Goal: Task Accomplishment & Management: Use online tool/utility

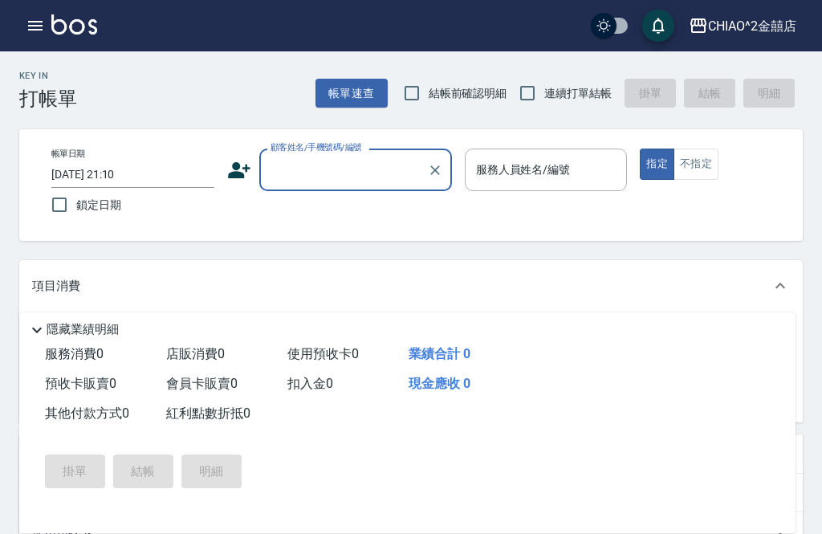
scroll to position [67, 0]
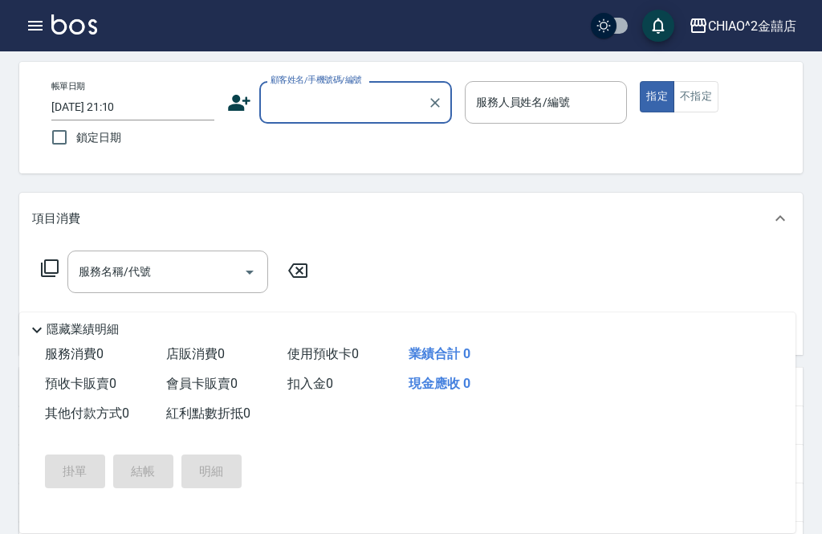
click at [772, 39] on button "CHIAO^2金囍店" at bounding box center [742, 26] width 120 height 33
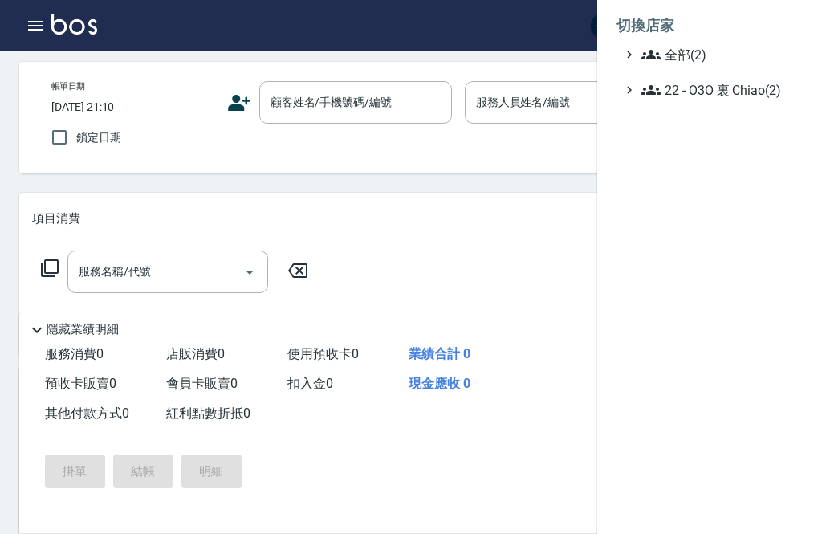
click at [564, 279] on div at bounding box center [411, 267] width 822 height 534
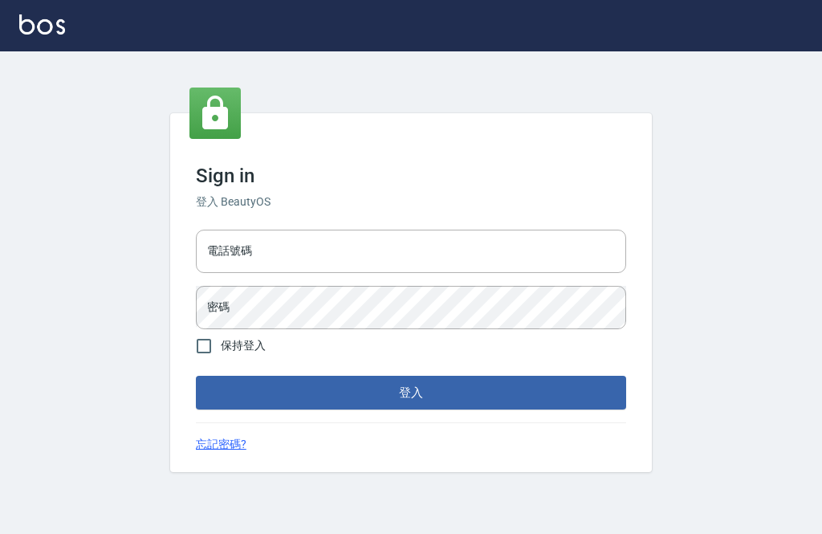
click at [352, 273] on input "電話號碼" at bounding box center [411, 251] width 430 height 43
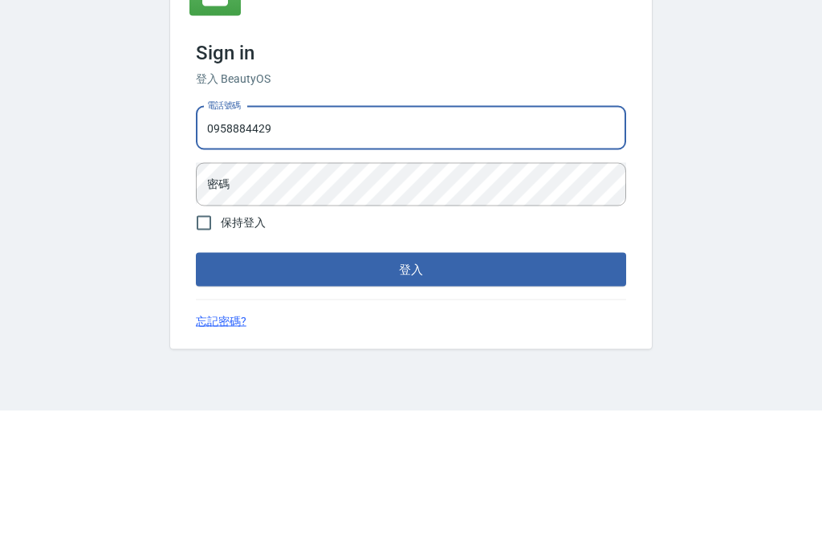
type input "0958884429"
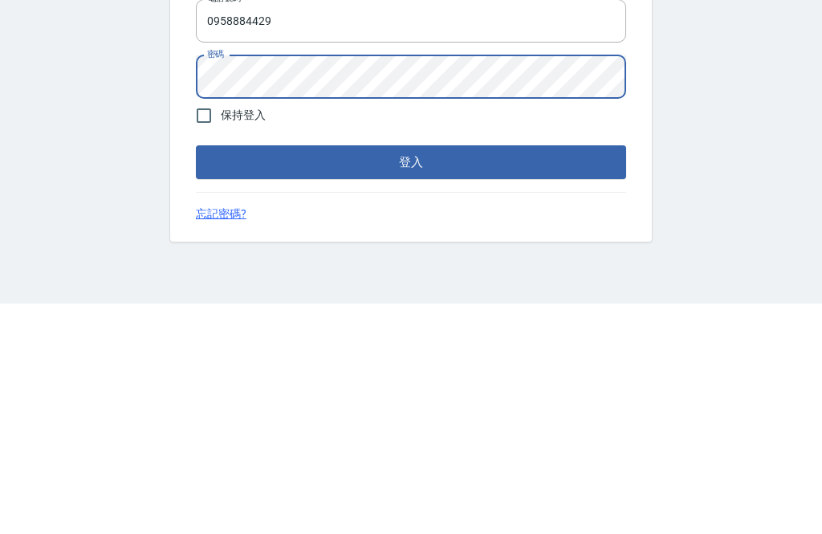
click at [394, 376] on button "登入" at bounding box center [411, 393] width 430 height 34
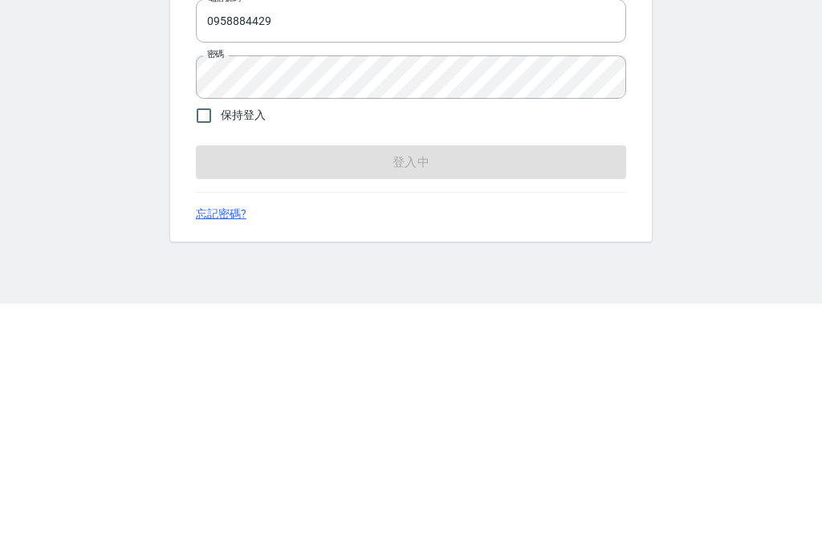
scroll to position [51, 0]
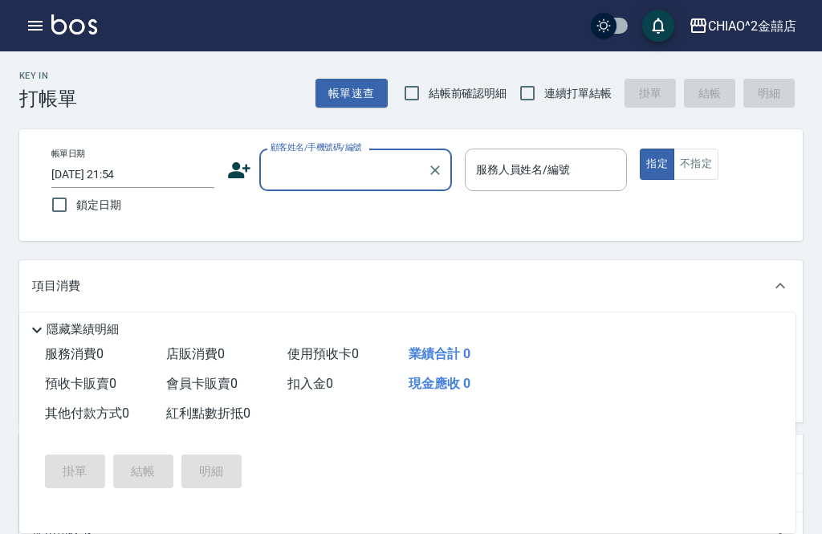
click at [128, 185] on input "[DATE] 21:54" at bounding box center [132, 174] width 163 height 26
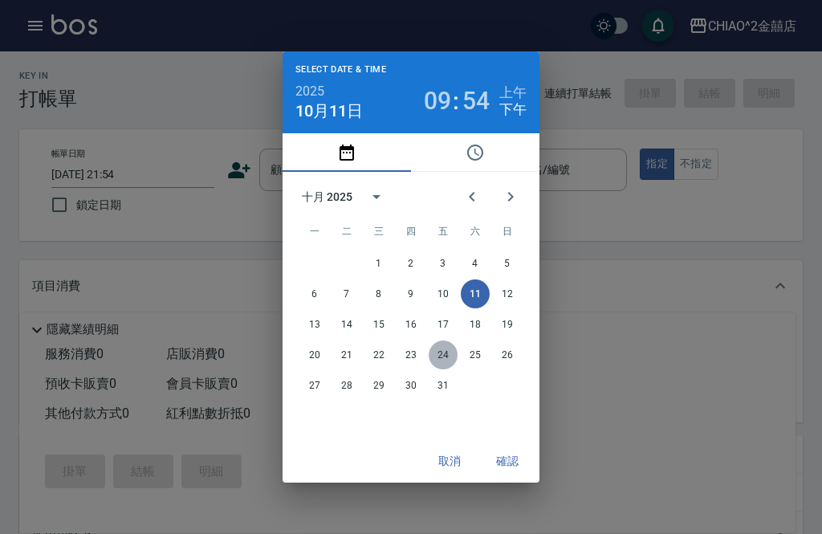
click at [438, 356] on button "24" at bounding box center [443, 354] width 29 height 29
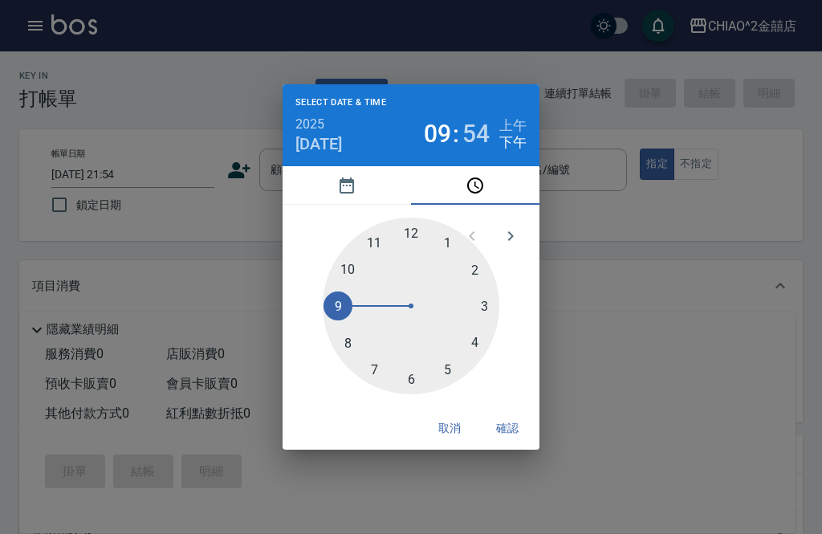
click at [354, 195] on icon "pick date" at bounding box center [346, 185] width 19 height 19
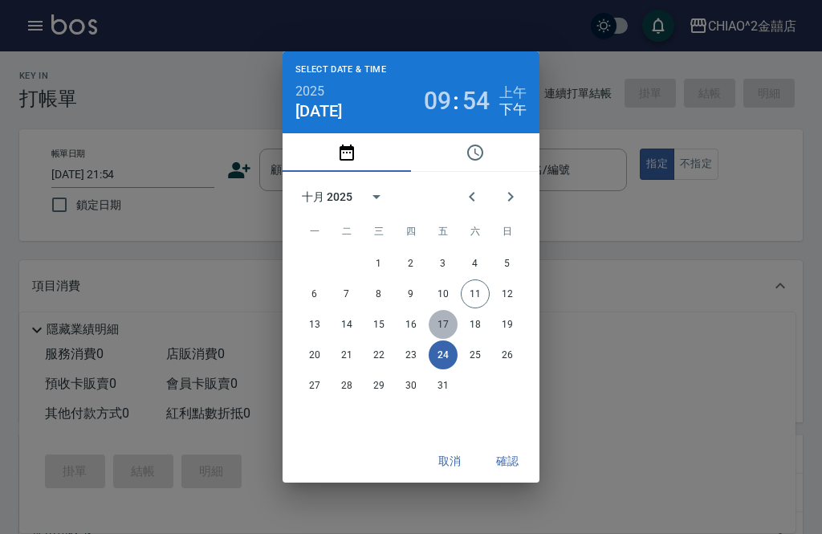
click at [445, 336] on button "17" at bounding box center [443, 324] width 29 height 29
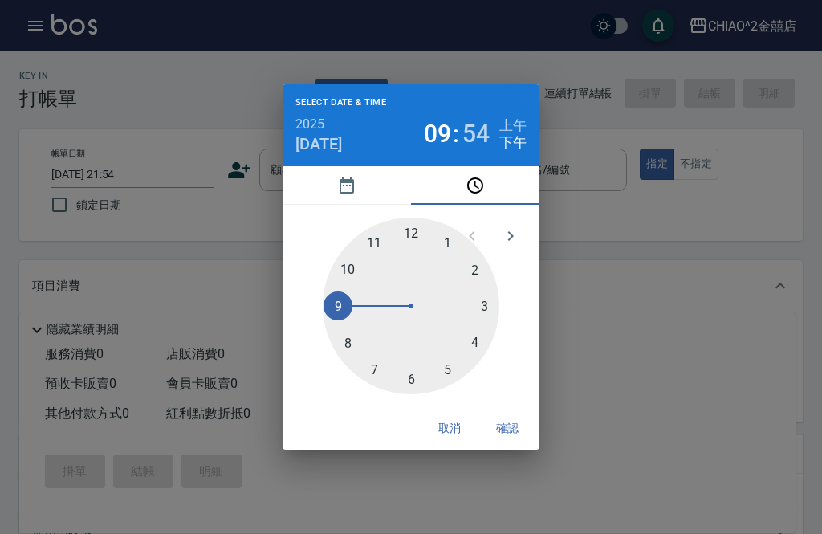
click at [341, 189] on icon "pick date" at bounding box center [347, 185] width 14 height 16
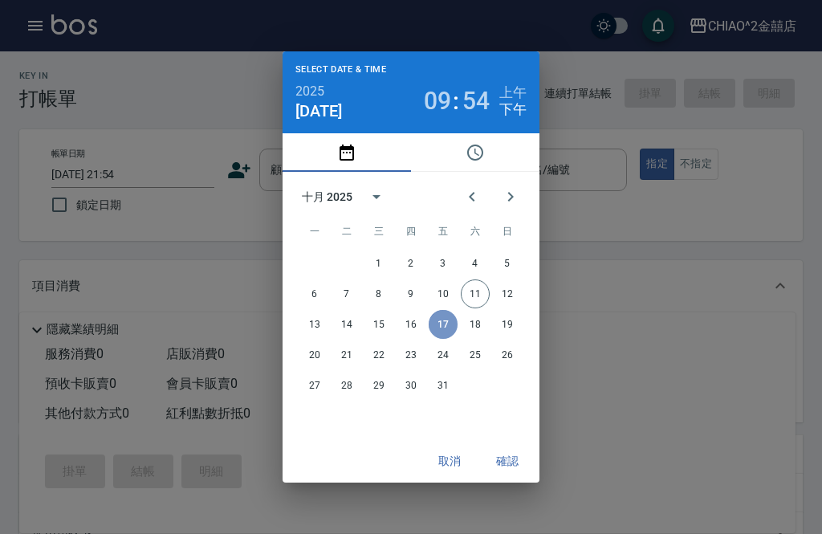
click at [445, 321] on button "17" at bounding box center [443, 324] width 29 height 29
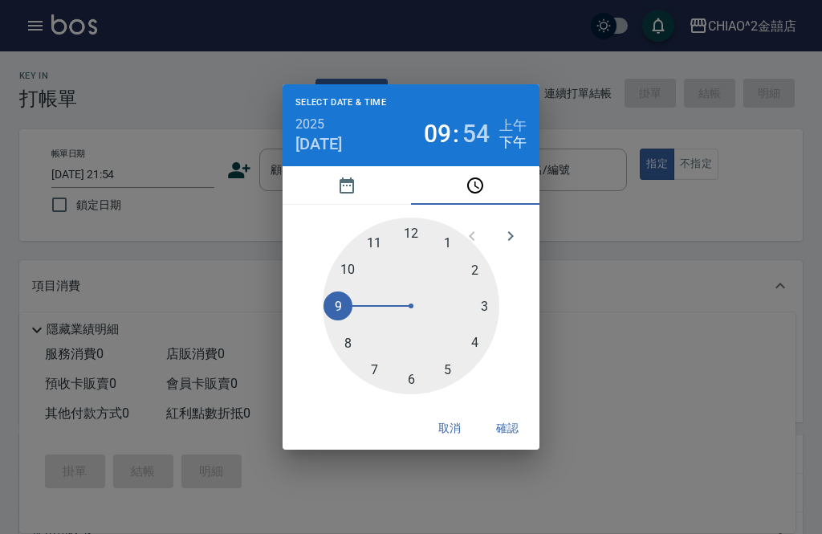
click at [362, 193] on button "pick date" at bounding box center [347, 185] width 128 height 39
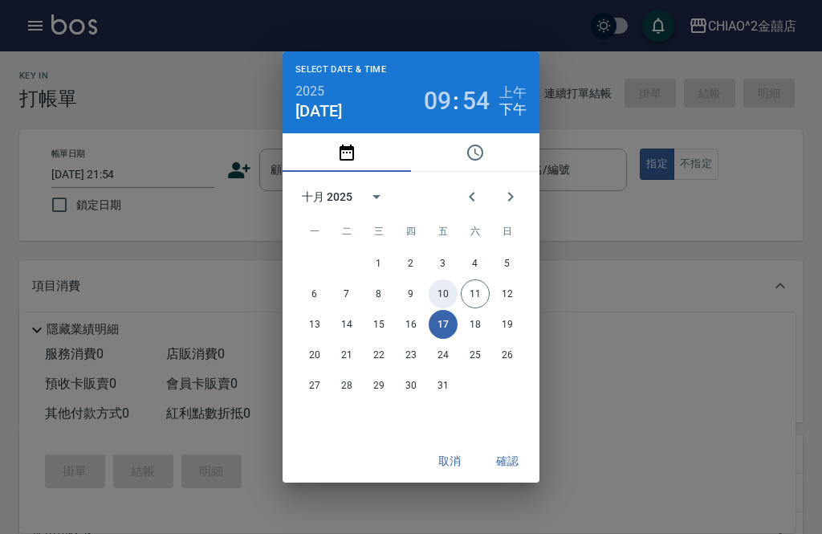
click at [446, 307] on button "10" at bounding box center [443, 293] width 29 height 29
type input "[DATE] 21:54"
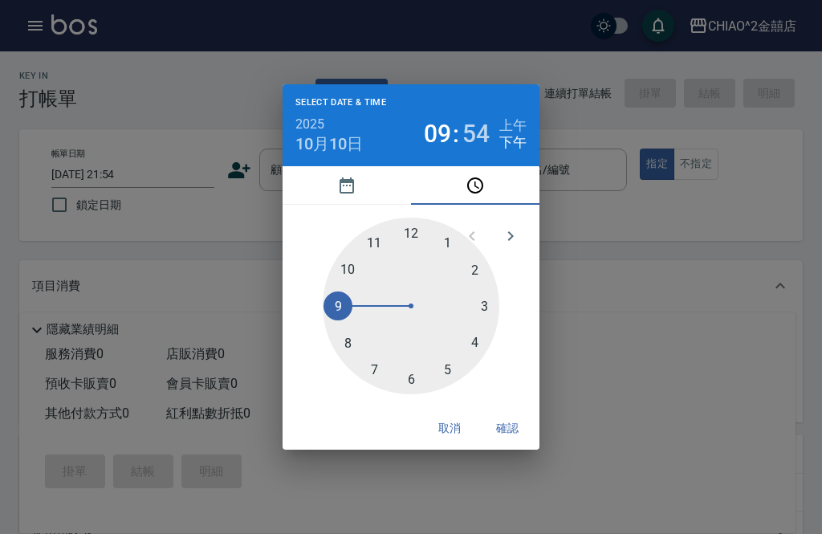
click at [515, 487] on div "Select date & time 2025 [DATE] 09 : 54 上午 下午 1 2 3 4 5 6 7 8 9 10 11 12 取消 確認" at bounding box center [411, 267] width 822 height 534
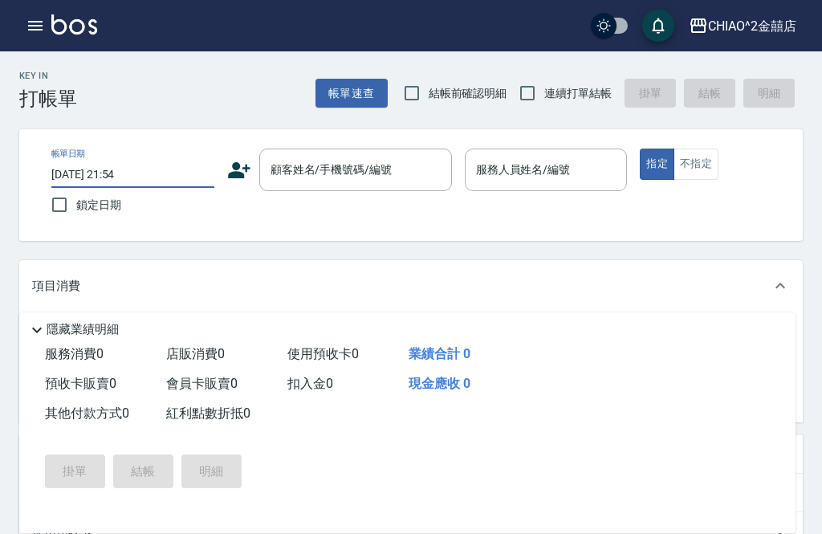
click at [55, 201] on input "鎖定日期" at bounding box center [60, 205] width 34 height 34
checkbox input "true"
click at [340, 164] on div "顧客姓名/手機號碼/編號 顧客姓名/手機號碼/編號" at bounding box center [355, 170] width 193 height 43
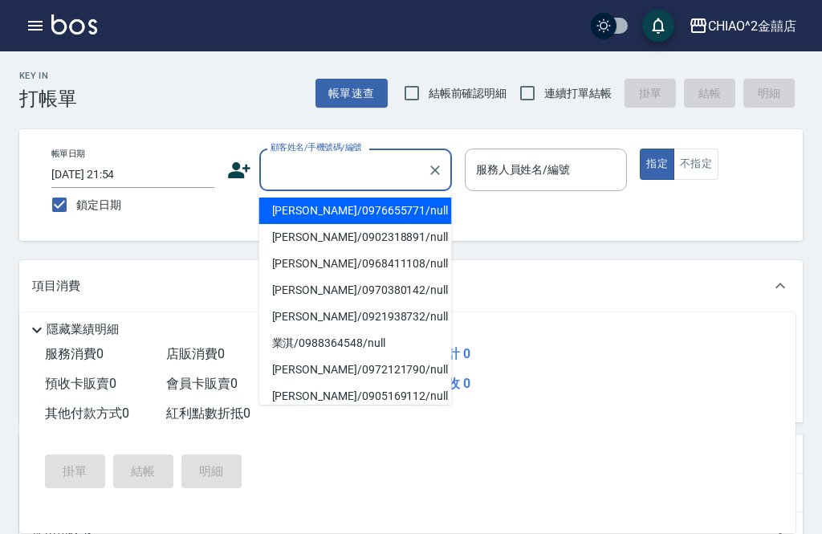
scroll to position [51, 0]
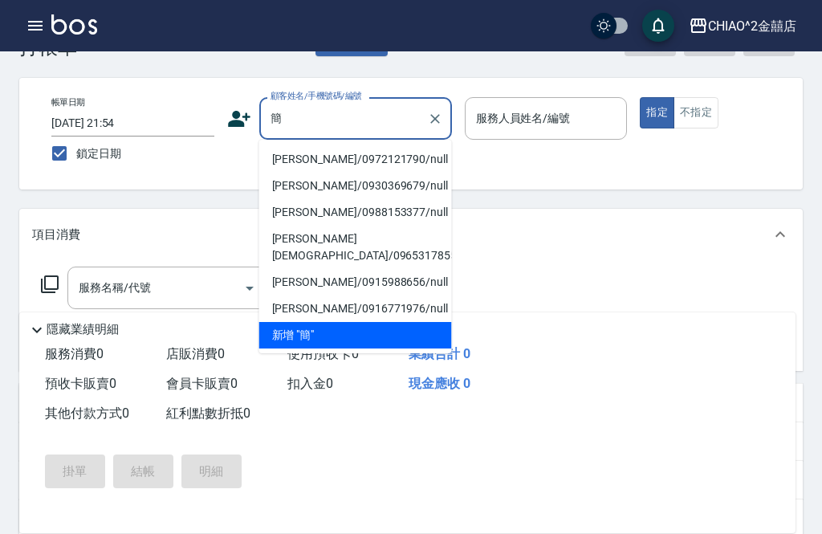
click at [392, 163] on li "[PERSON_NAME]/0972121790/null" at bounding box center [355, 159] width 193 height 26
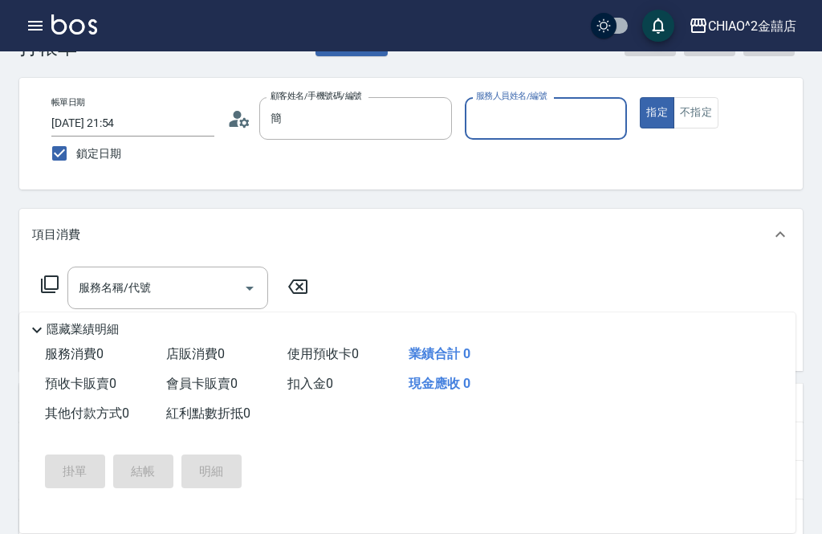
type input "[PERSON_NAME]/0972121790/null"
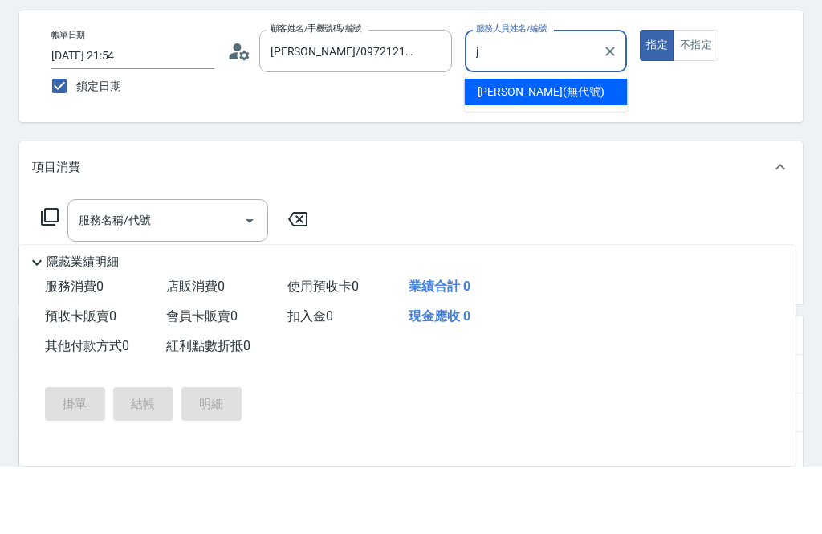
click at [526, 151] on span "[PERSON_NAME] (無代號)" at bounding box center [541, 159] width 127 height 17
type input "[PERSON_NAME](無代號)"
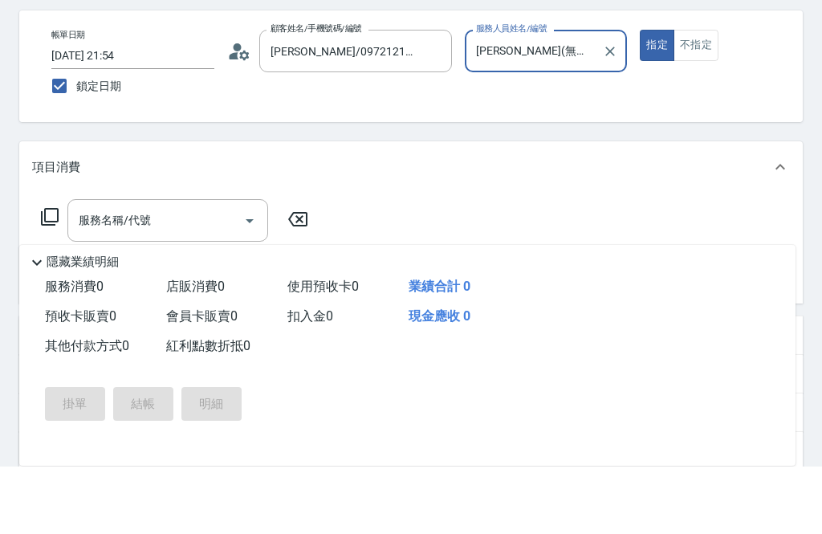
click at [199, 274] on input "服務名稱/代號" at bounding box center [156, 288] width 162 height 28
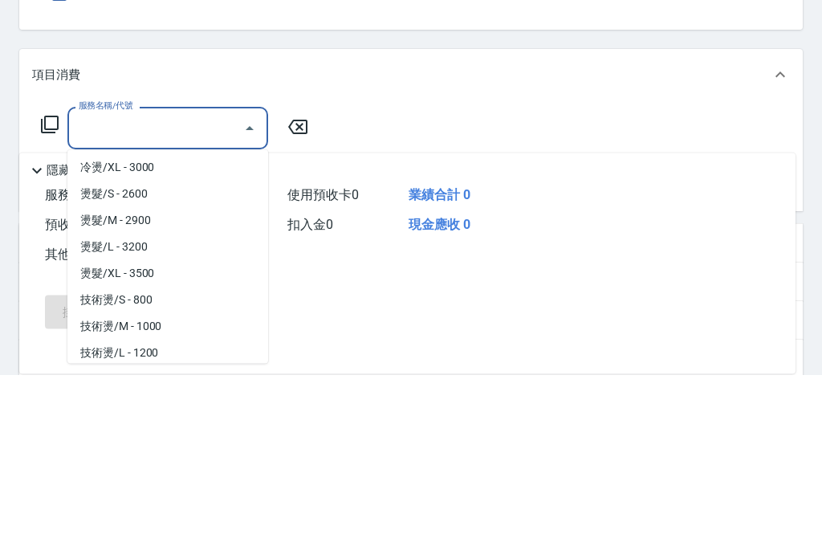
scroll to position [373, 0]
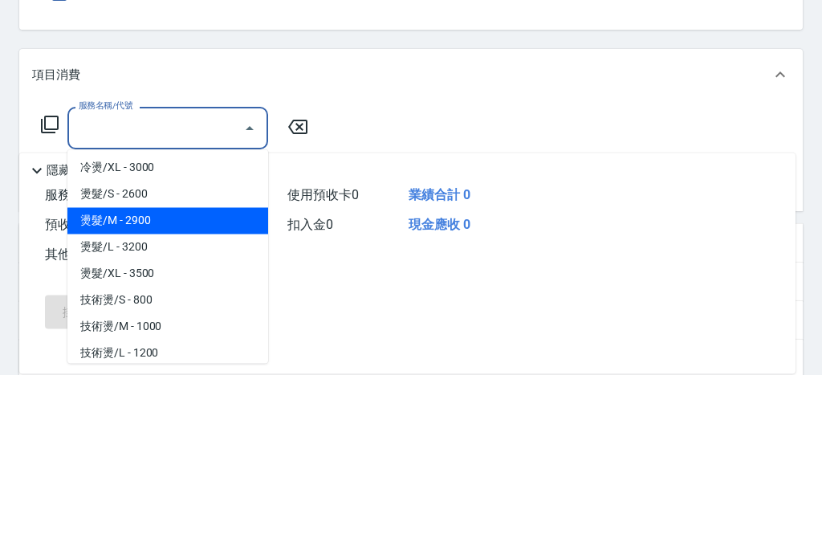
click at [171, 368] on span "燙髮/M - 2900" at bounding box center [167, 381] width 201 height 26
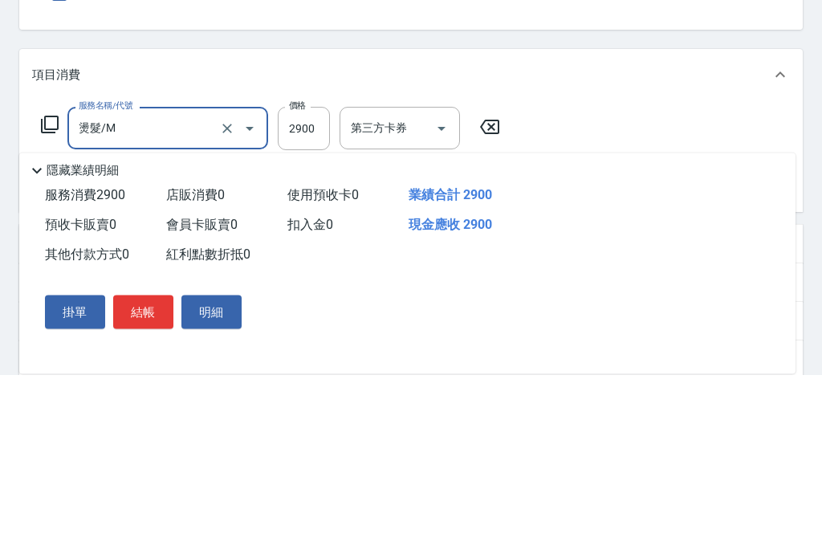
type input "燙髮/M"
click at [287, 267] on input "2900" at bounding box center [304, 288] width 52 height 43
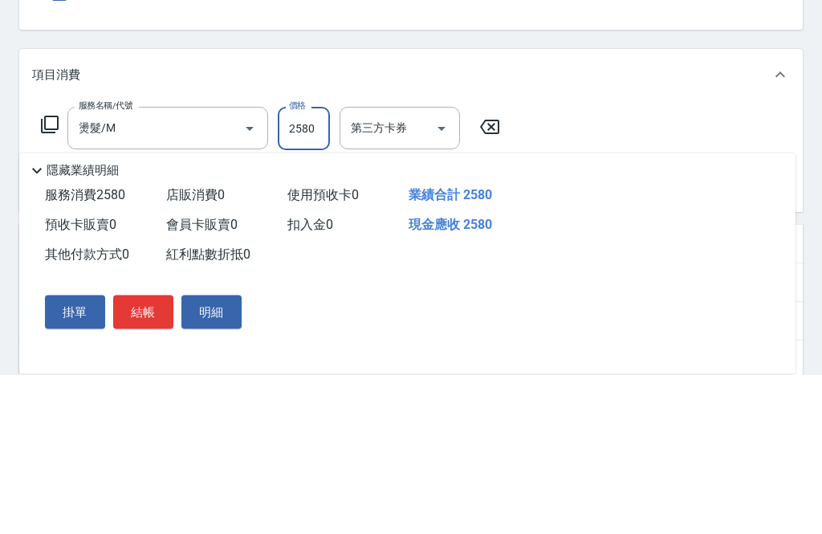
type input "2580"
click at [53, 344] on icon at bounding box center [52, 349] width 11 height 11
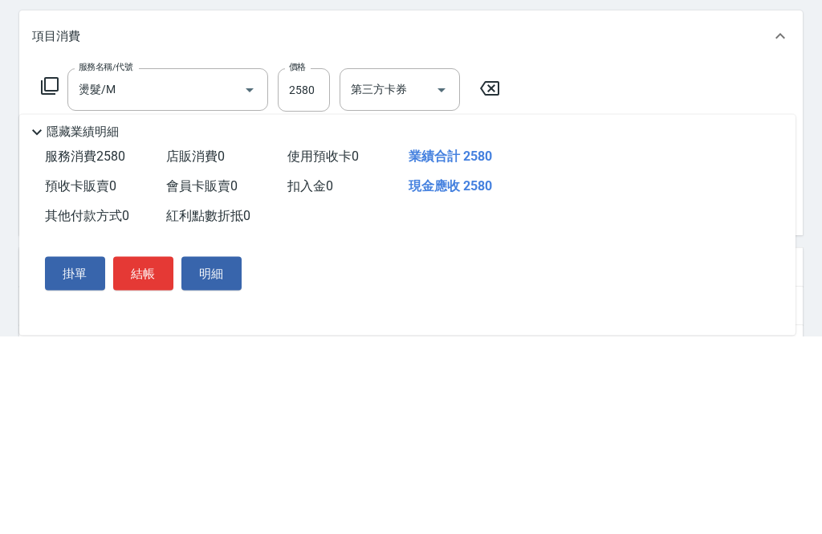
click at [128, 336] on input "服務名稱/代號" at bounding box center [156, 350] width 162 height 28
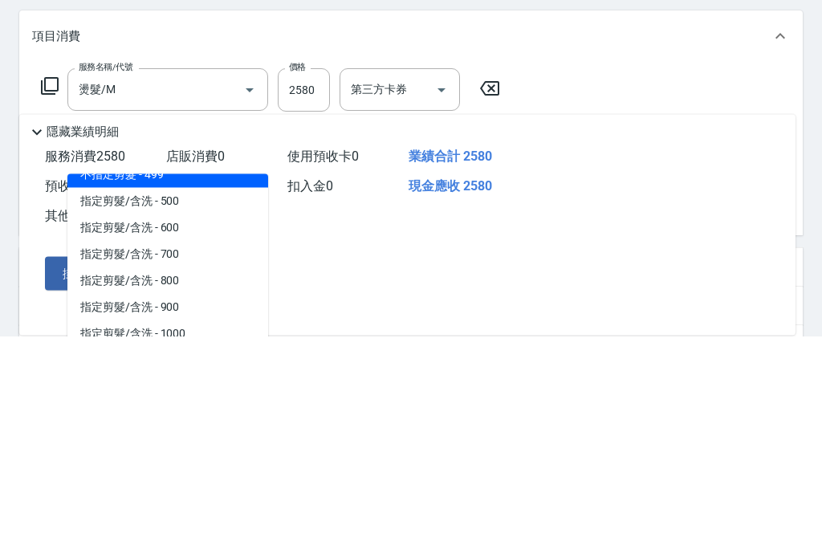
scroll to position [46, 0]
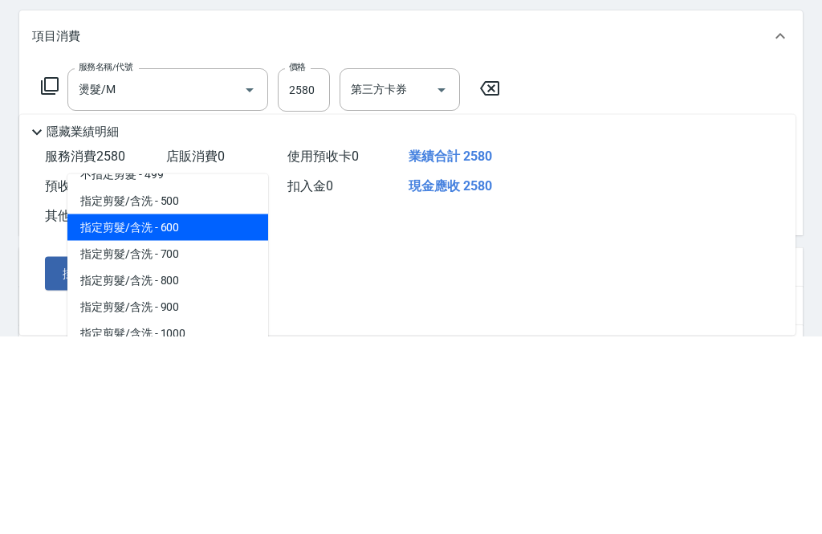
click at [185, 413] on span "指定剪髮/含洗 - 600" at bounding box center [167, 426] width 201 height 26
type input "指定剪髮/含洗"
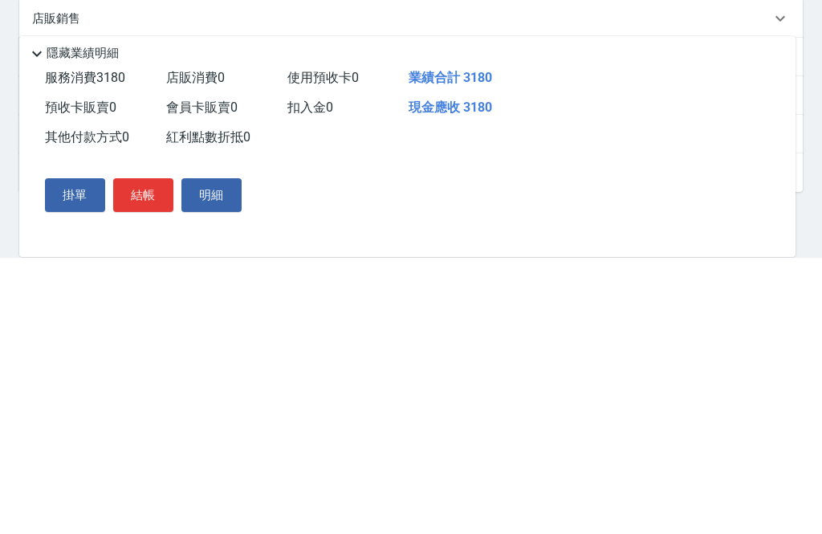
scroll to position [345, 0]
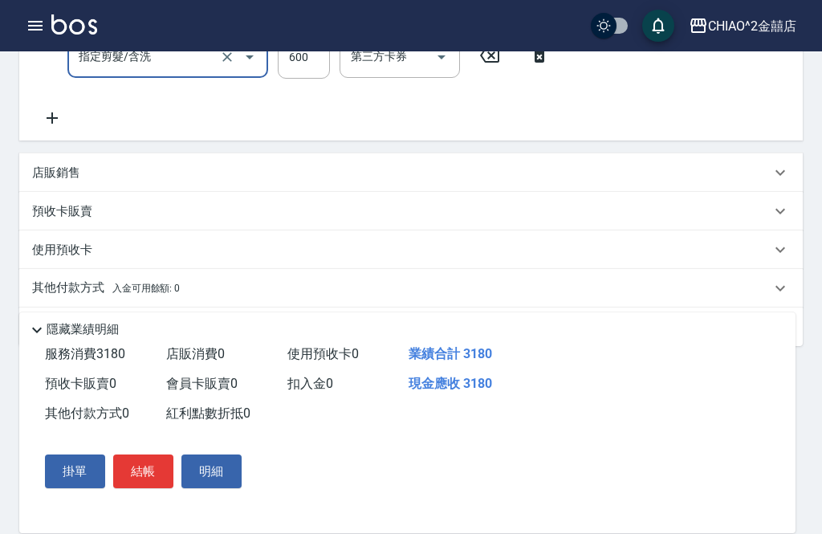
click at [213, 287] on div "其他付款方式 入金可用餘額: 0" at bounding box center [401, 288] width 739 height 18
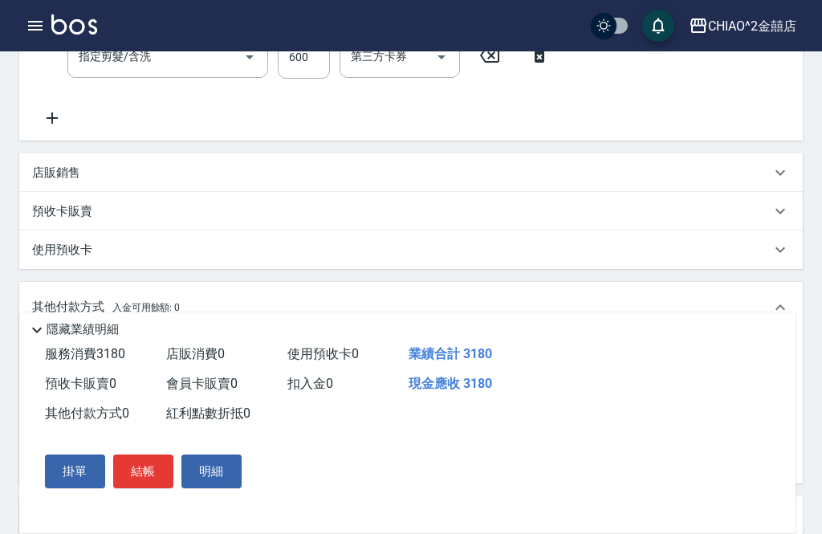
scroll to position [0, 0]
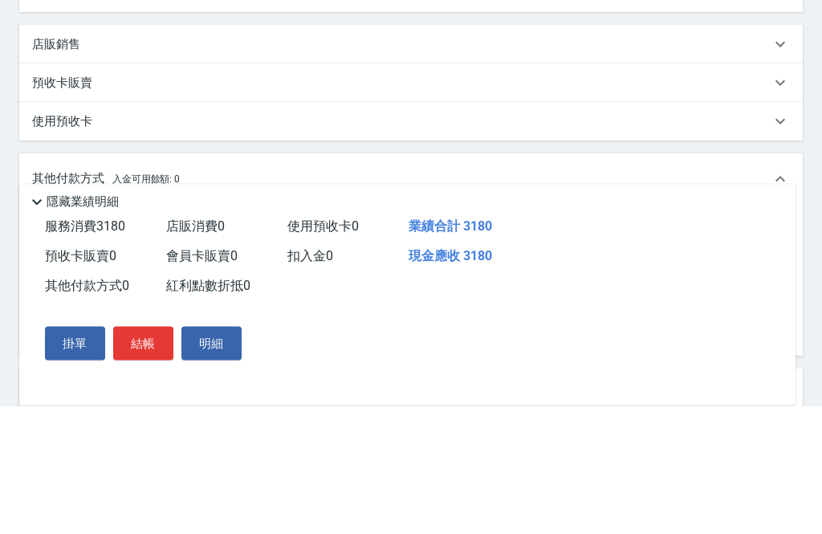
click at [136, 347] on input "其他付款方式" at bounding box center [132, 361] width 186 height 28
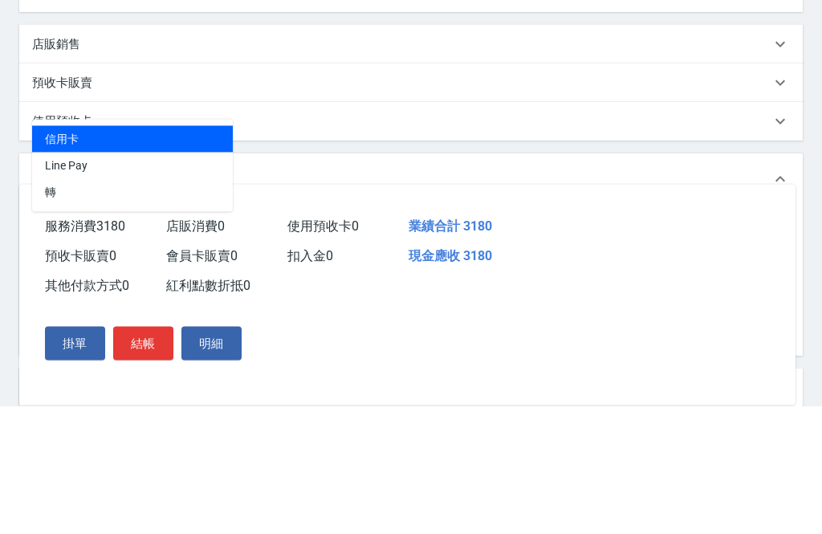
click at [161, 281] on span "Line Pay" at bounding box center [132, 294] width 201 height 26
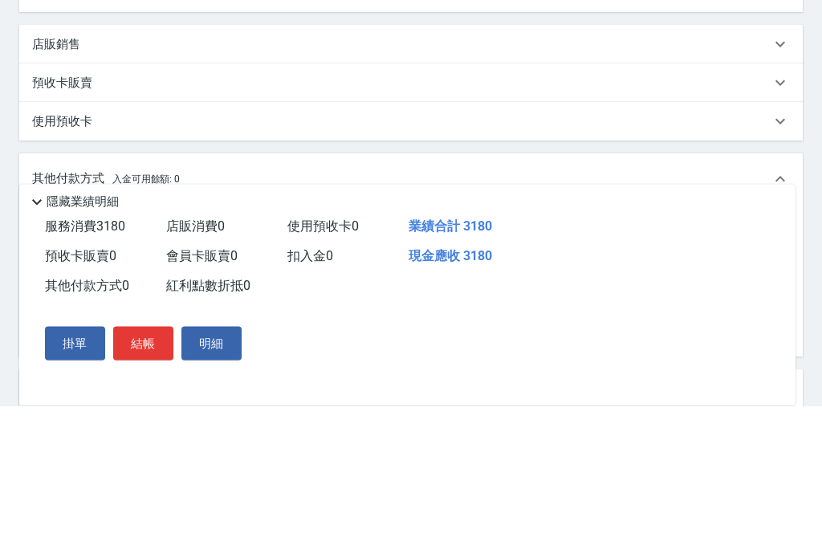
type input "Line Pay"
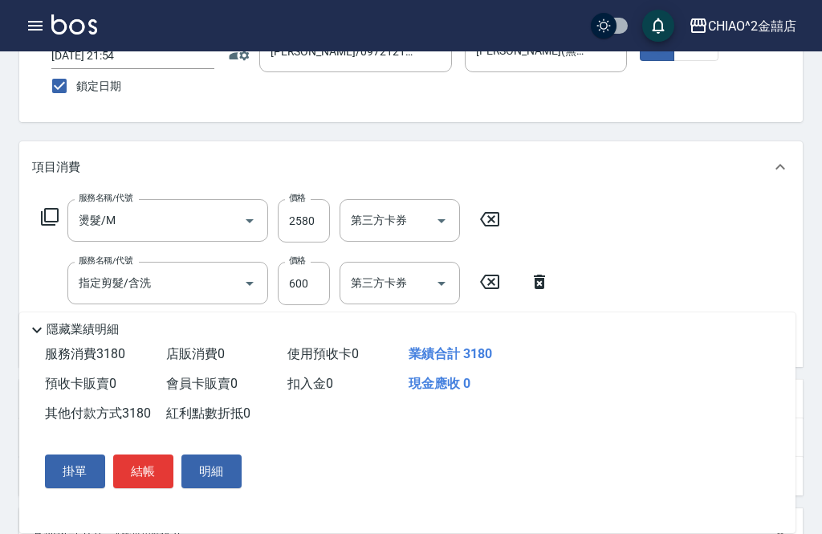
scroll to position [111, 0]
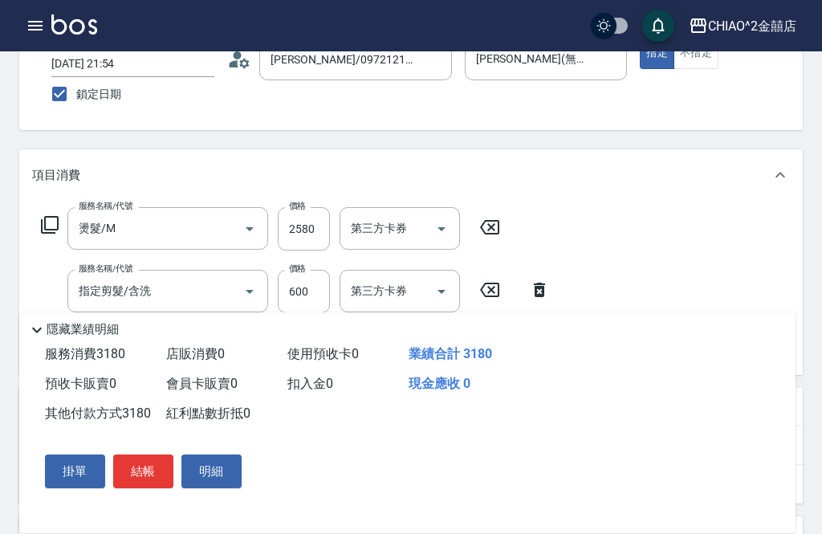
type input "3180"
click at [149, 488] on button "結帳" at bounding box center [143, 471] width 60 height 34
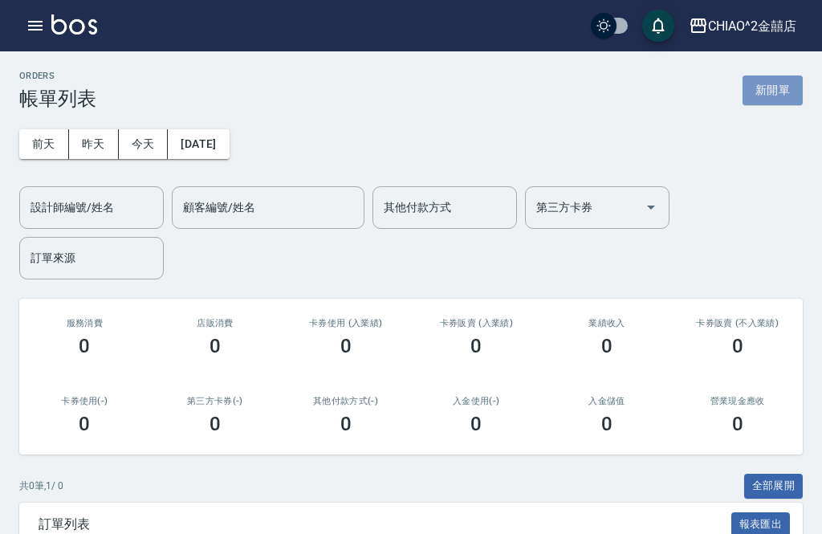
click at [782, 90] on button "新開單" at bounding box center [773, 90] width 60 height 30
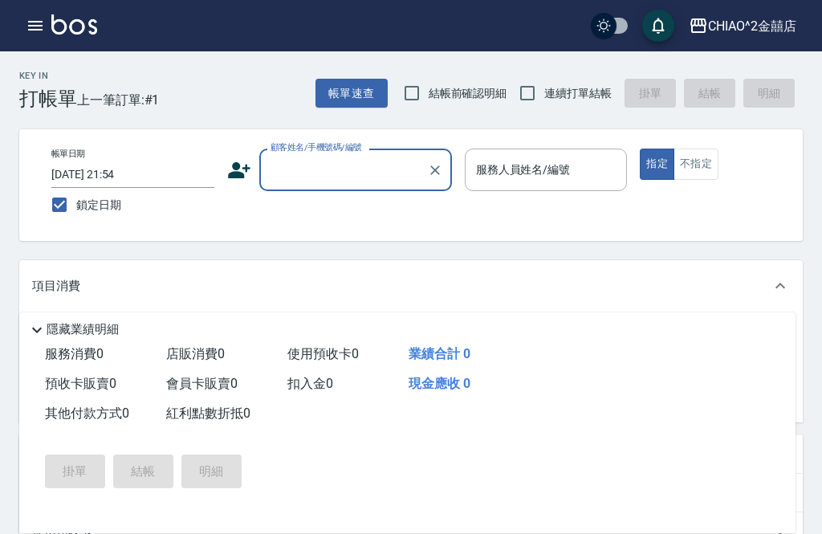
click at [336, 176] on input "顧客姓名/手機號碼/編號" at bounding box center [344, 170] width 154 height 28
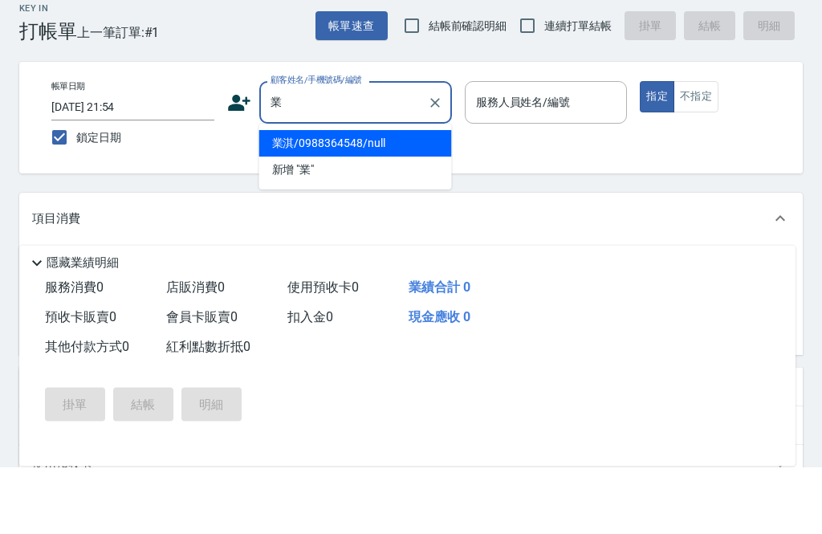
click at [352, 197] on li "業淇/0988364548/null" at bounding box center [355, 210] width 193 height 26
type input "業淇/0988364548/null"
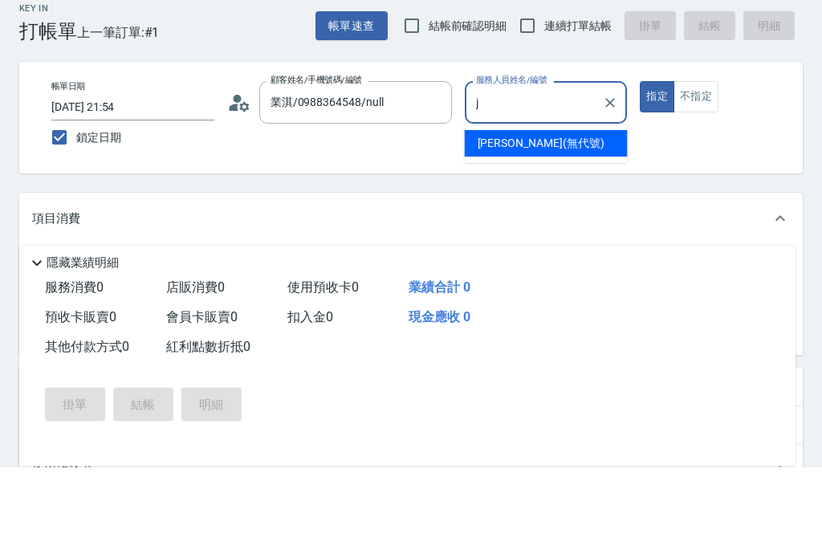
click at [519, 197] on div "[PERSON_NAME] (無代號)" at bounding box center [546, 210] width 163 height 26
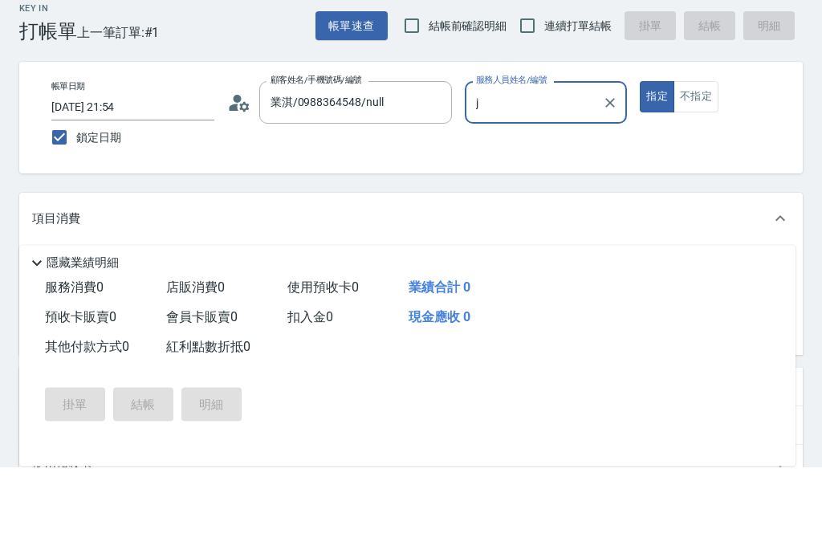
type input "[PERSON_NAME](無代號)"
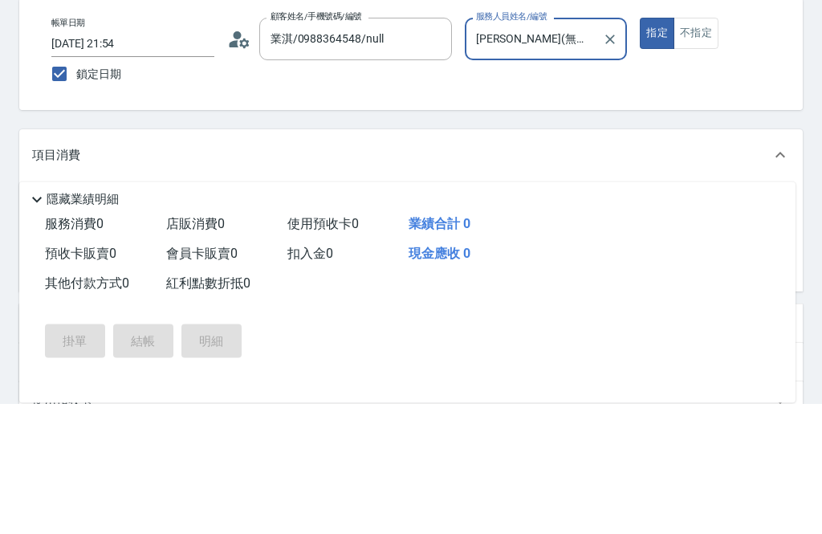
click at [156, 325] on input "服務名稱/代號" at bounding box center [156, 339] width 162 height 28
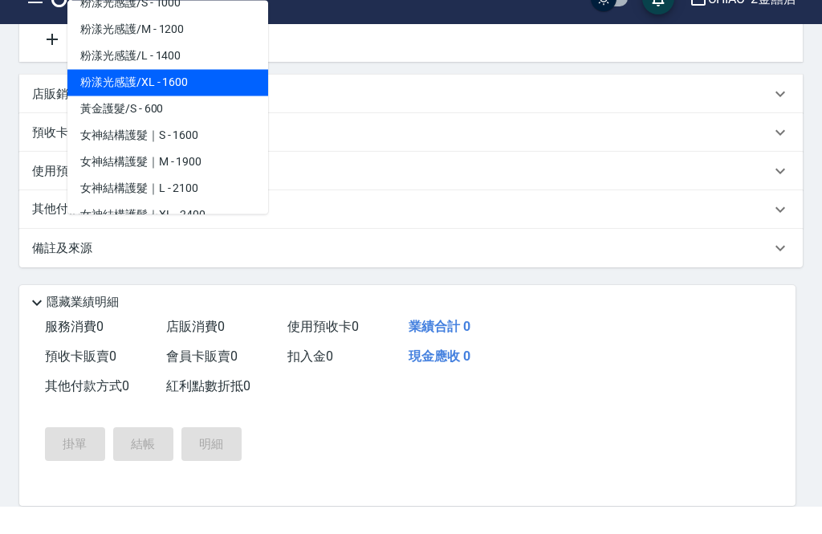
scroll to position [1081, 0]
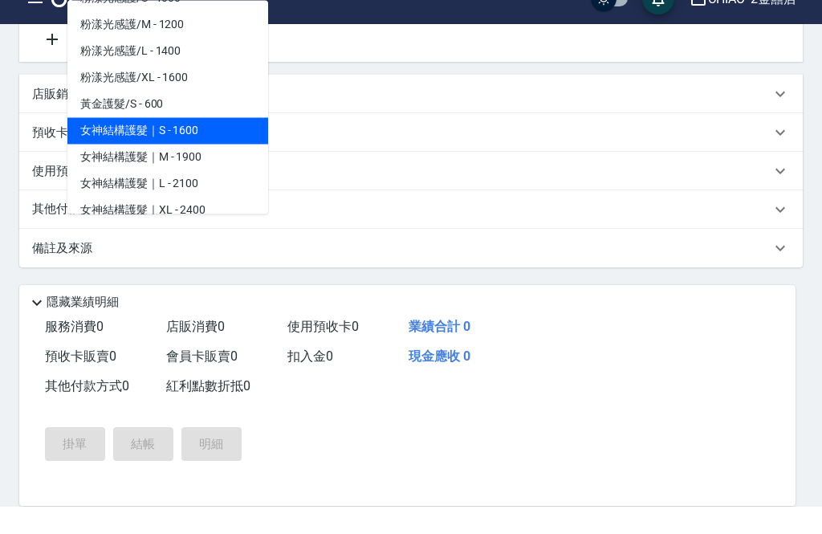
click at [189, 145] on span "女神結構護髮｜S - 1600" at bounding box center [167, 158] width 201 height 26
type input "女神結構護髮｜S"
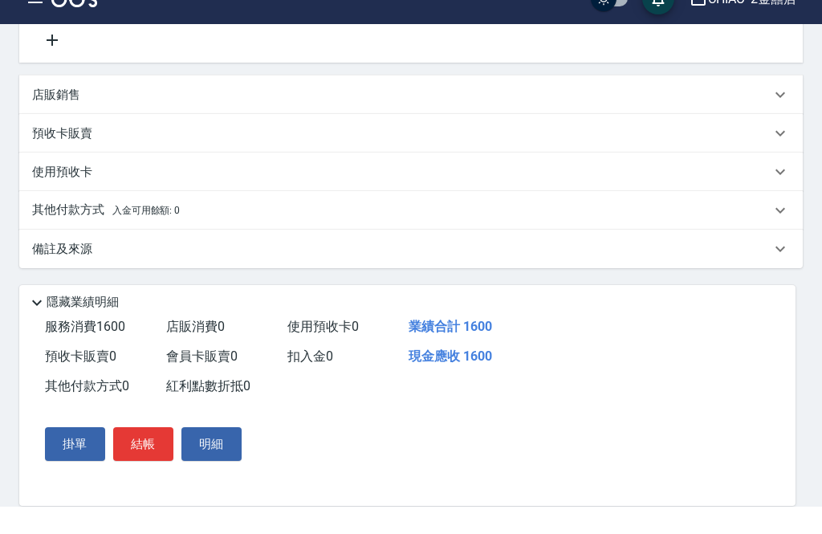
scroll to position [238, 0]
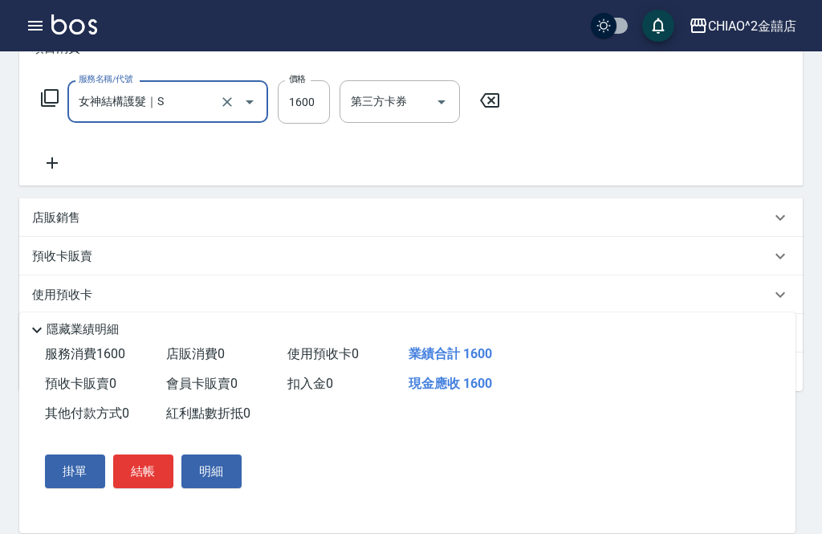
click at [320, 94] on input "1600" at bounding box center [304, 101] width 52 height 43
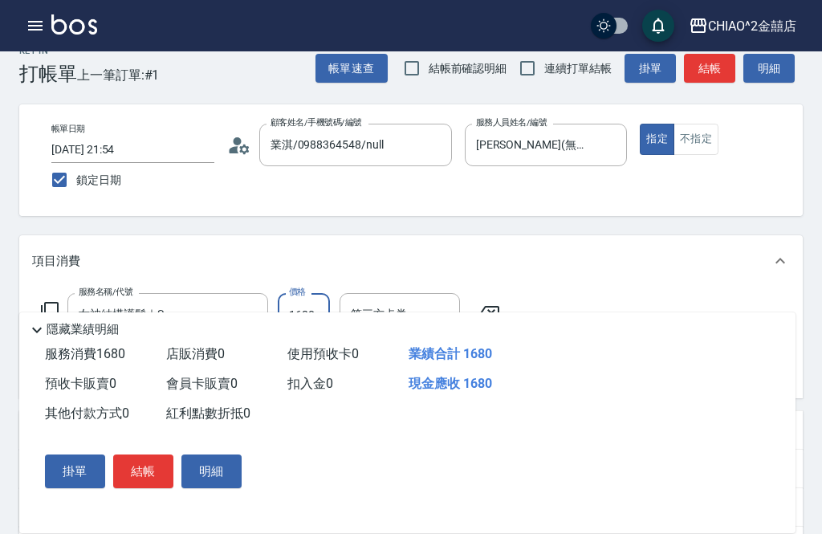
scroll to position [56, 0]
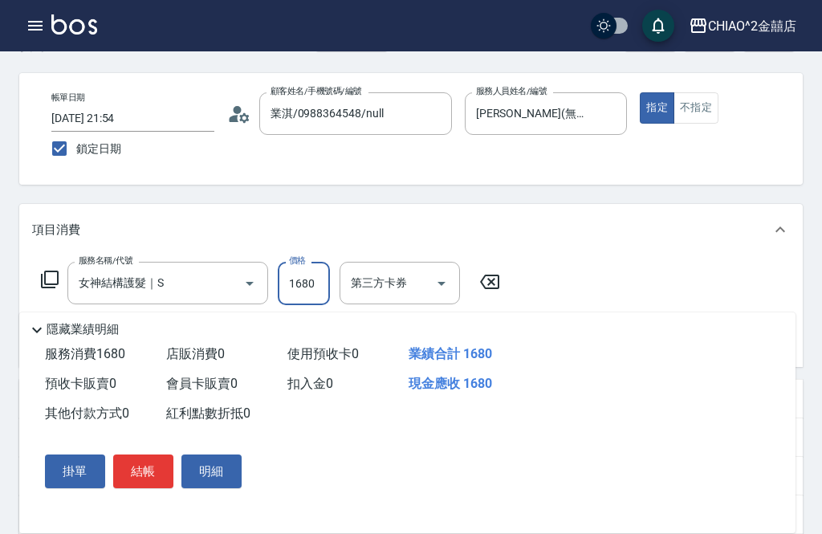
type input "1680"
click at [151, 488] on button "結帳" at bounding box center [143, 471] width 60 height 34
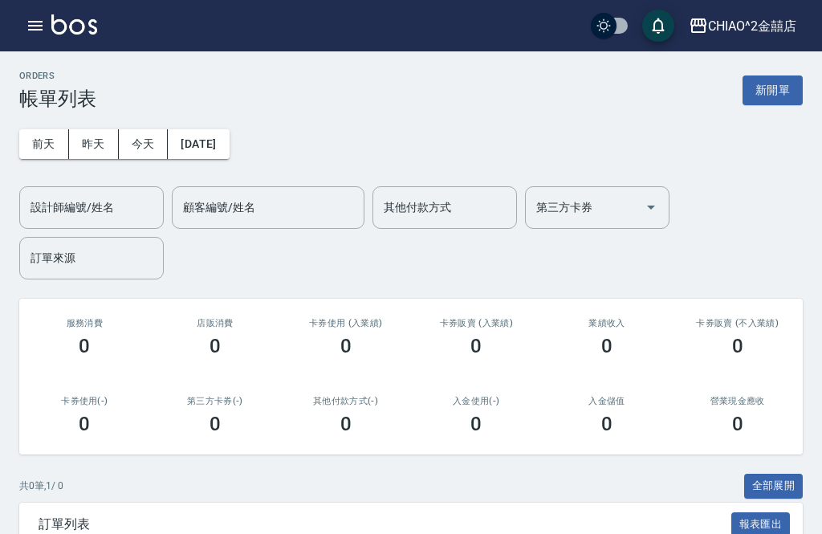
click at [783, 88] on button "新開單" at bounding box center [773, 90] width 60 height 30
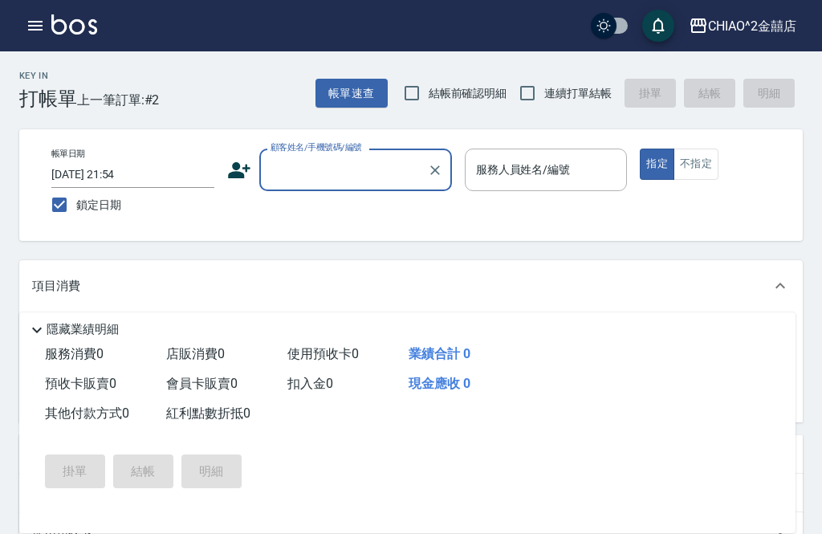
click at [336, 181] on input "顧客姓名/手機號碼/編號" at bounding box center [344, 170] width 154 height 28
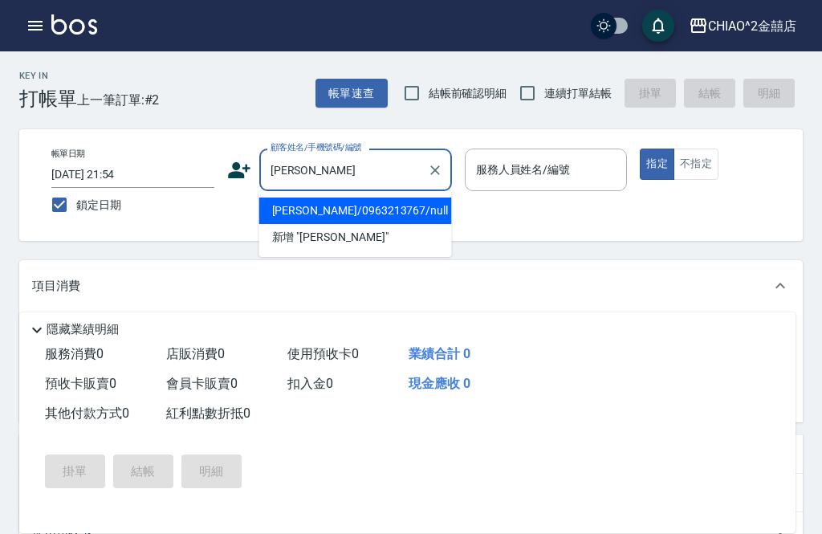
click at [353, 218] on li "[PERSON_NAME]/0963213767/null" at bounding box center [355, 210] width 193 height 26
type input "[PERSON_NAME]/0963213767/null"
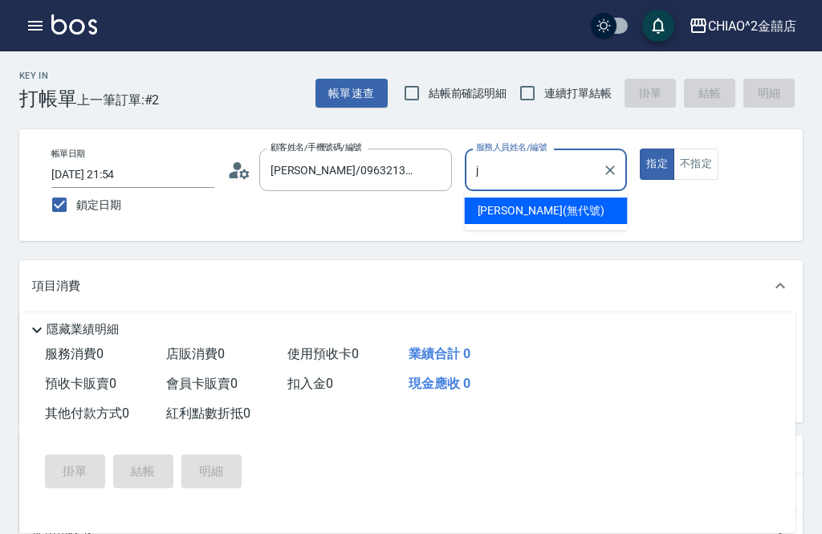
click at [520, 216] on span "[PERSON_NAME] (無代號)" at bounding box center [541, 210] width 127 height 17
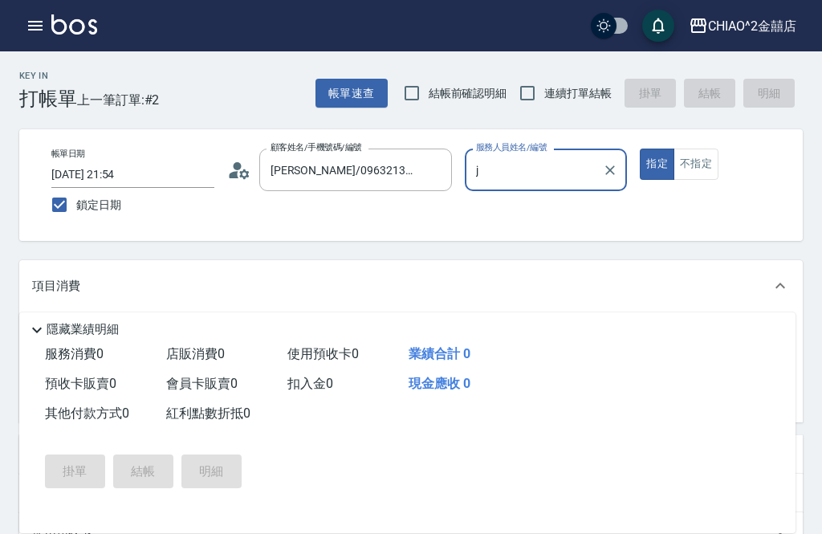
type input "[PERSON_NAME](無代號)"
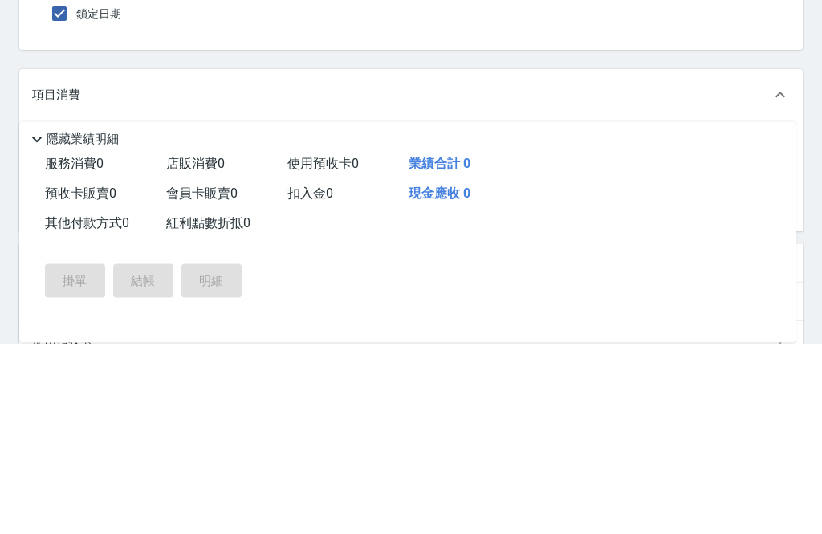
click at [210, 325] on input "服務名稱/代號" at bounding box center [156, 339] width 162 height 28
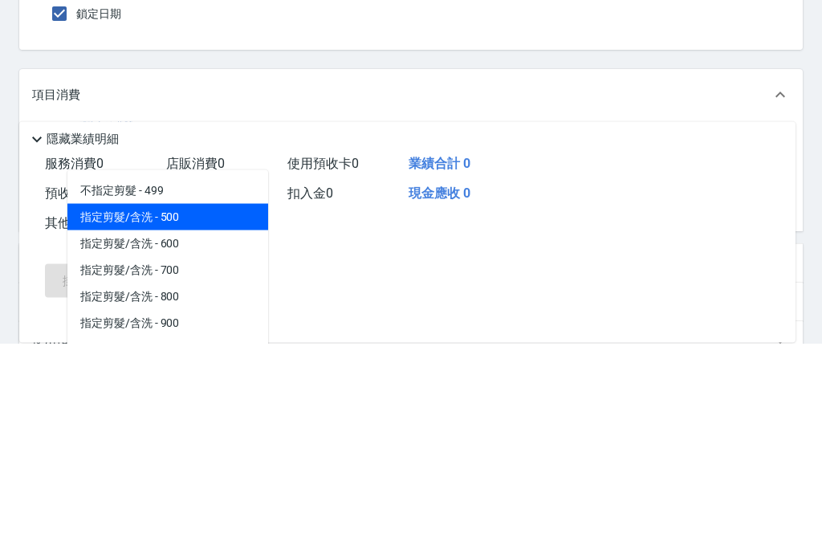
scroll to position [29, 0]
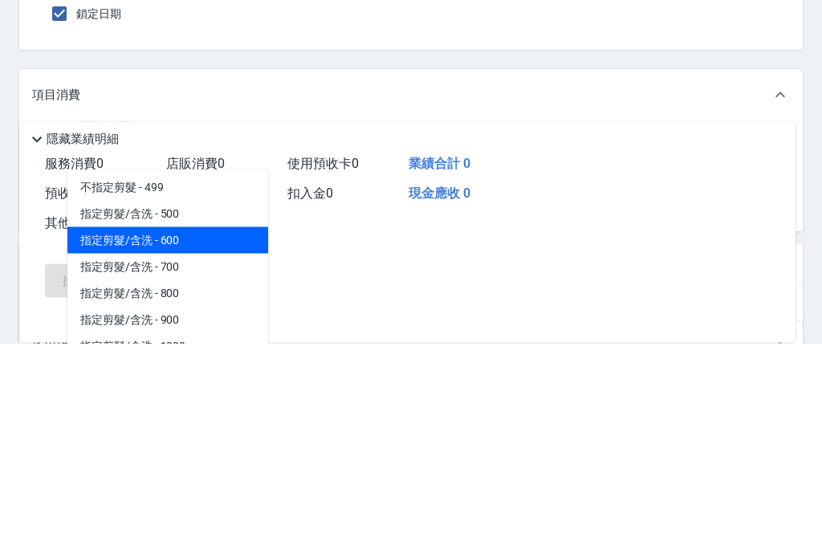
click at [179, 418] on span "指定剪髮/含洗 - 600" at bounding box center [167, 431] width 201 height 26
type input "指定剪髮/含洗"
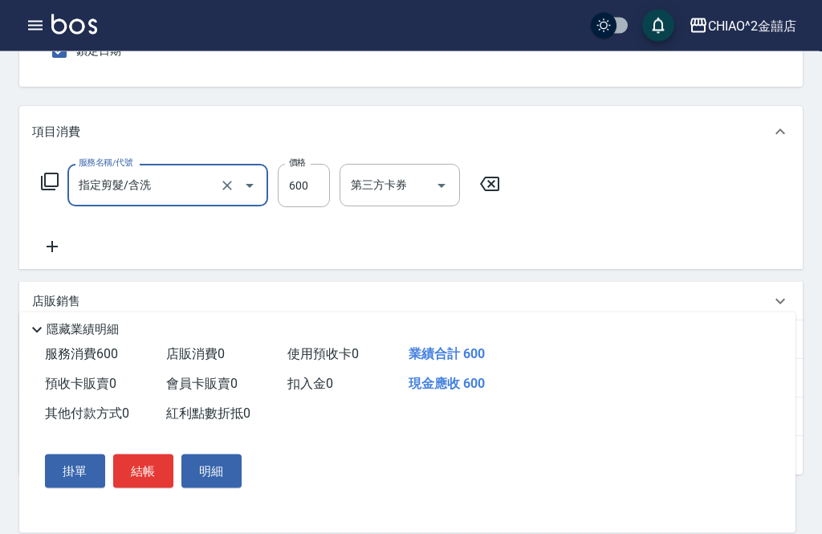
scroll to position [154, 0]
click at [155, 488] on button "結帳" at bounding box center [143, 471] width 60 height 34
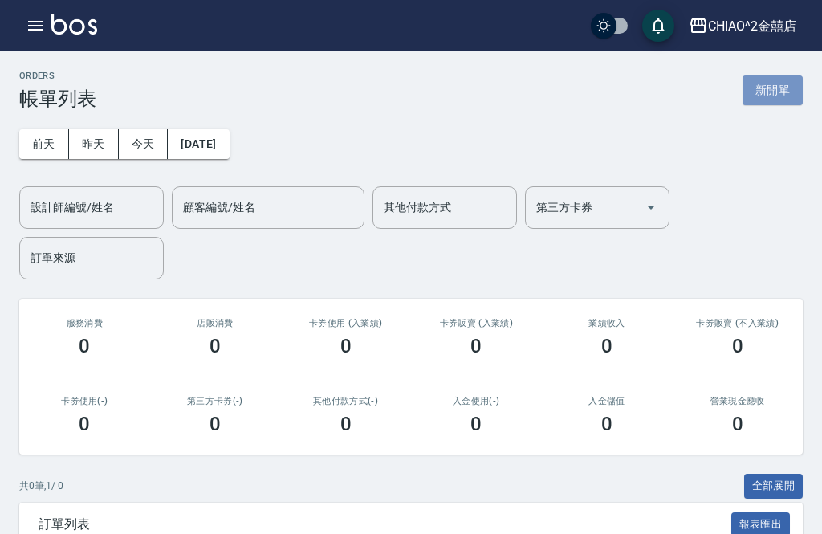
click at [778, 95] on button "新開單" at bounding box center [773, 90] width 60 height 30
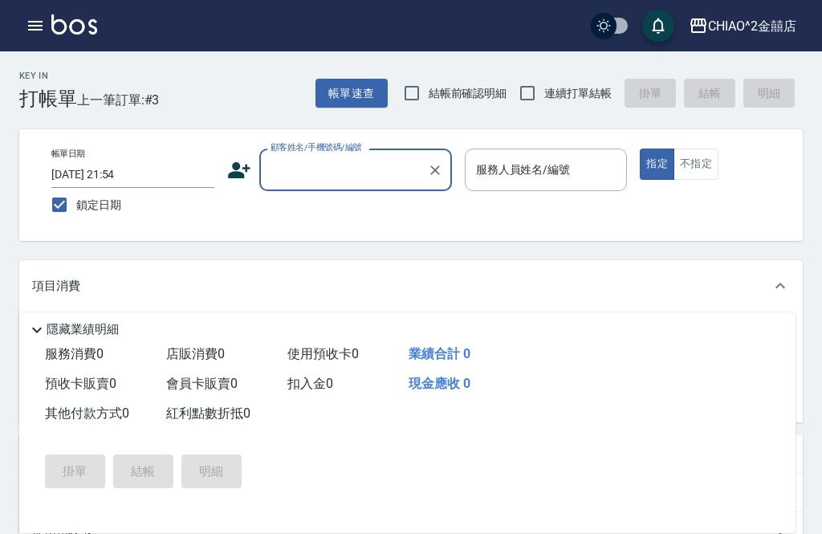
click at [340, 172] on input "顧客姓名/手機號碼/編號" at bounding box center [344, 170] width 154 height 28
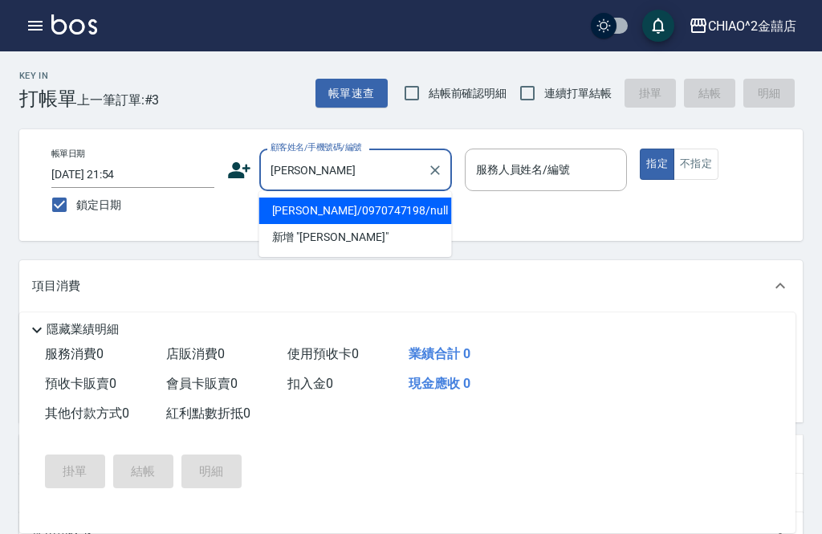
click at [342, 215] on li "[PERSON_NAME]/0970747198/null" at bounding box center [355, 210] width 193 height 26
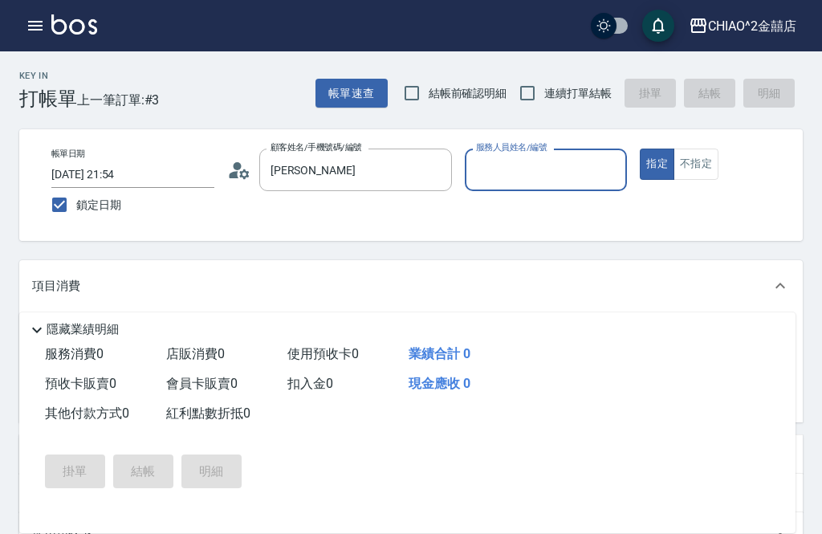
type input "[PERSON_NAME]/0970747198/null"
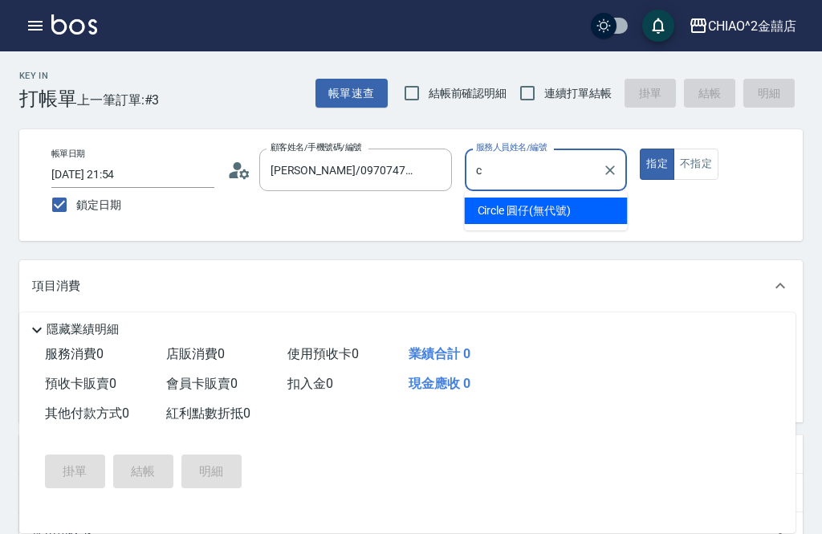
click at [531, 211] on span "Circle 圓仔 (無代號)" at bounding box center [524, 210] width 93 height 17
type input "Circle 圓仔(無代號)"
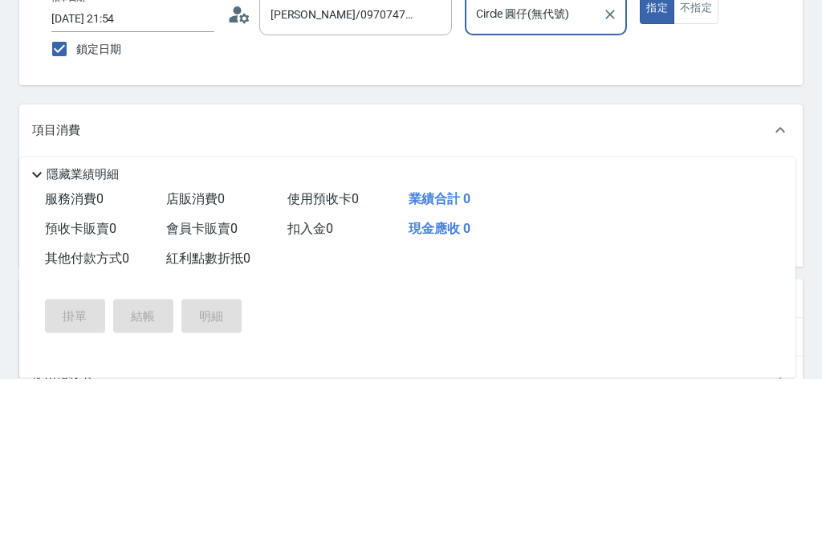
click at [202, 325] on input "服務名稱/代號" at bounding box center [156, 339] width 162 height 28
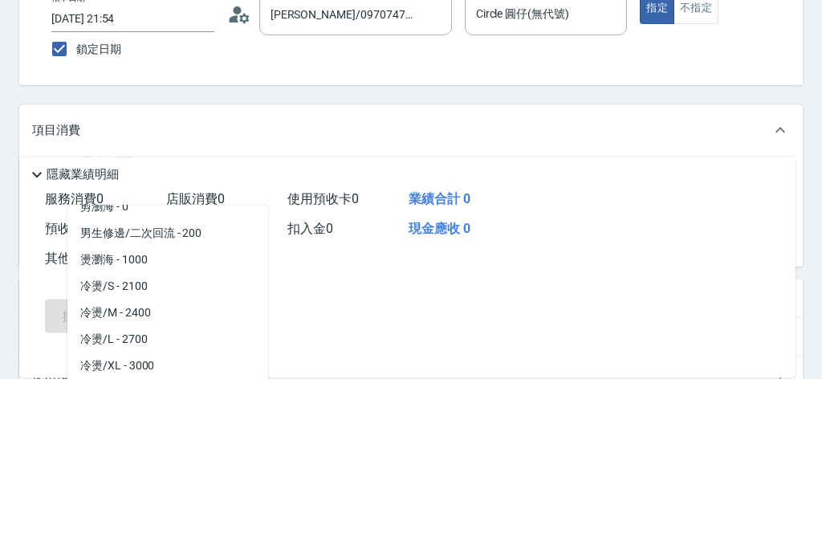
scroll to position [250, 0]
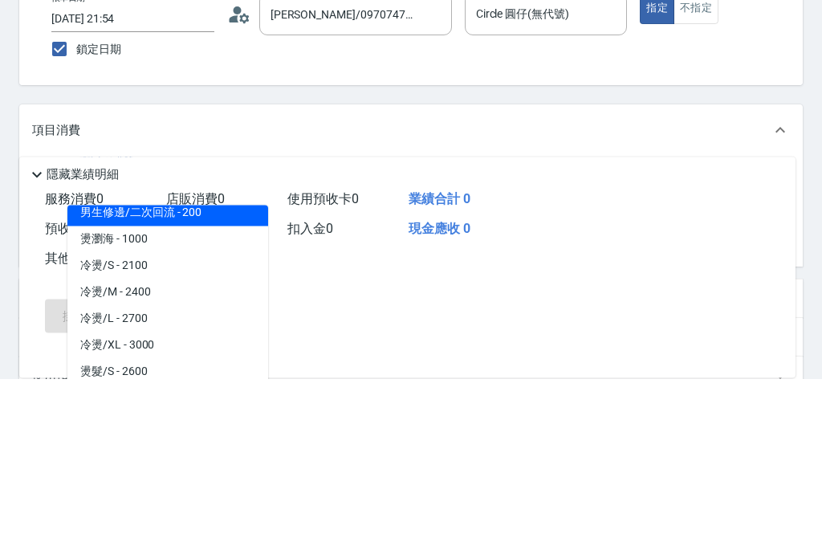
click at [181, 356] on span "男生修邊/二次回流 - 200" at bounding box center [167, 369] width 201 height 26
type input "男生修邊/二次回流"
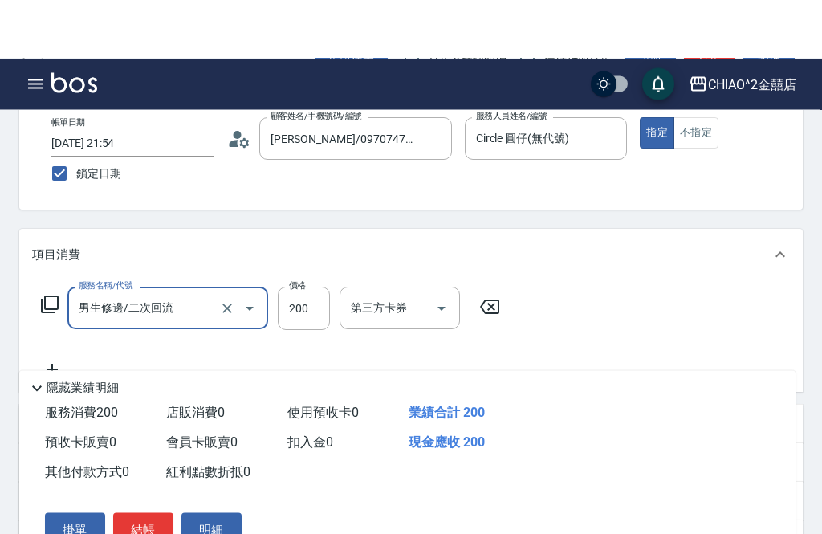
scroll to position [0, 0]
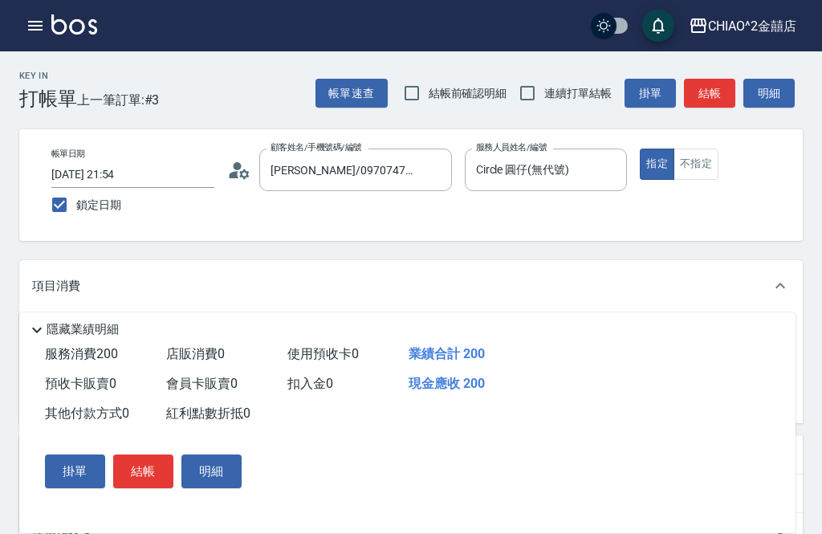
click at [153, 470] on button "結帳" at bounding box center [143, 471] width 60 height 34
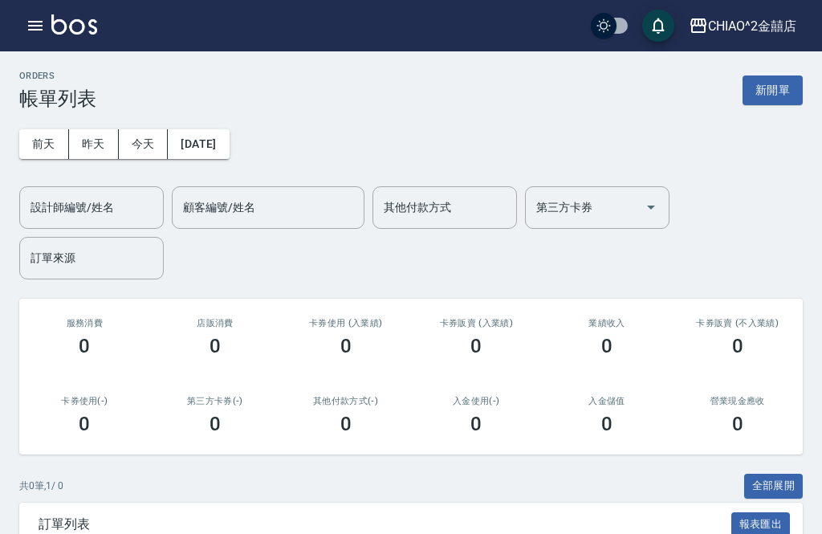
click at [774, 94] on button "新開單" at bounding box center [773, 90] width 60 height 30
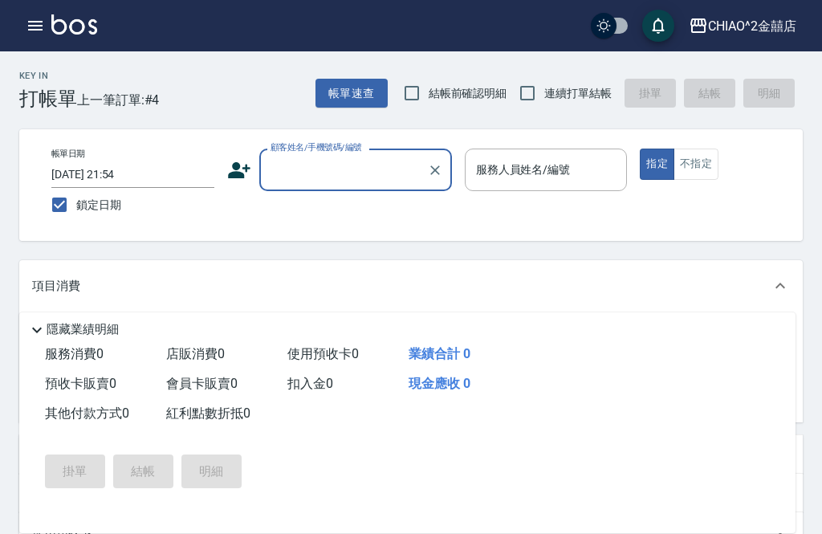
click at [150, 173] on input "[DATE] 21:54" at bounding box center [132, 174] width 163 height 26
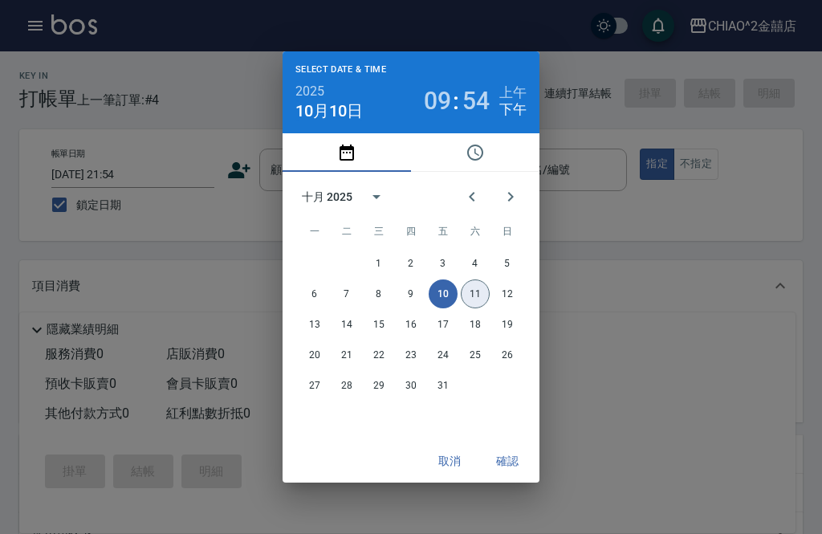
click at [478, 293] on button "11" at bounding box center [475, 293] width 29 height 29
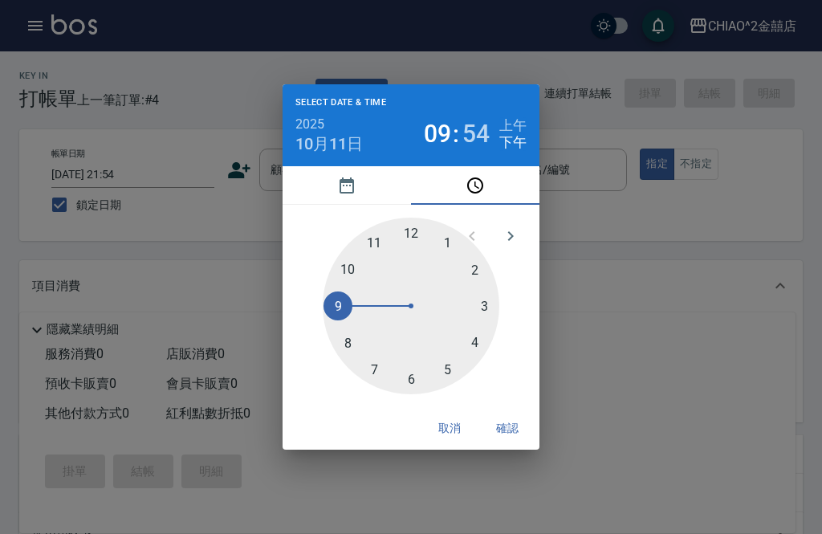
type input "[DATE] 21:54"
click at [504, 421] on button "確認" at bounding box center [507, 428] width 51 height 30
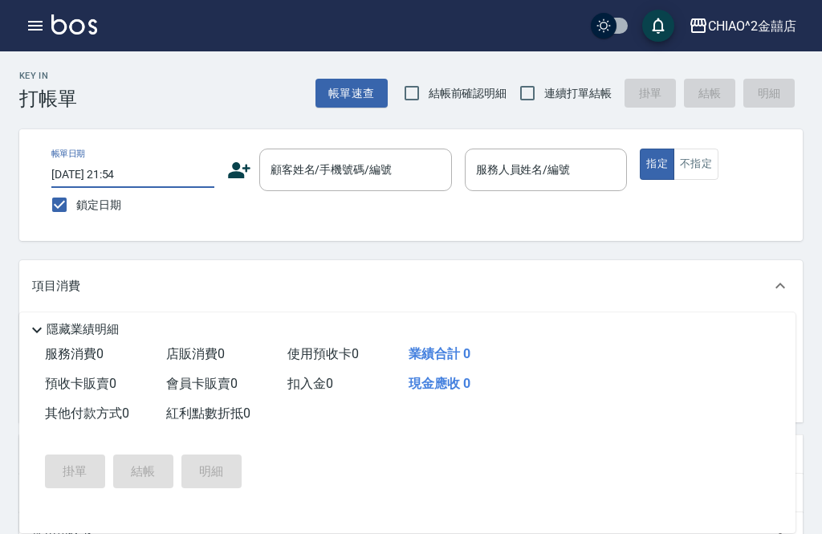
click at [55, 212] on input "鎖定日期" at bounding box center [60, 205] width 34 height 34
checkbox input "false"
type input "[DATE] 21:57"
click at [64, 208] on input "鎖定日期" at bounding box center [60, 205] width 34 height 34
click at [65, 202] on input "鎖定日期" at bounding box center [60, 205] width 34 height 34
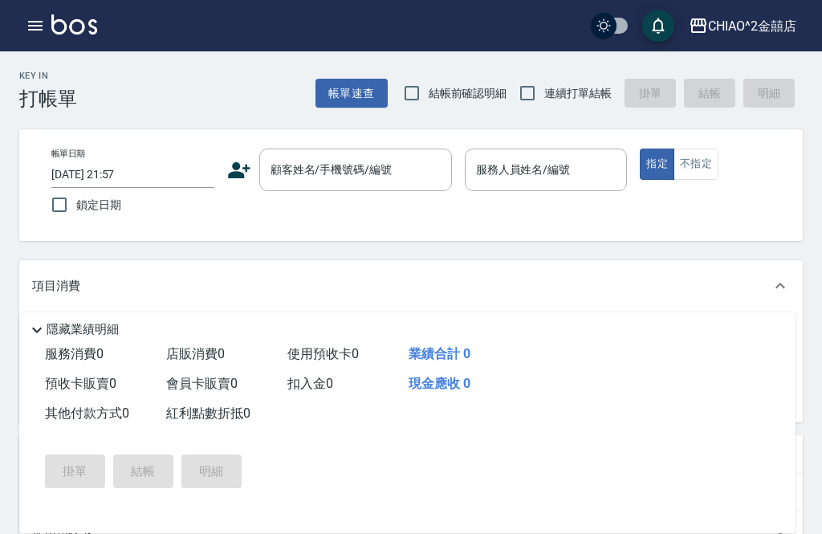
checkbox input "true"
click at [331, 161] on div "顧客姓名/手機號碼/編號 顧客姓名/手機號碼/編號" at bounding box center [355, 170] width 193 height 43
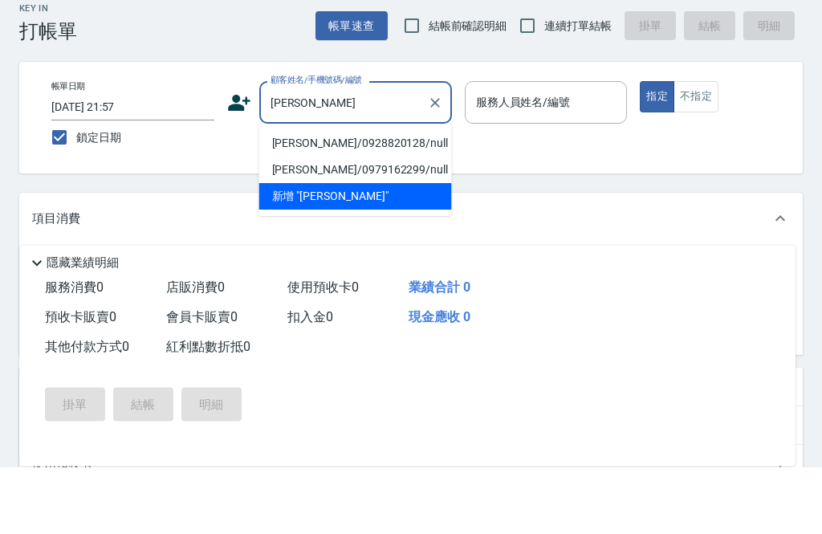
click at [361, 197] on li "[PERSON_NAME]/0928820128/null" at bounding box center [355, 210] width 193 height 26
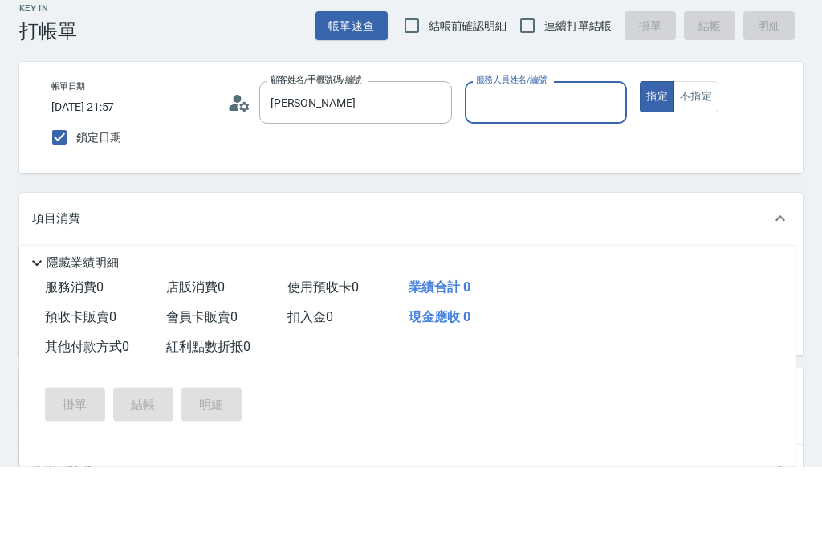
type input "[PERSON_NAME]/0928820128/null"
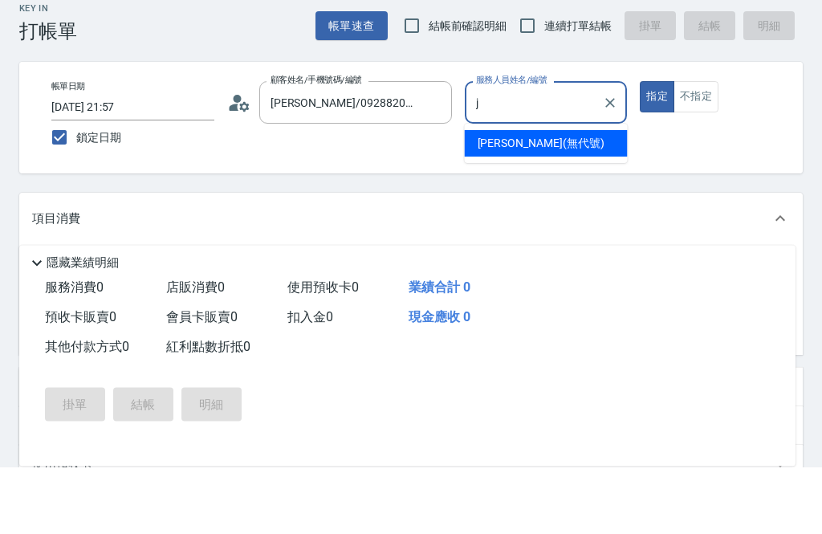
click at [552, 197] on div "[PERSON_NAME] (無代號)" at bounding box center [546, 210] width 163 height 26
type input "[PERSON_NAME](無代號)"
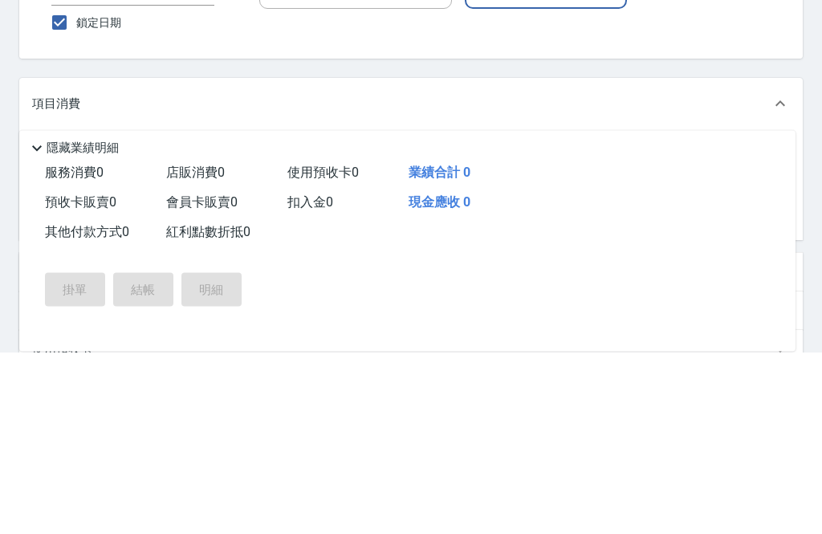
click at [210, 325] on input "服務名稱/代號" at bounding box center [156, 339] width 162 height 28
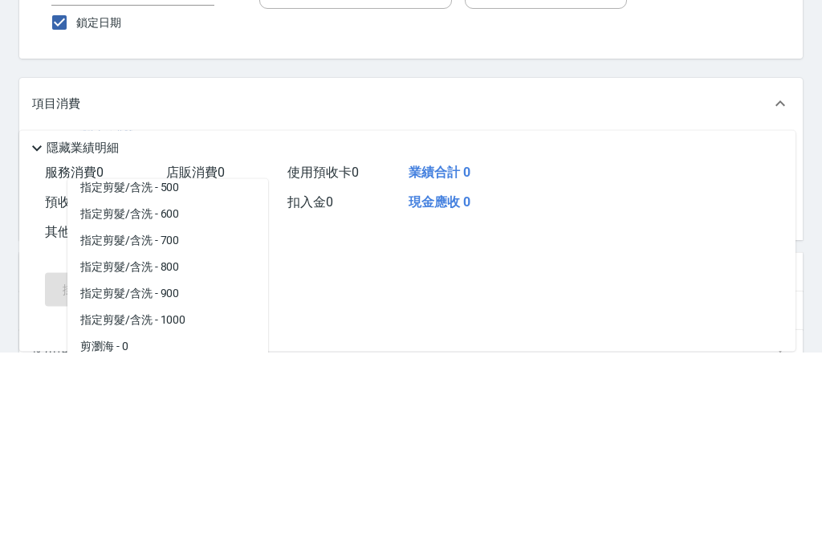
scroll to position [66, 0]
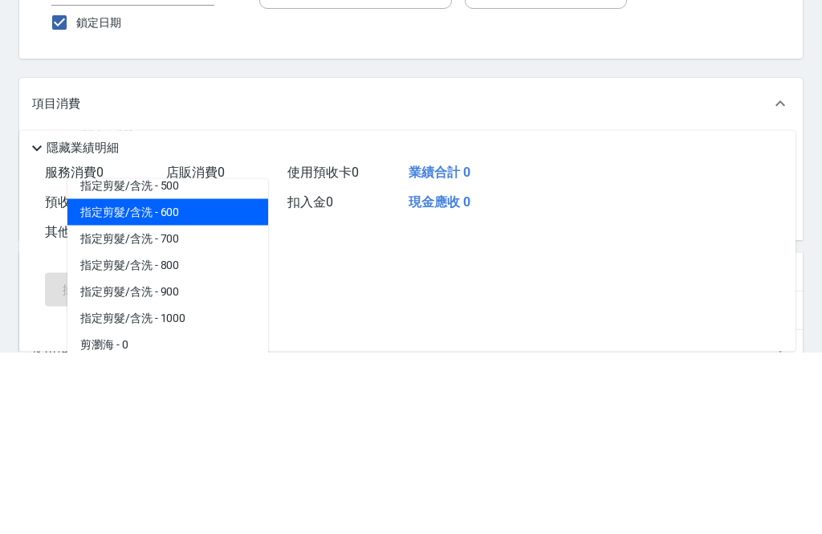
click at [194, 381] on span "指定剪髮/含洗 - 600" at bounding box center [167, 394] width 201 height 26
type input "指定剪髮/含洗"
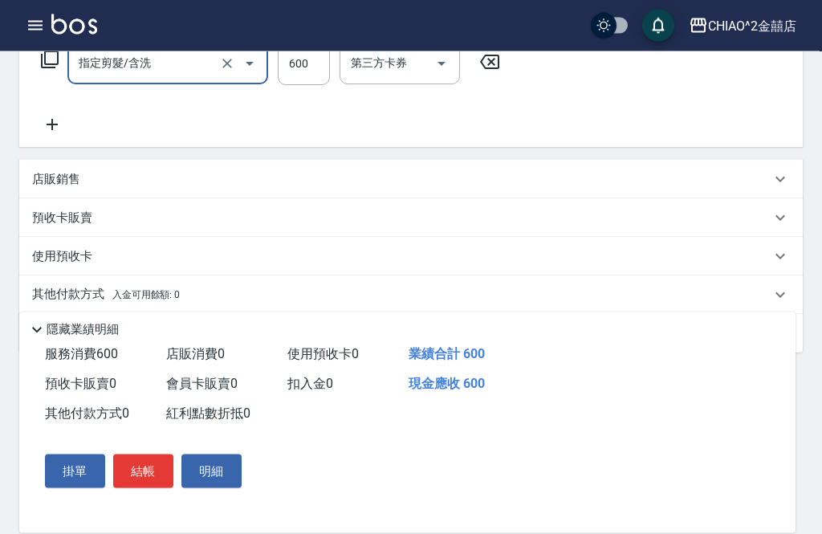
scroll to position [279, 0]
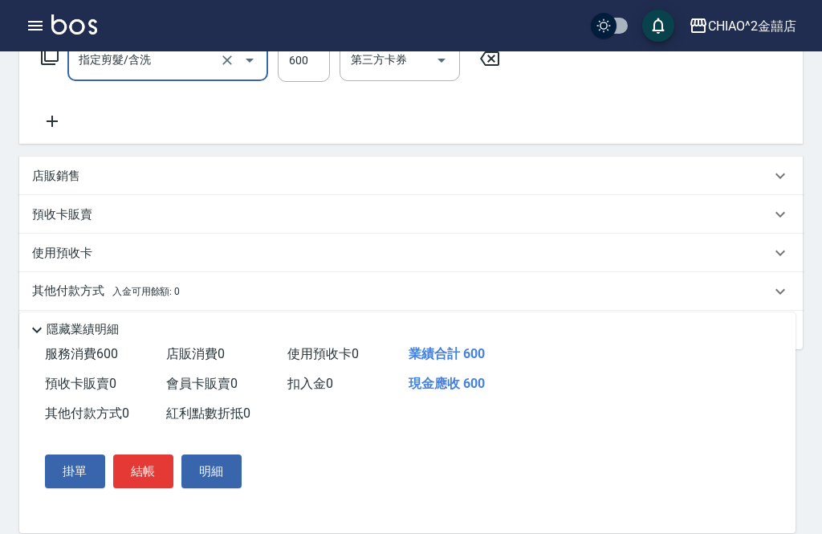
click at [240, 292] on div "其他付款方式 入金可用餘額: 0" at bounding box center [401, 292] width 739 height 18
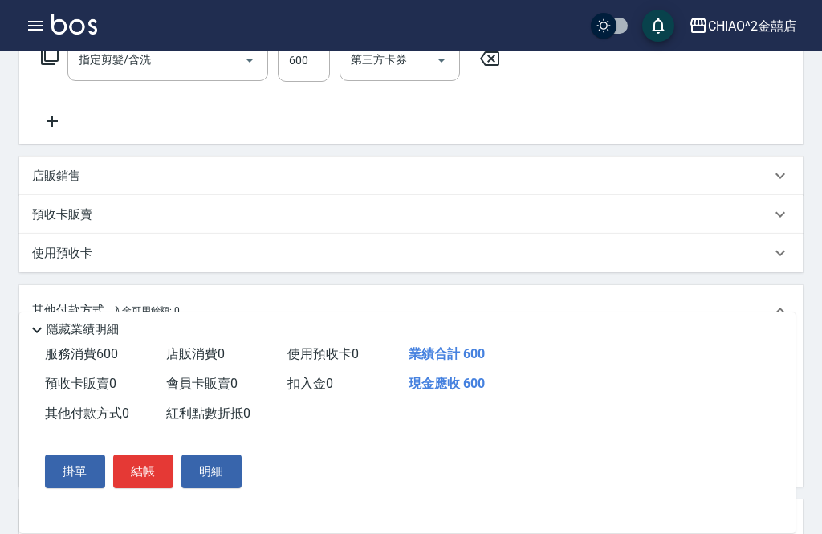
scroll to position [0, 0]
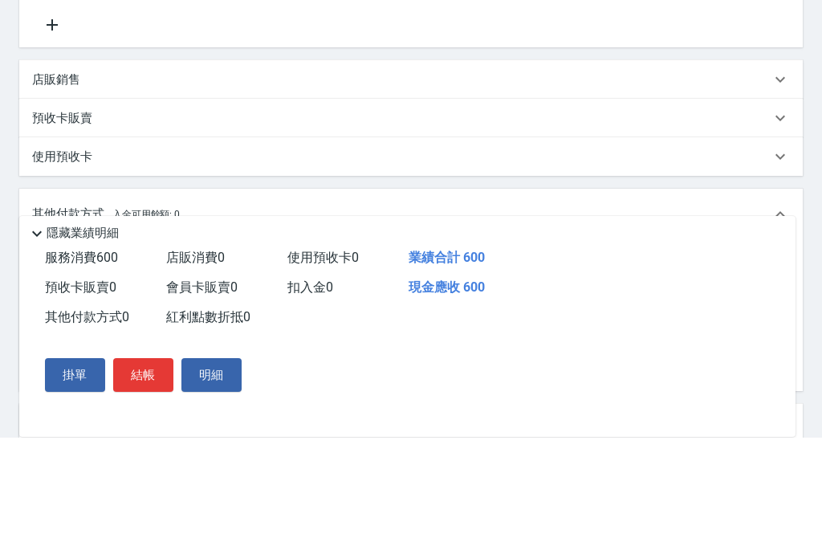
click at [140, 350] on input "其他付款方式" at bounding box center [132, 364] width 186 height 28
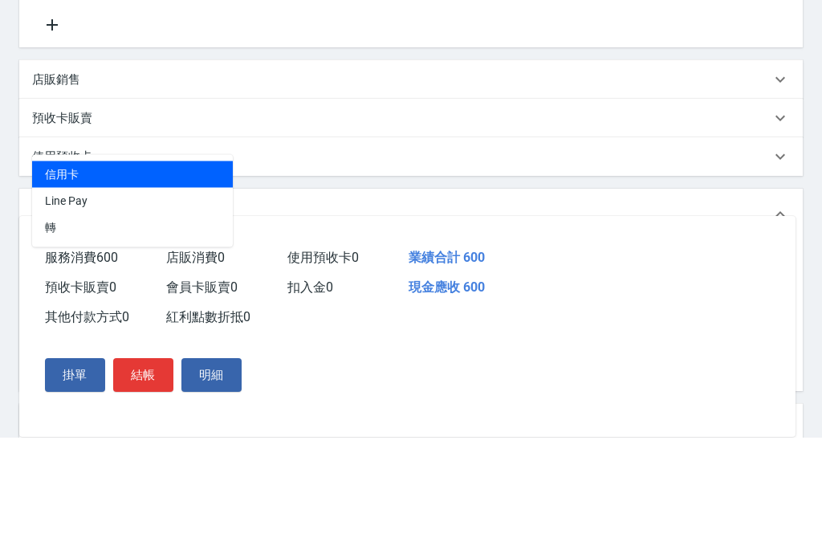
click at [184, 284] on span "Line Pay" at bounding box center [132, 297] width 201 height 26
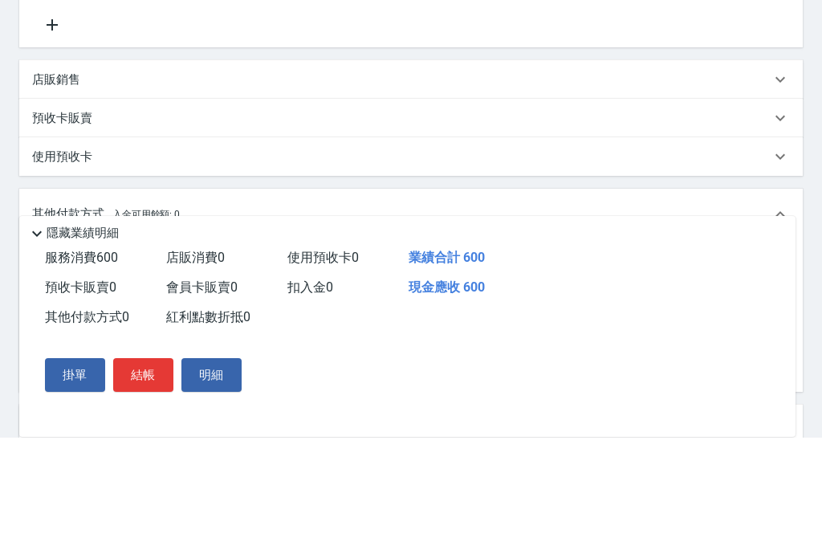
type input "Line Pay"
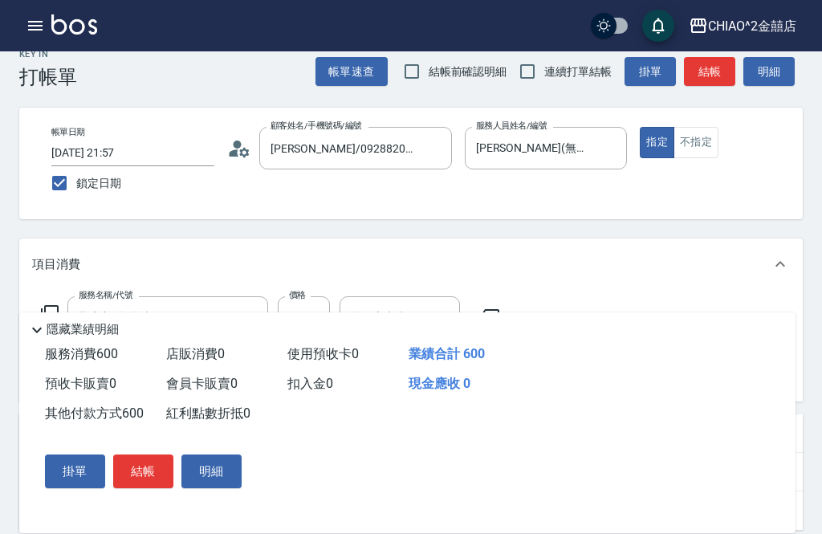
scroll to position [21, 0]
type input "600"
click at [145, 488] on button "結帳" at bounding box center [143, 471] width 60 height 34
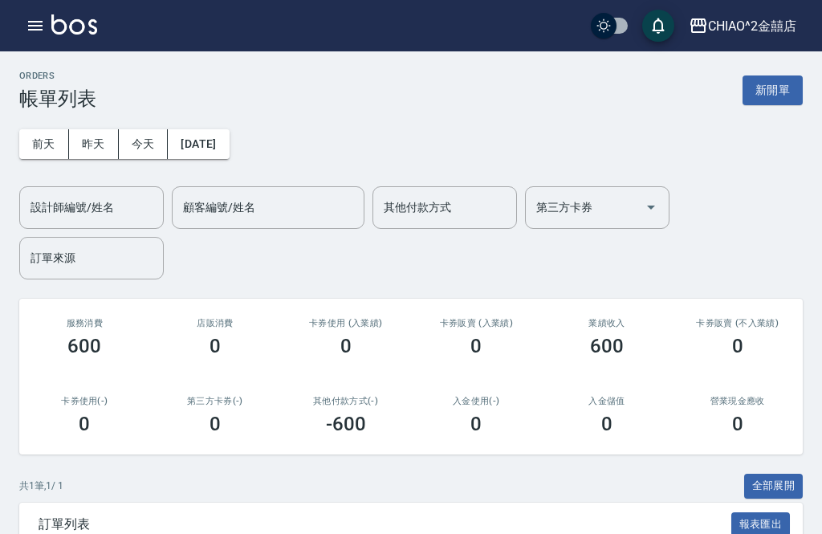
click at [776, 92] on button "新開單" at bounding box center [773, 90] width 60 height 30
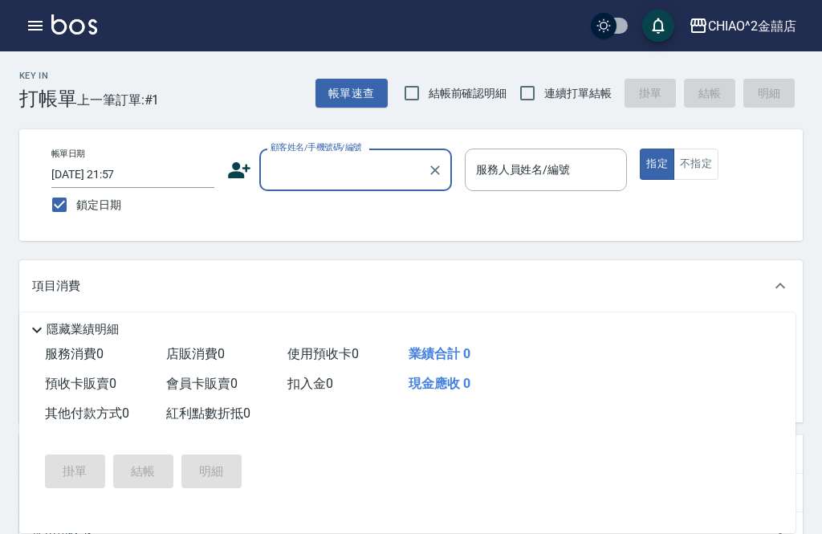
click at [351, 160] on input "顧客姓名/手機號碼/編號" at bounding box center [344, 170] width 154 height 28
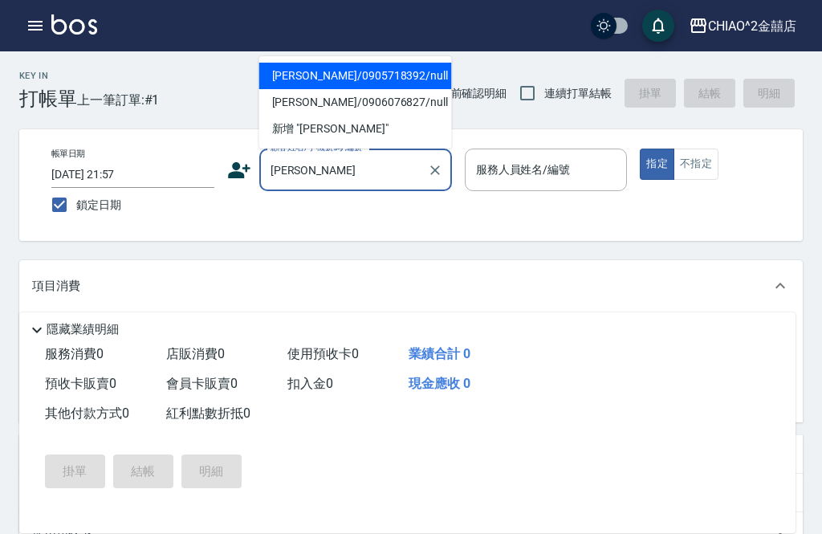
click at [371, 80] on li "[PERSON_NAME]/0905718392/null" at bounding box center [355, 76] width 193 height 26
type input "[PERSON_NAME]/0905718392/null"
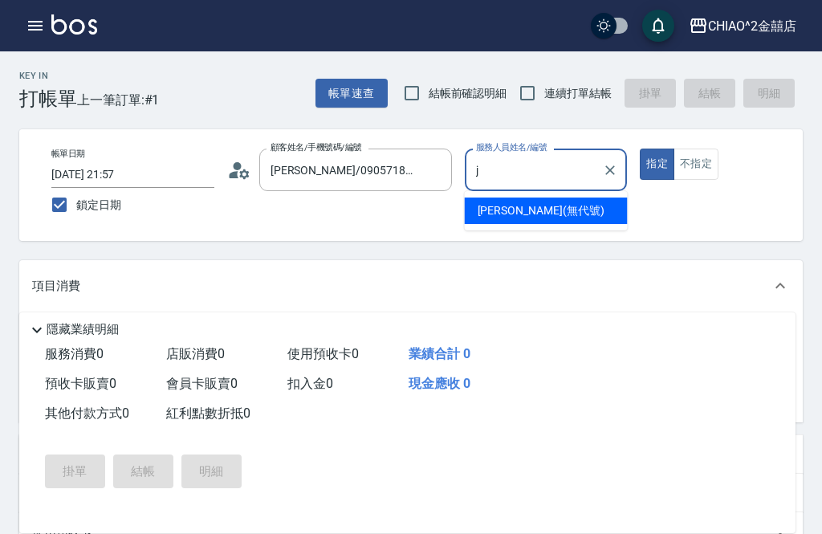
click at [550, 211] on div "[PERSON_NAME] (無代號)" at bounding box center [546, 210] width 163 height 26
type input "[PERSON_NAME](無代號)"
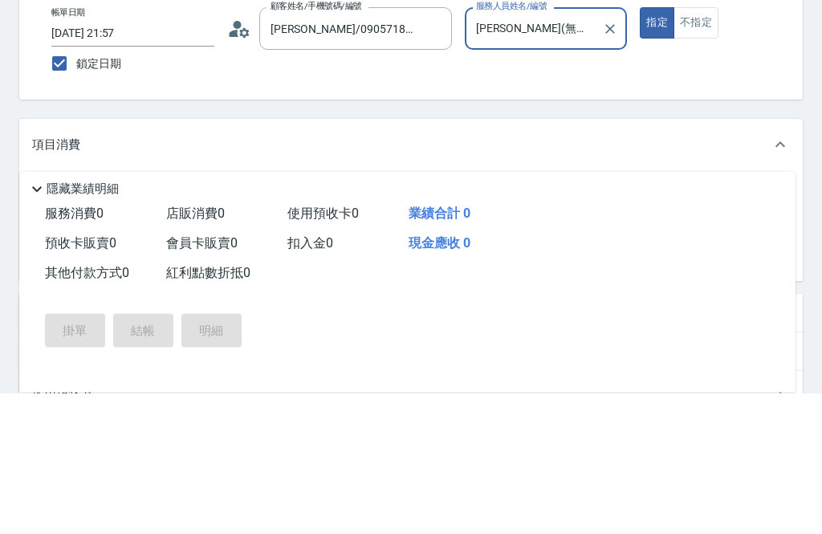
click at [212, 325] on input "服務名稱/代號" at bounding box center [156, 339] width 162 height 28
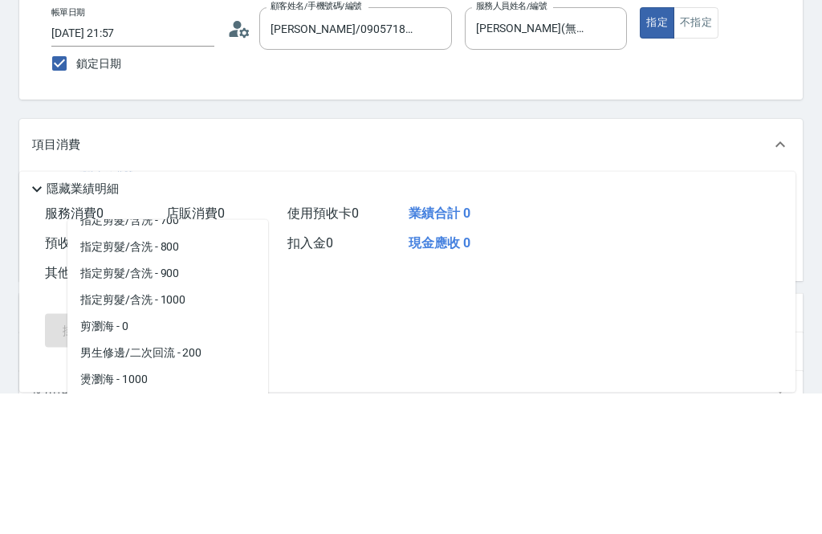
scroll to position [67, 0]
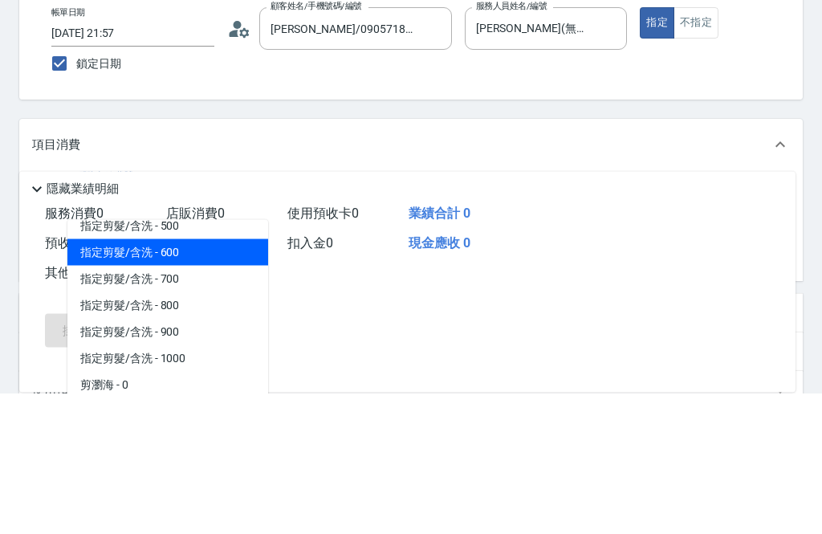
click at [185, 381] on span "指定剪髮/含洗 - 600" at bounding box center [167, 394] width 201 height 26
type input "指定剪髮/含洗"
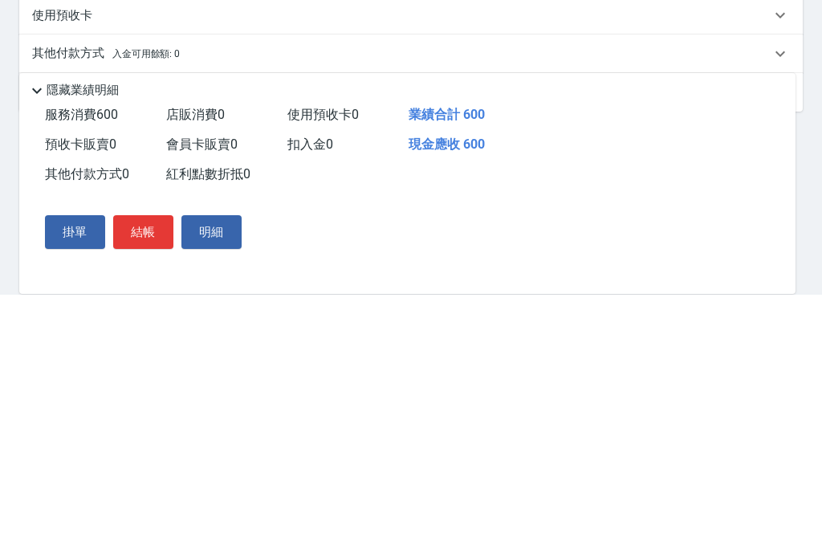
scroll to position [278, 0]
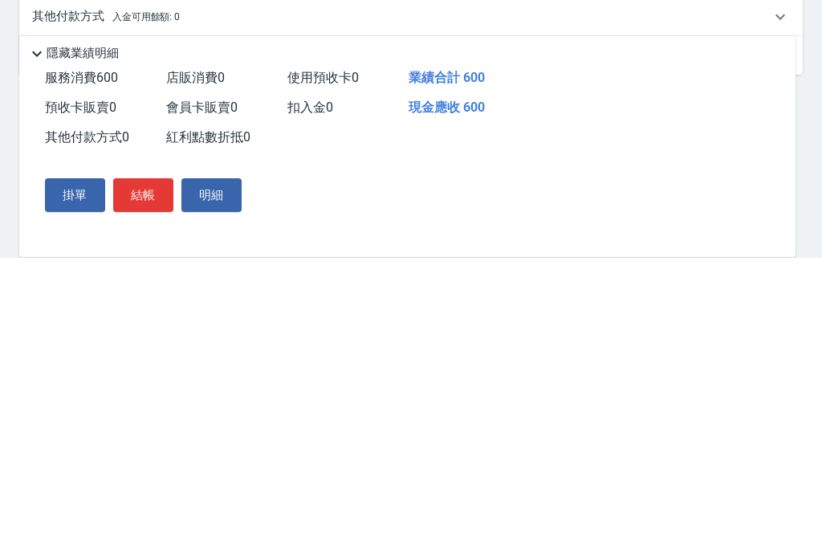
click at [175, 287] on span "入金可用餘額: 0" at bounding box center [146, 292] width 68 height 11
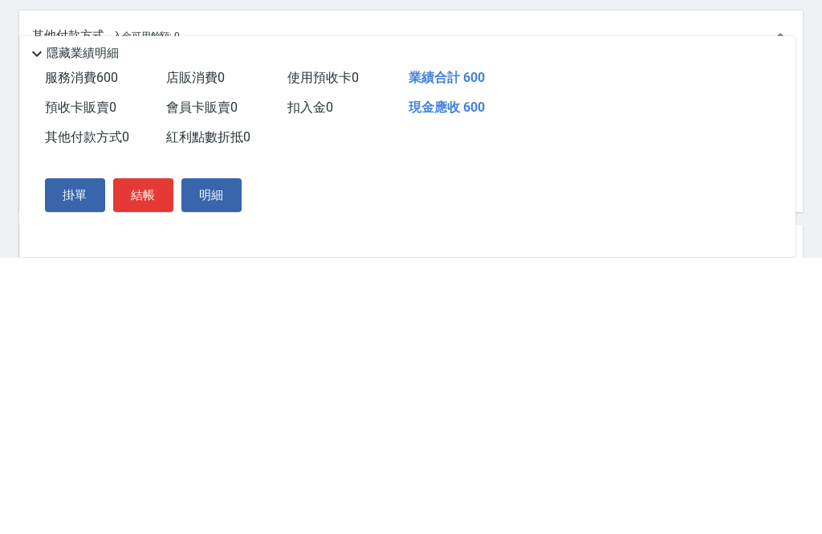
scroll to position [0, 0]
click at [100, 376] on span "預收卡販賣 0" at bounding box center [80, 383] width 71 height 15
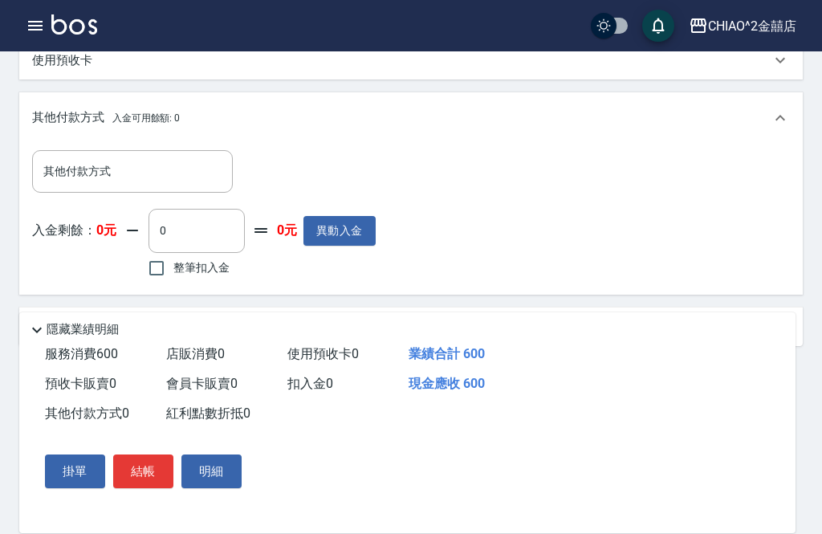
click at [189, 171] on input "其他付款方式" at bounding box center [132, 171] width 186 height 28
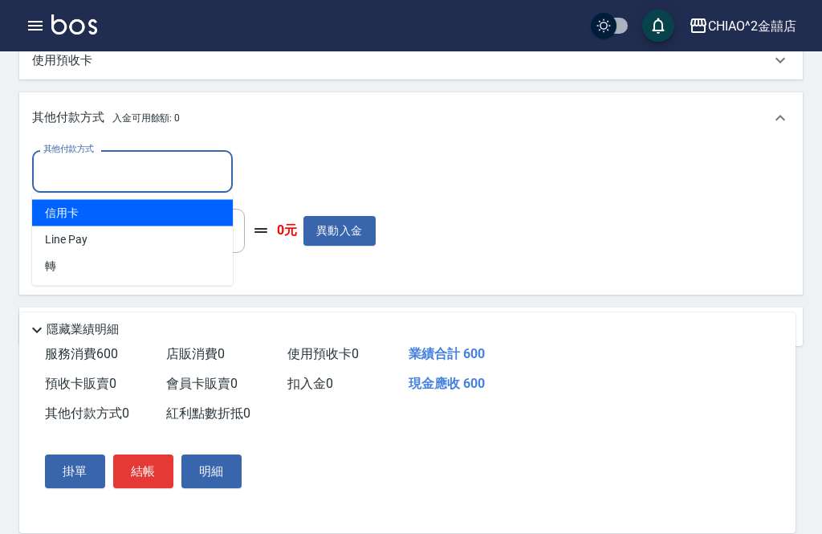
click at [163, 237] on span "Line Pay" at bounding box center [132, 239] width 201 height 26
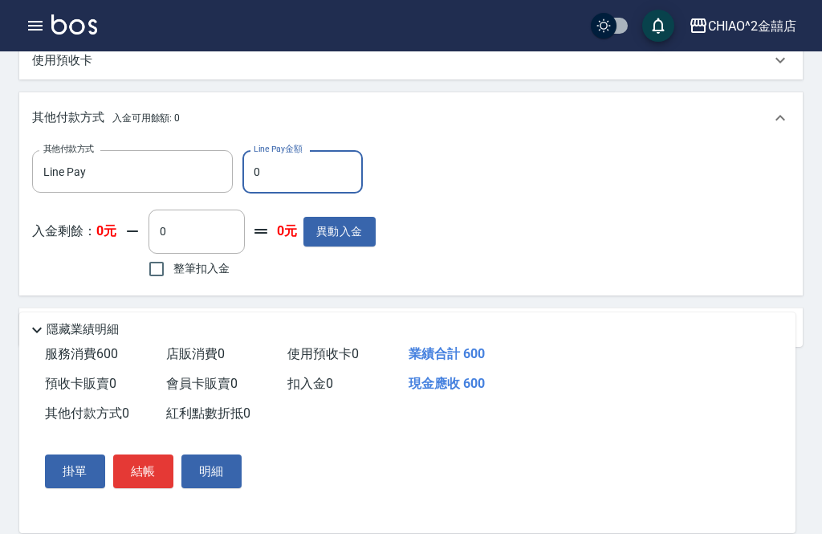
type input "Line Pay"
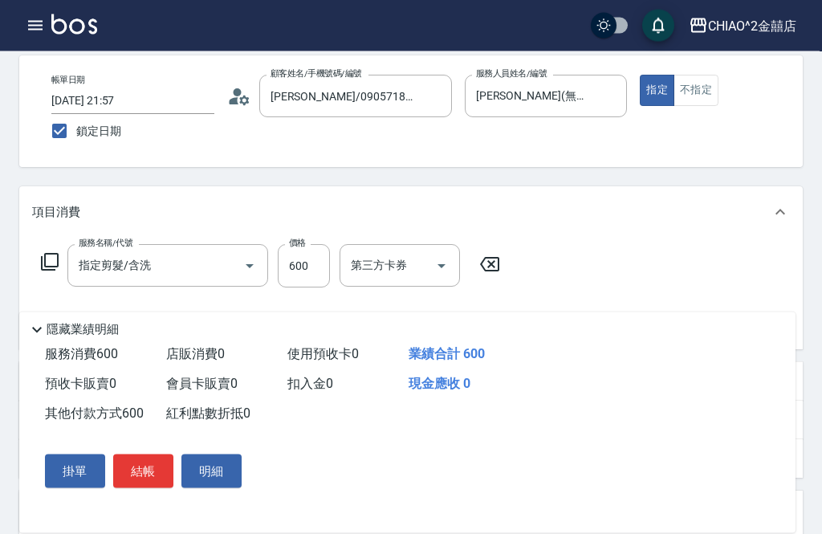
scroll to position [58, 0]
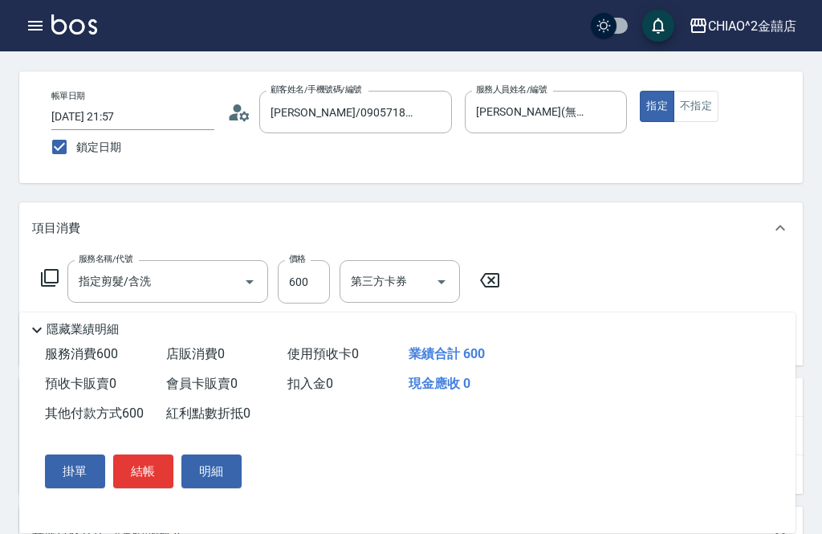
type input "600"
click at [156, 474] on button "結帳" at bounding box center [143, 471] width 60 height 34
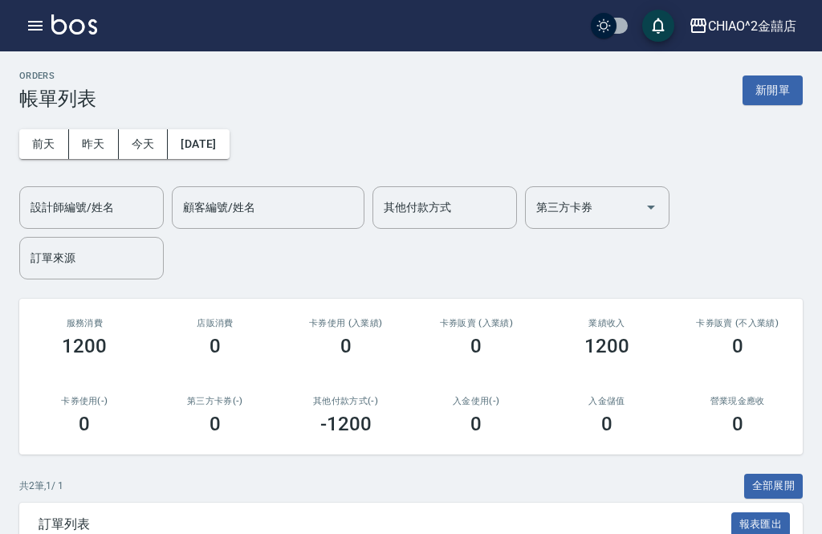
click at [775, 92] on button "新開單" at bounding box center [773, 90] width 60 height 30
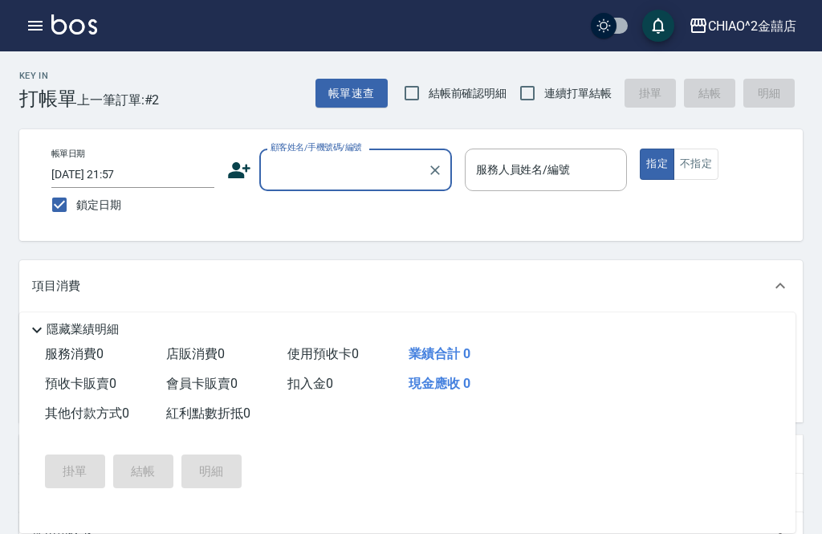
click at [337, 177] on input "顧客姓名/手機號碼/編號" at bounding box center [344, 170] width 154 height 28
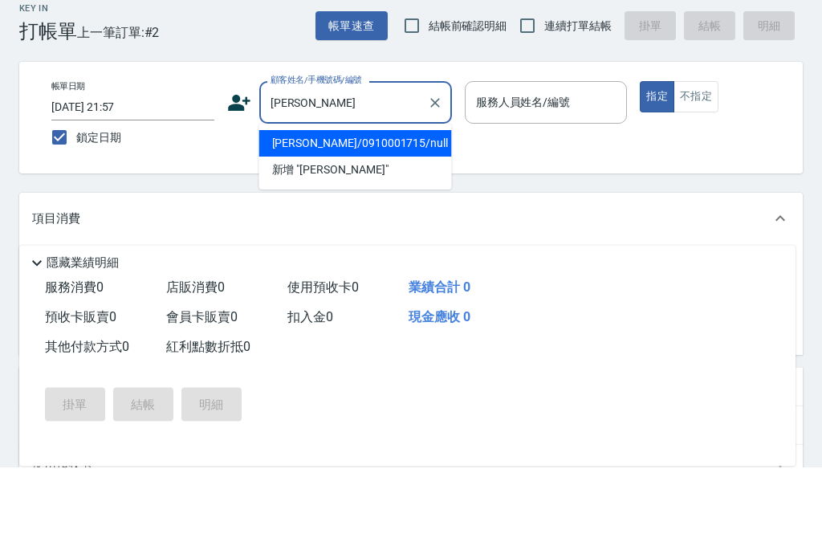
click at [345, 197] on li "[PERSON_NAME]/0910001715/null" at bounding box center [355, 210] width 193 height 26
type input "[PERSON_NAME]/0910001715/null"
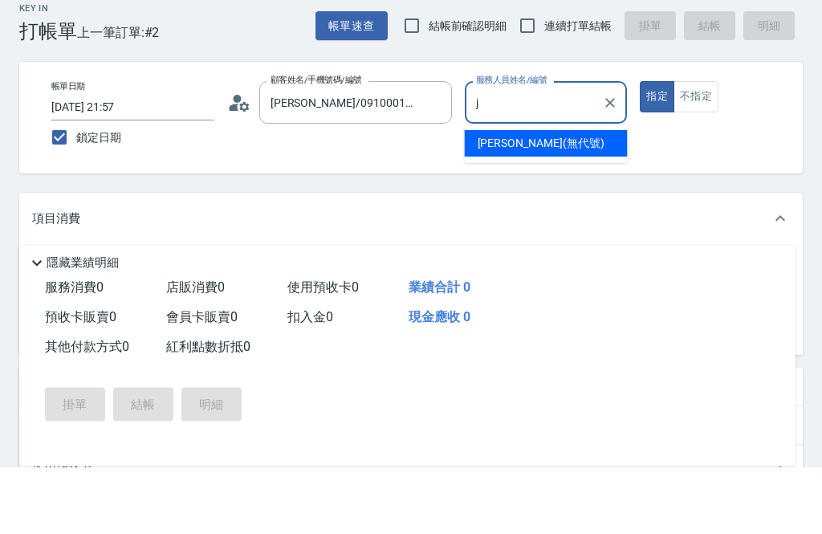
click at [539, 202] on span "[PERSON_NAME] (無代號)" at bounding box center [541, 210] width 127 height 17
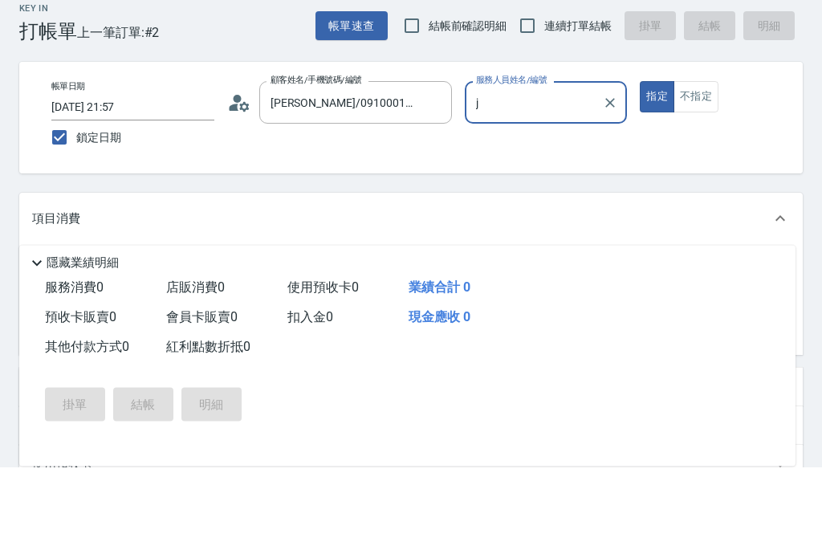
type input "[PERSON_NAME](無代號)"
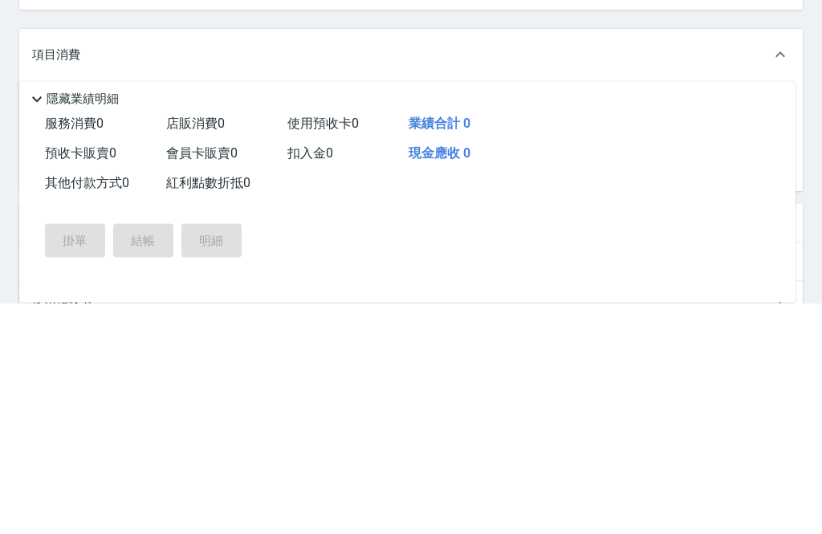
click at [202, 325] on input "服務名稱/代號" at bounding box center [156, 339] width 162 height 28
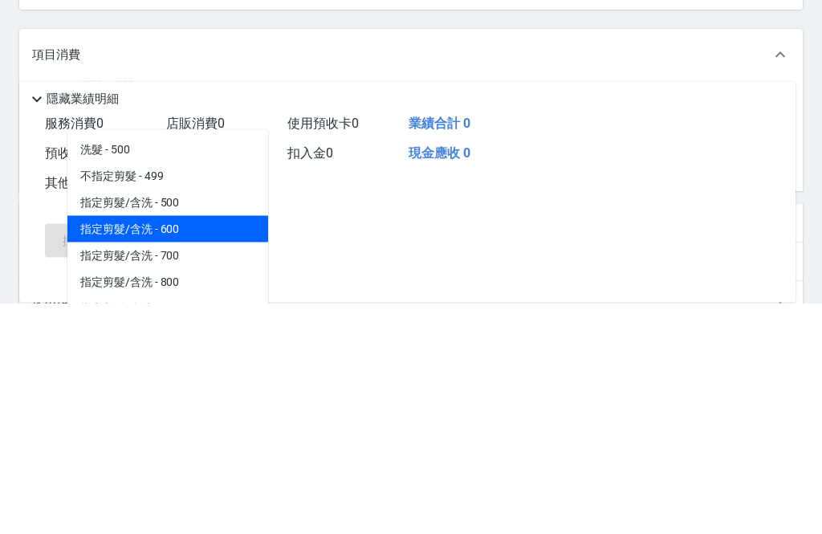
click at [205, 447] on span "指定剪髮/含洗 - 600" at bounding box center [167, 460] width 201 height 26
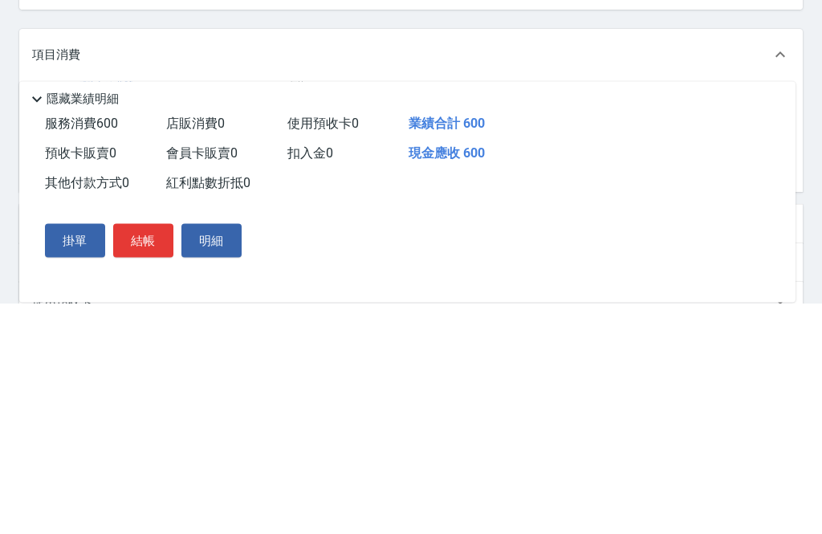
type input "指定剪髮/含洗"
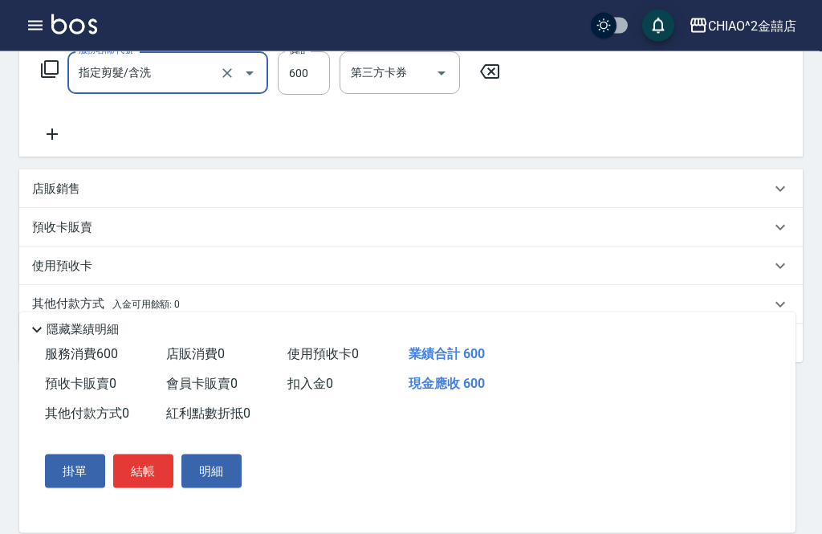
scroll to position [282, 0]
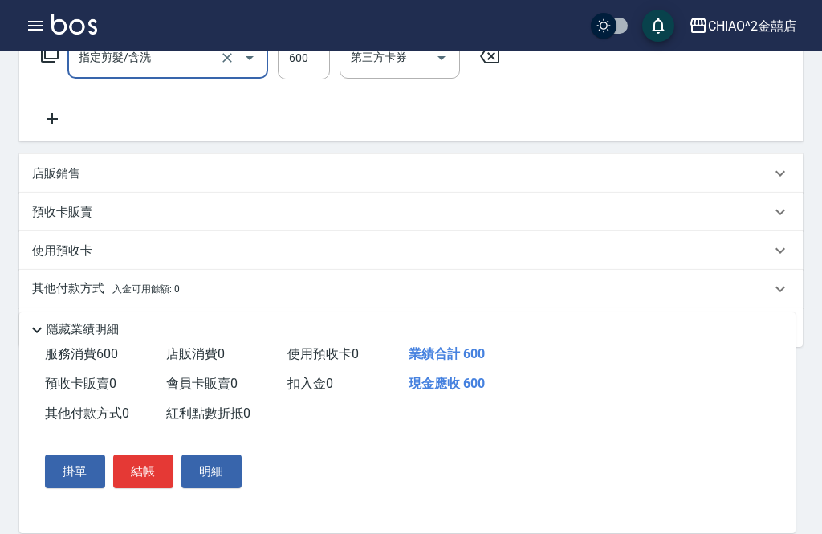
click at [200, 289] on div "其他付款方式 入金可用餘額: 0" at bounding box center [401, 289] width 739 height 18
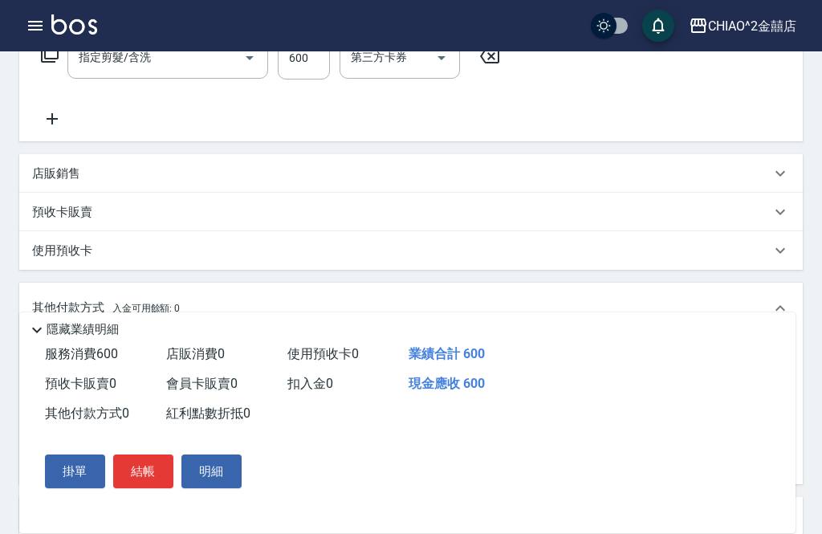
scroll to position [0, 0]
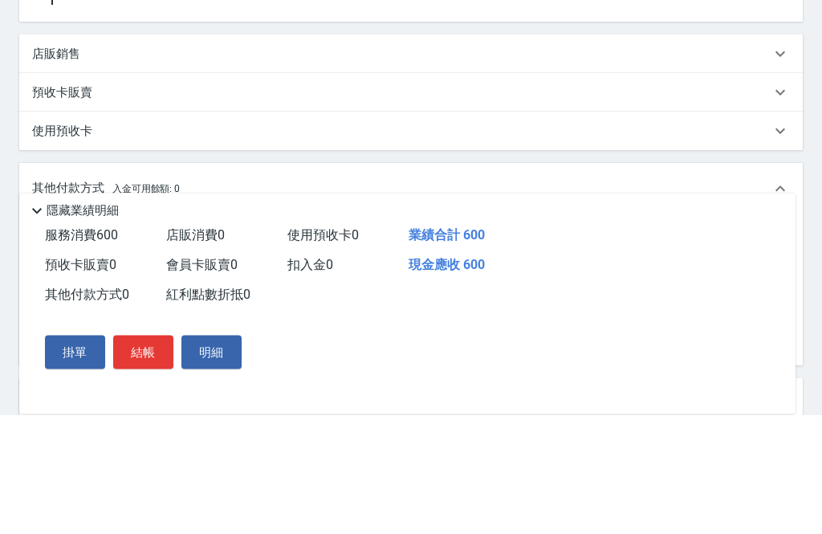
click at [138, 348] on input "其他付款方式" at bounding box center [132, 362] width 186 height 28
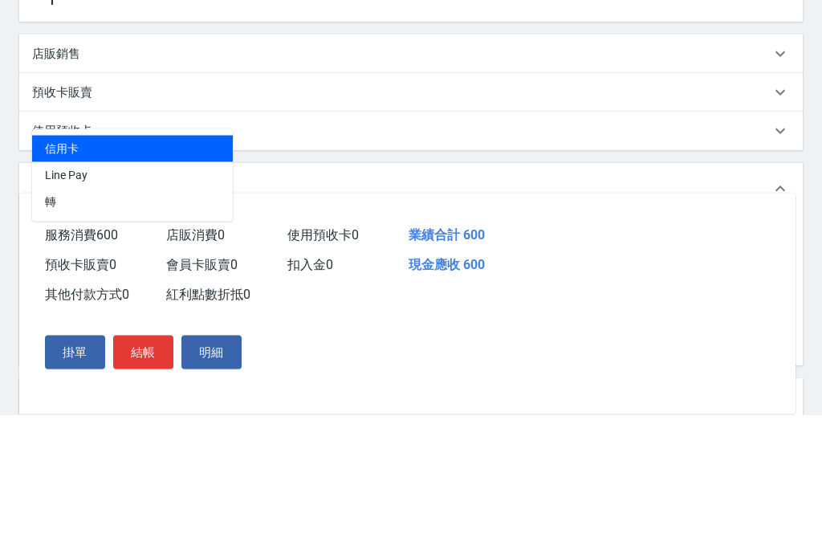
click at [165, 282] on span "Line Pay" at bounding box center [132, 295] width 201 height 26
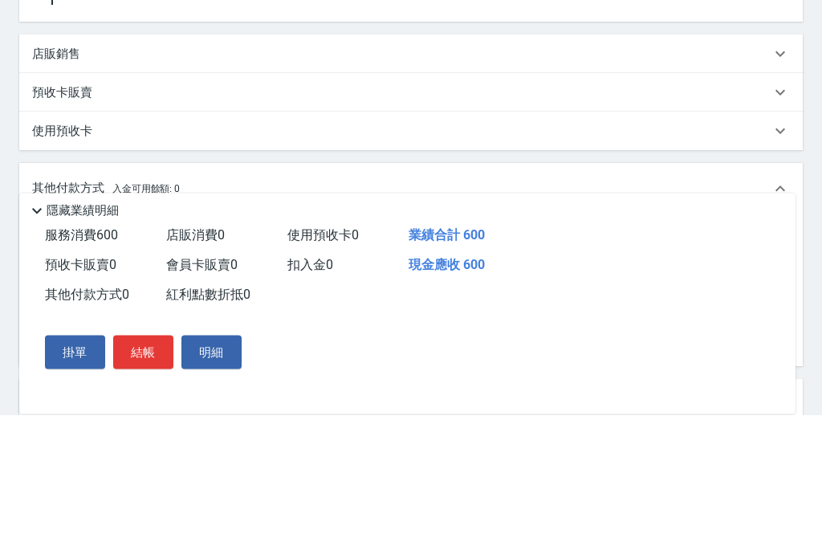
type input "Line Pay"
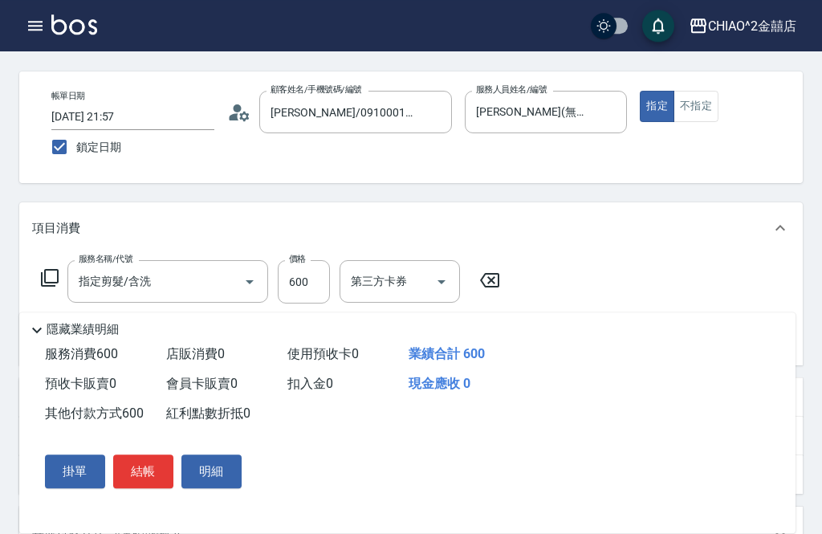
scroll to position [30, 0]
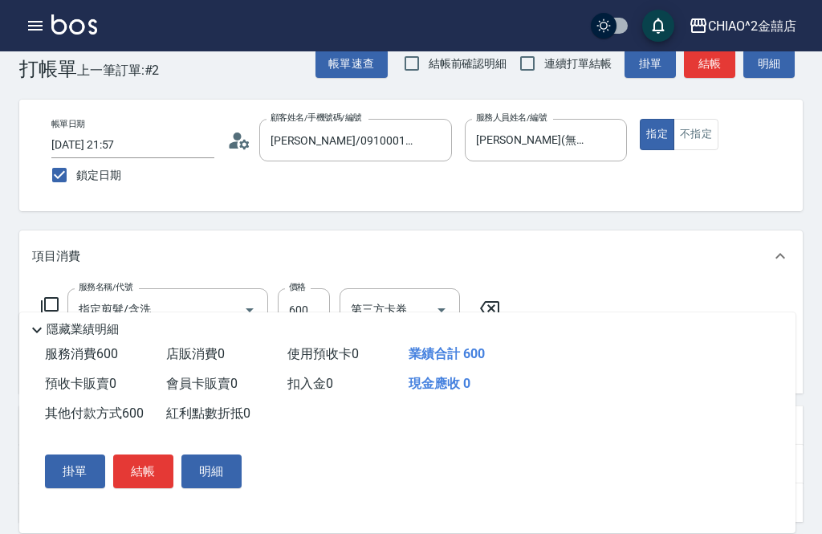
type input "600"
click at [135, 488] on button "結帳" at bounding box center [143, 471] width 60 height 34
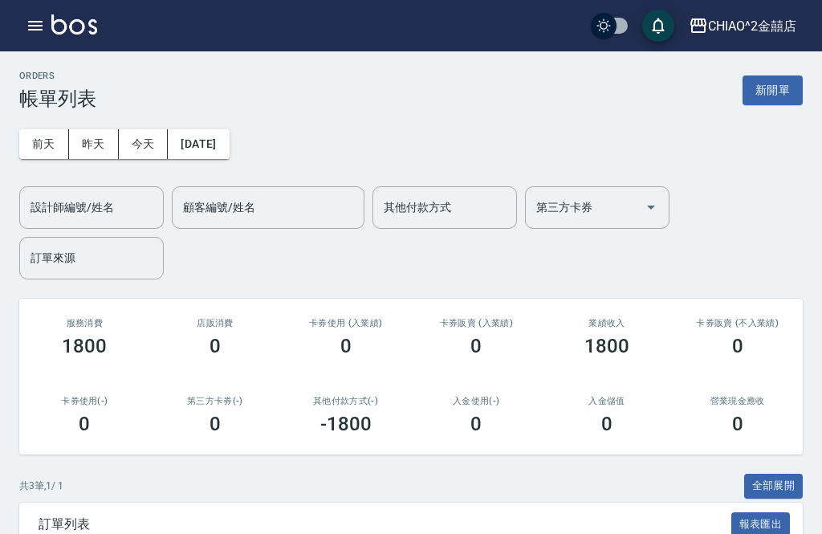
click at [789, 98] on button "新開單" at bounding box center [773, 90] width 60 height 30
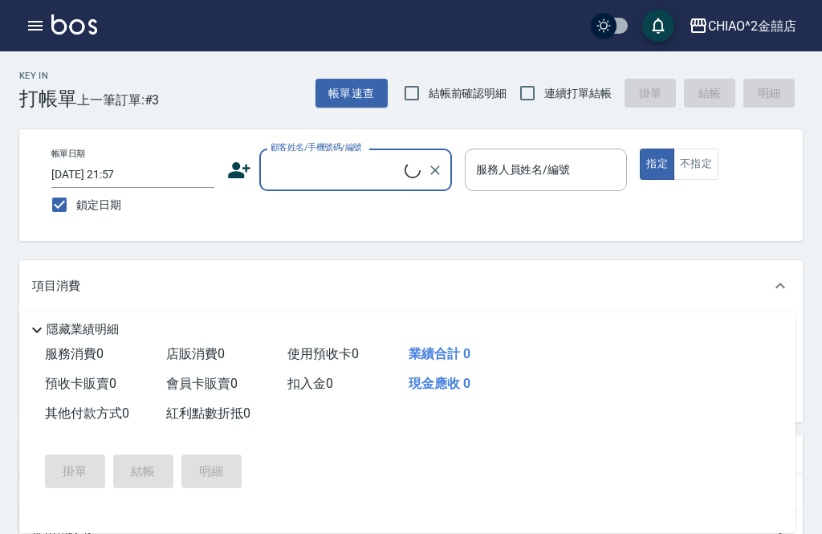
click at [340, 173] on input "顧客姓名/手機號碼/編號" at bounding box center [336, 170] width 138 height 28
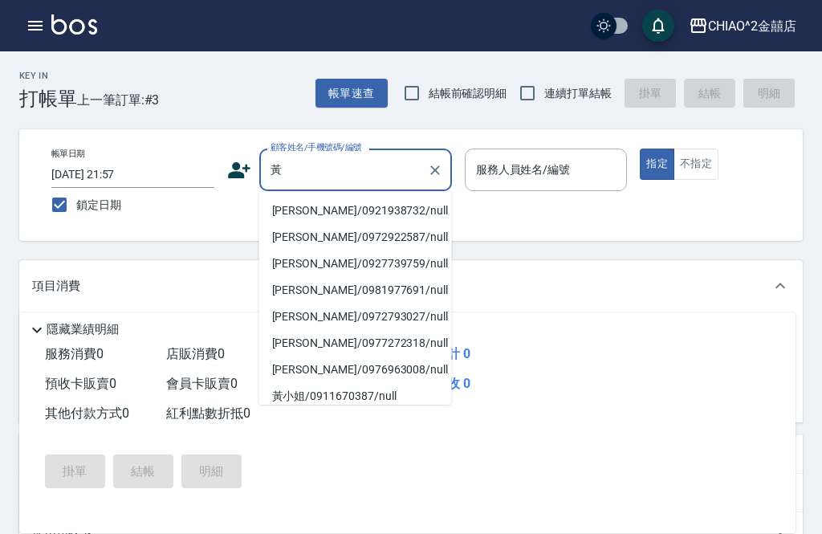
click at [348, 206] on li "[PERSON_NAME]/0921938732/null" at bounding box center [355, 210] width 193 height 26
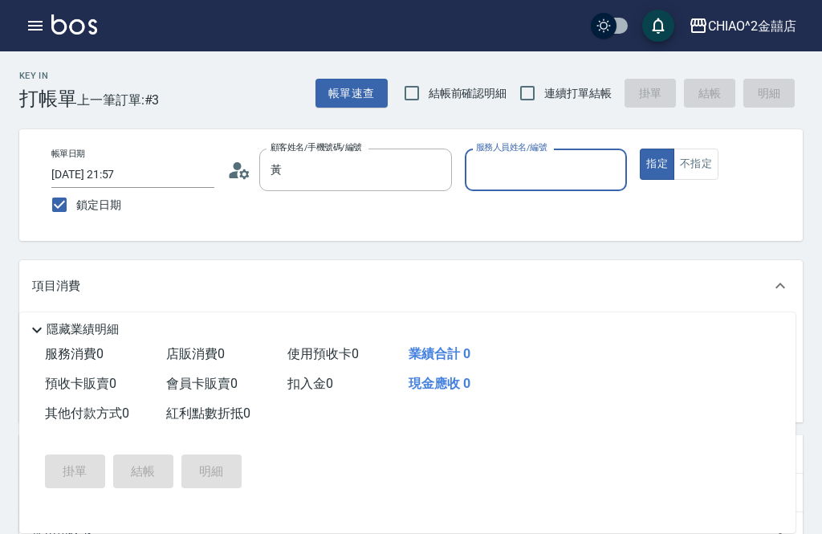
type input "[PERSON_NAME]/0921938732/null"
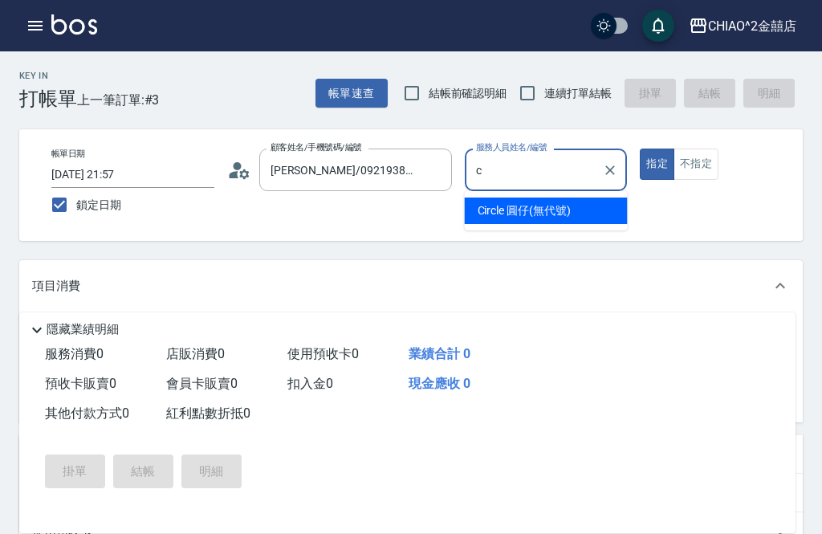
click at [562, 218] on span "Circle 圓仔 (無代號)" at bounding box center [524, 210] width 93 height 17
type input "Circle 圓仔(無代號)"
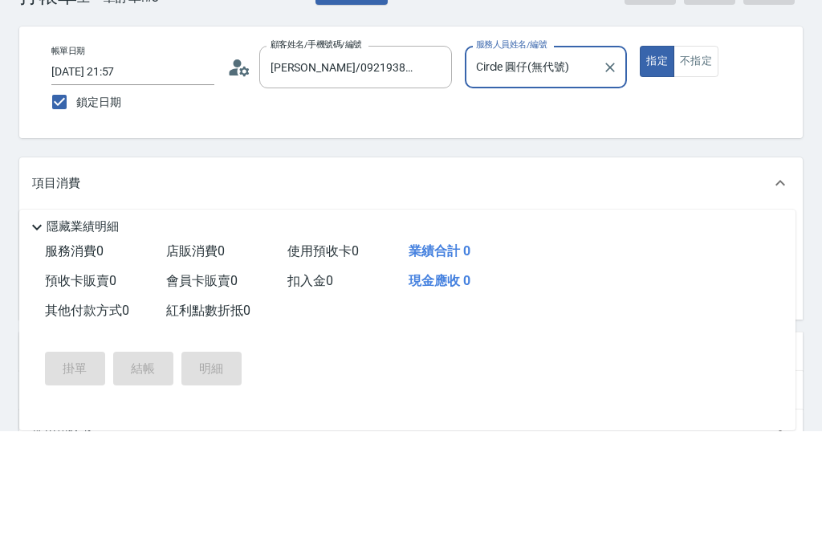
click at [215, 325] on input "服務名稱/代號" at bounding box center [156, 339] width 162 height 28
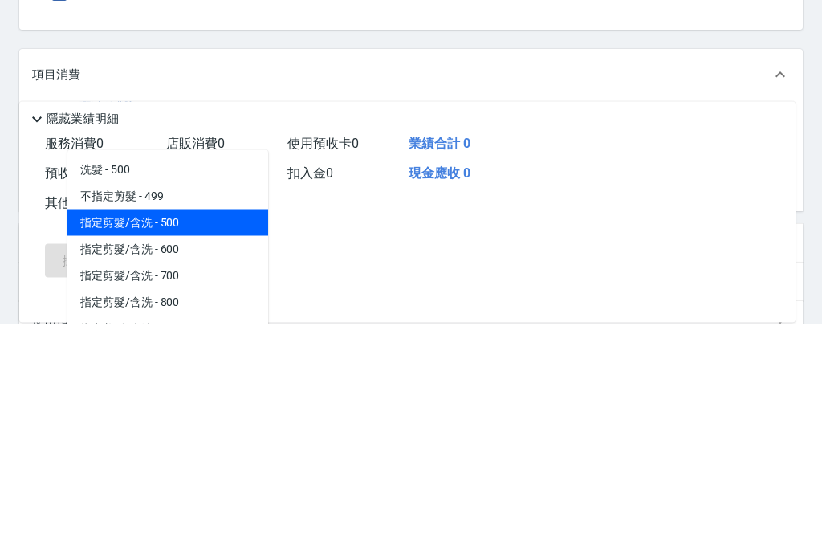
click at [196, 368] on span "洗髮 - 500" at bounding box center [167, 381] width 201 height 26
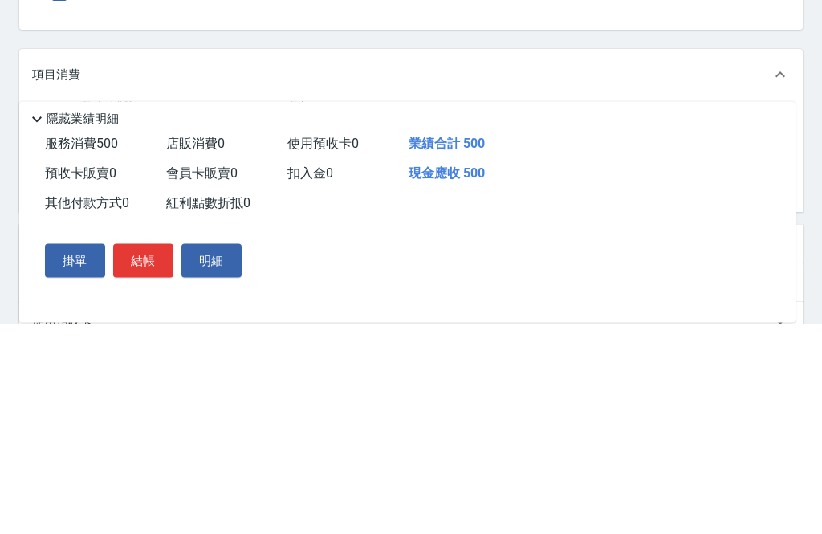
type input "洗髮"
click at [315, 318] on input "500" at bounding box center [304, 339] width 52 height 43
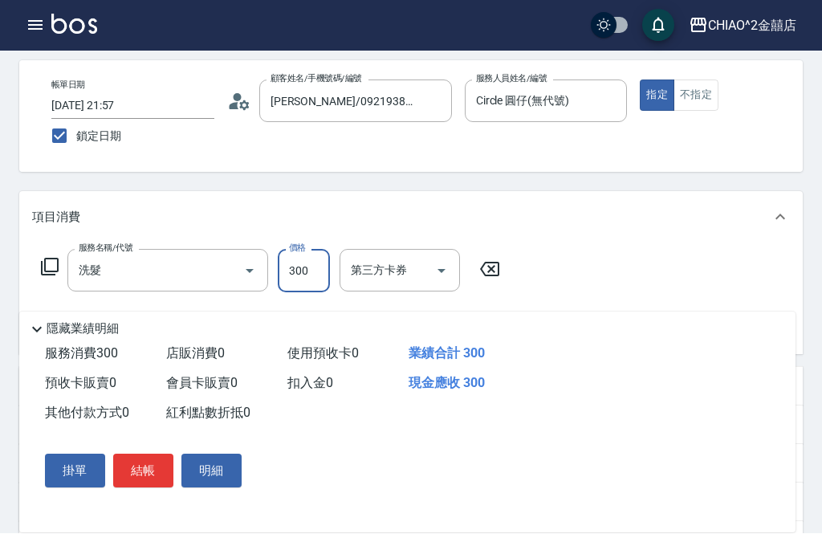
scroll to position [70, 0]
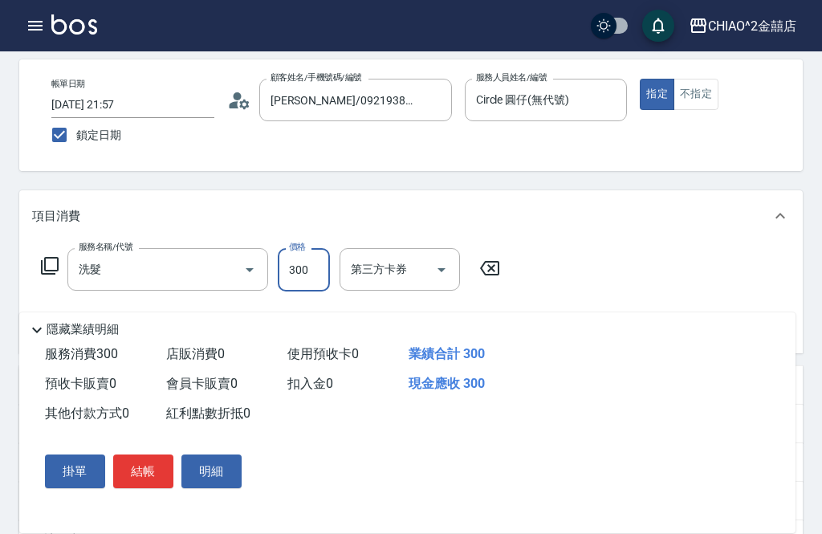
type input "300"
click at [149, 471] on button "結帳" at bounding box center [143, 471] width 60 height 34
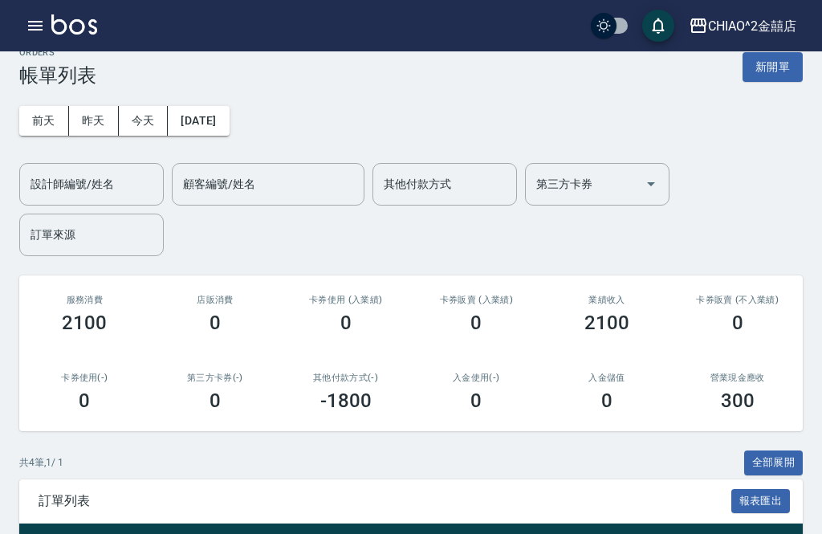
scroll to position [19, 0]
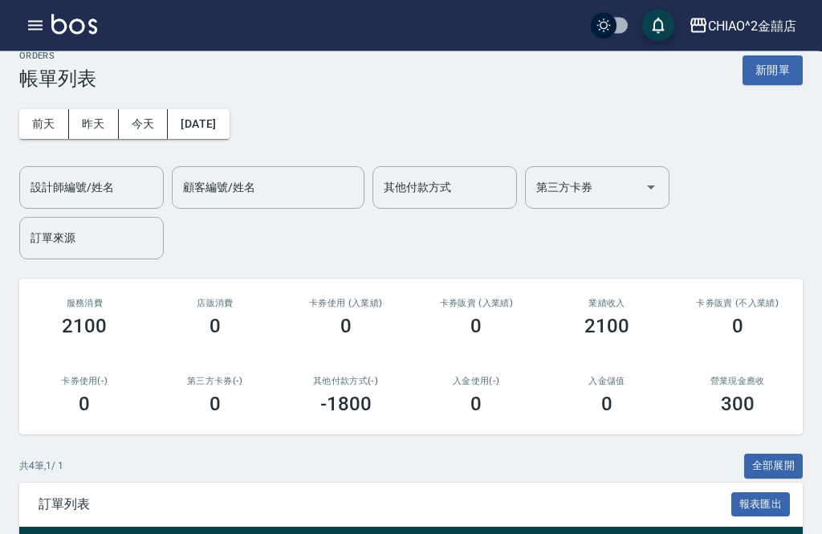
click at [778, 71] on button "新開單" at bounding box center [773, 71] width 60 height 30
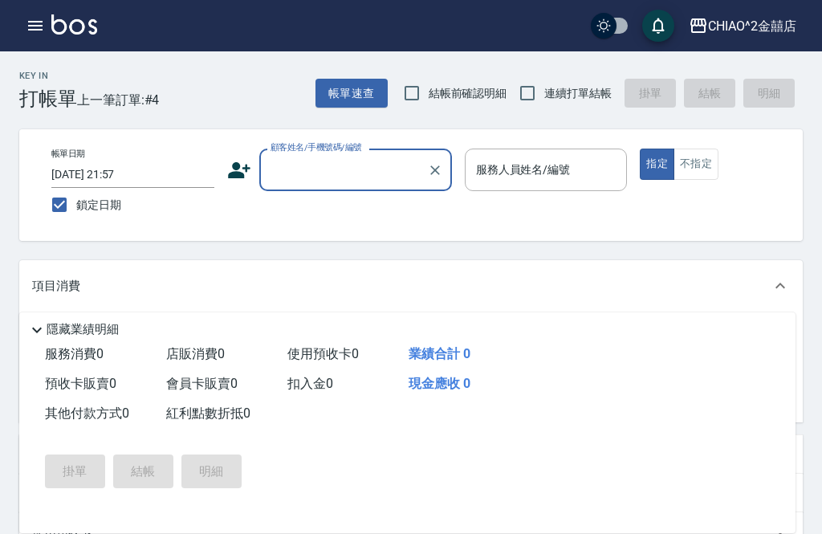
click at [342, 183] on input "顧客姓名/手機號碼/編號" at bounding box center [344, 170] width 154 height 28
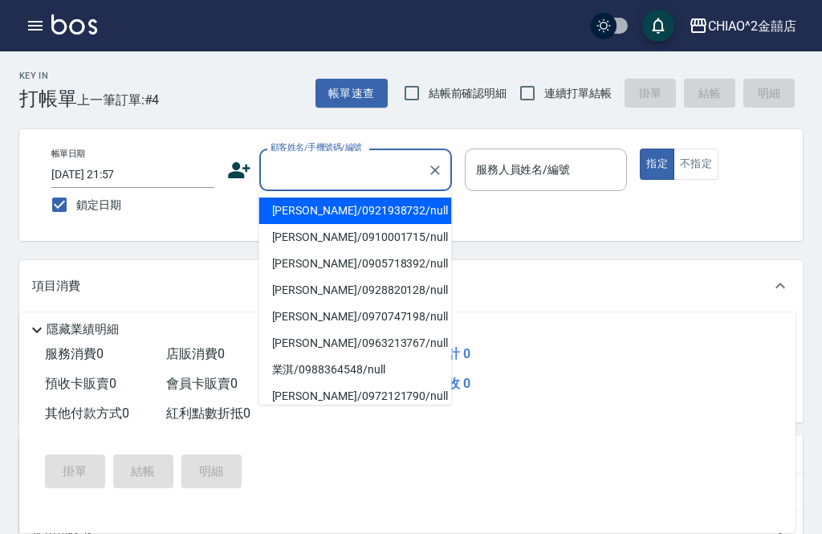
scroll to position [19, 0]
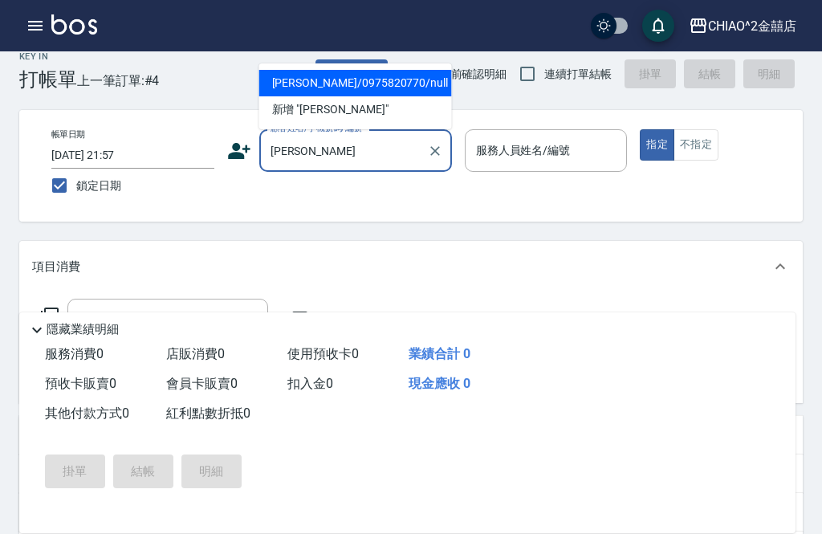
click at [405, 86] on li "[PERSON_NAME]/0975820770/null" at bounding box center [355, 83] width 193 height 26
type input "[PERSON_NAME]/0975820770/null"
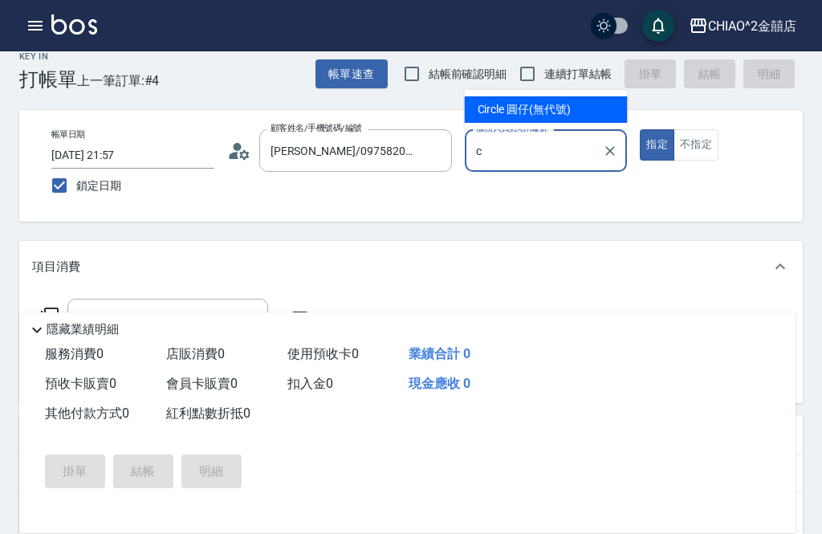
click at [541, 117] on div "Circle 圓仔 (無代號)" at bounding box center [546, 109] width 163 height 26
type input "Circle 圓仔(無代號)"
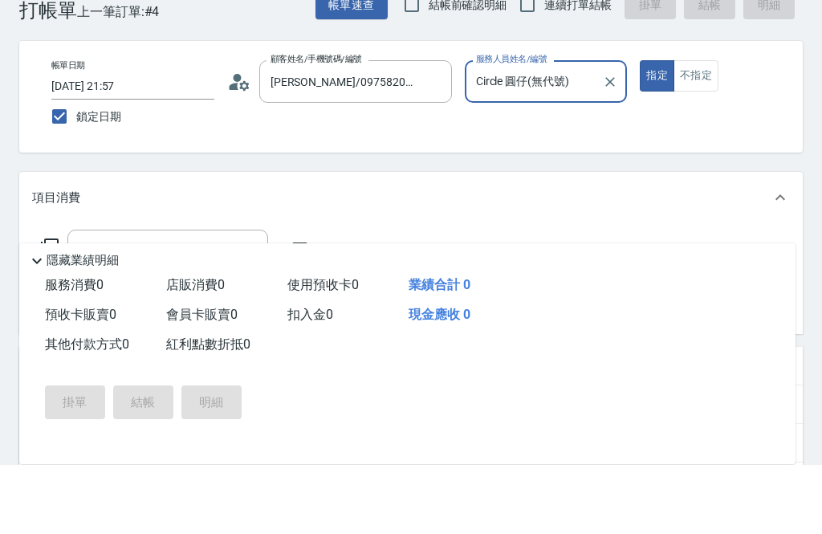
click at [215, 306] on input "服務名稱/代號" at bounding box center [156, 320] width 162 height 28
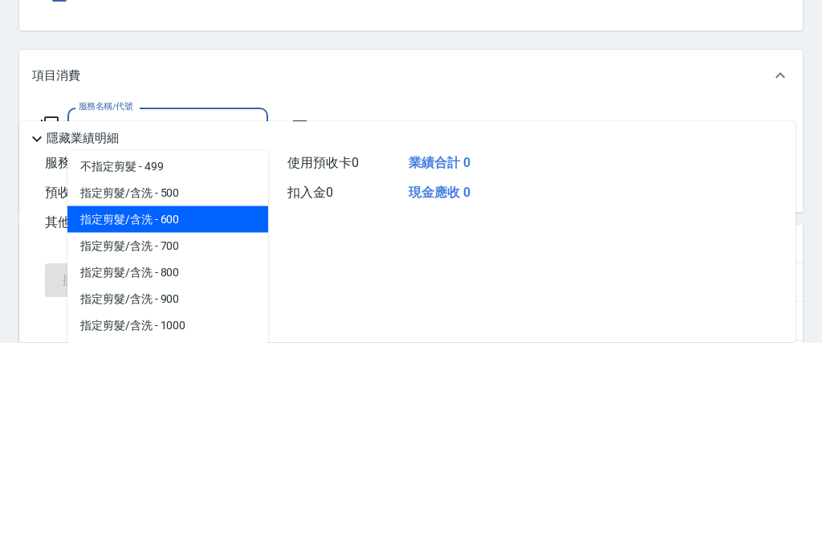
scroll to position [59, 0]
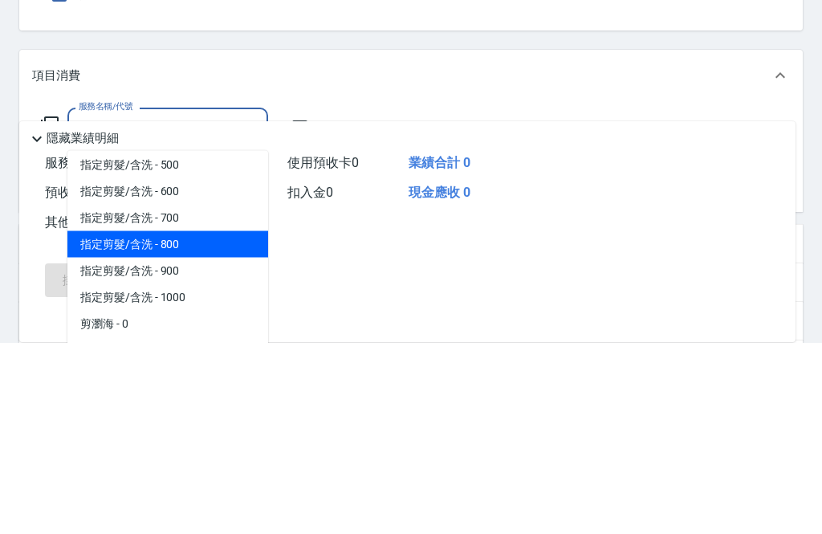
click at [202, 422] on span "指定剪髮/含洗 - 800" at bounding box center [167, 435] width 201 height 26
type input "指定剪髮/含洗"
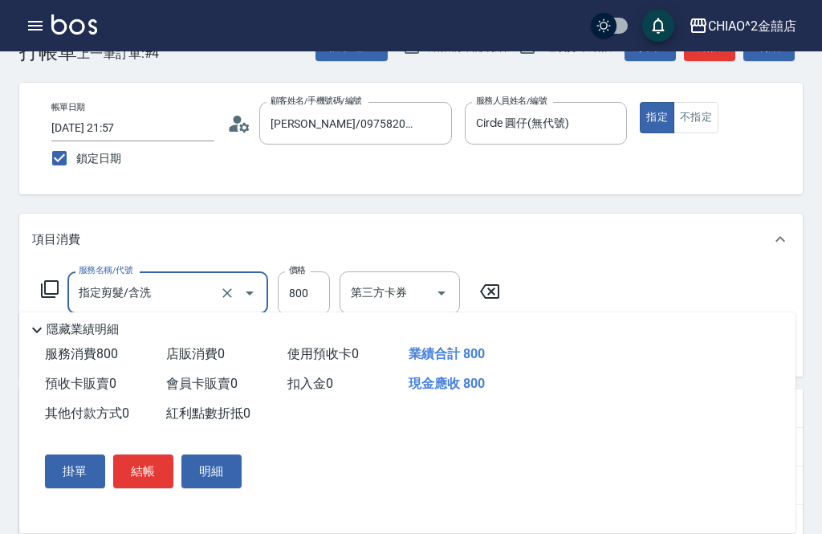
scroll to position [47, 0]
click at [145, 463] on button "結帳" at bounding box center [143, 471] width 60 height 34
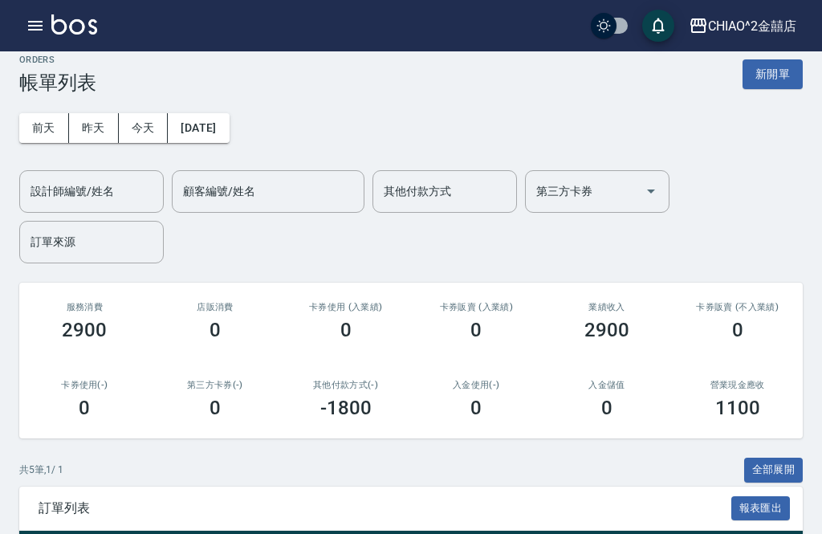
scroll to position [17, 0]
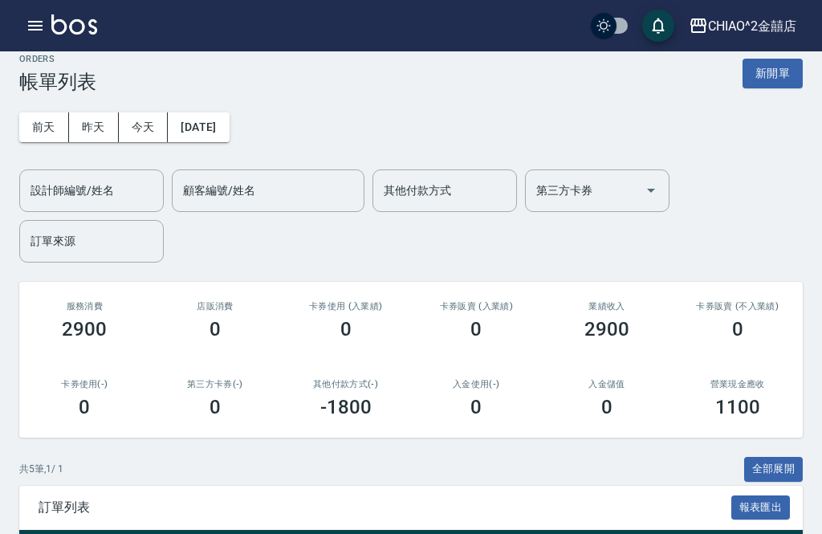
click at [793, 73] on button "新開單" at bounding box center [773, 74] width 60 height 30
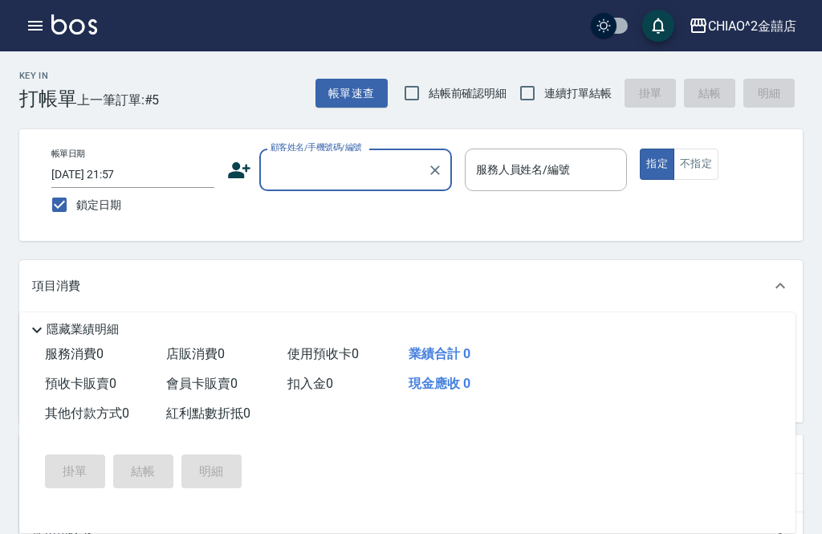
click at [352, 168] on input "顧客姓名/手機號碼/編號" at bounding box center [344, 170] width 154 height 28
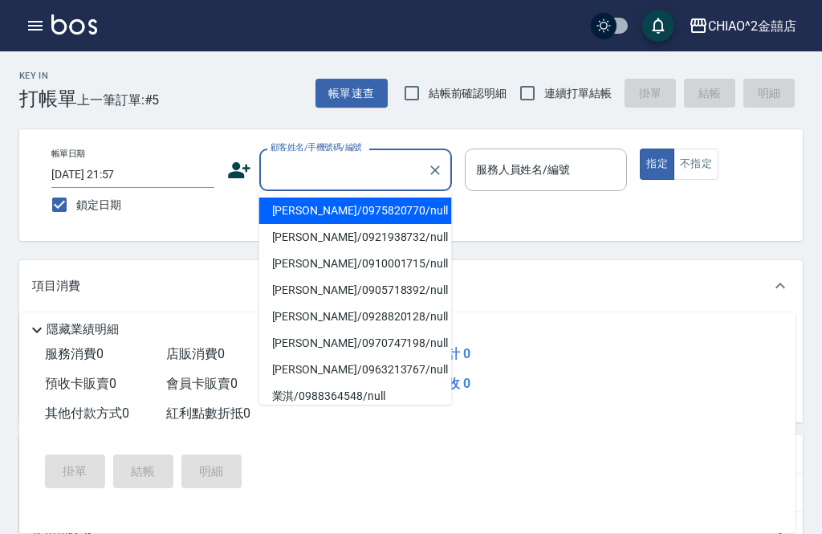
scroll to position [16, 0]
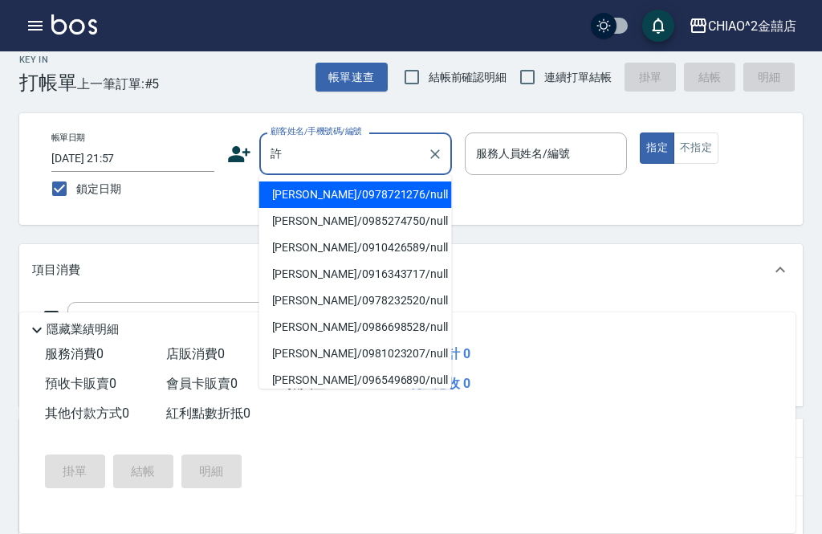
click at [327, 197] on li "[PERSON_NAME]/0978721276/null" at bounding box center [355, 194] width 193 height 26
type input "[PERSON_NAME]/0978721276/null"
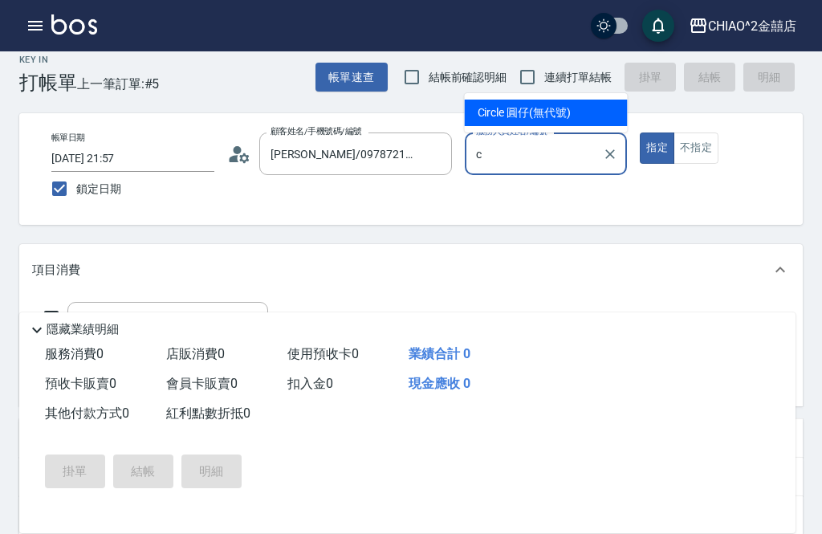
click at [548, 120] on span "Circle 圓仔 (無代號)" at bounding box center [524, 112] width 93 height 17
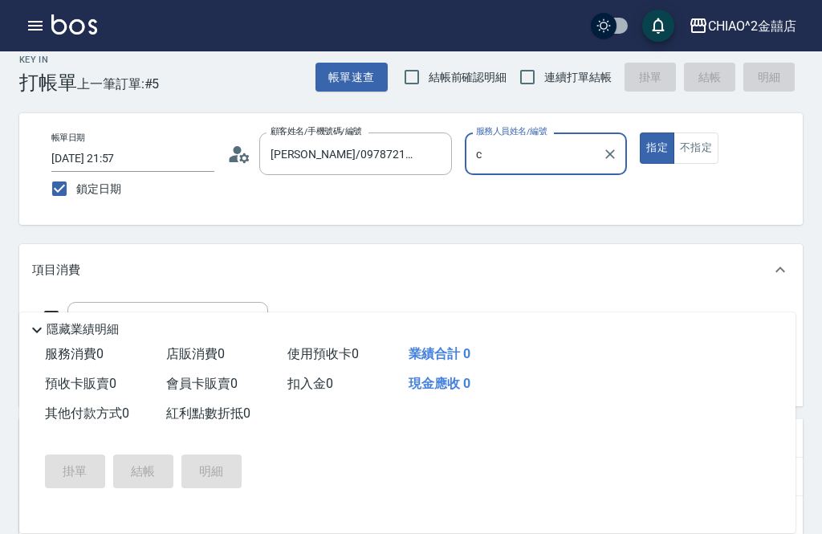
type input "Circle 圓仔(無代號)"
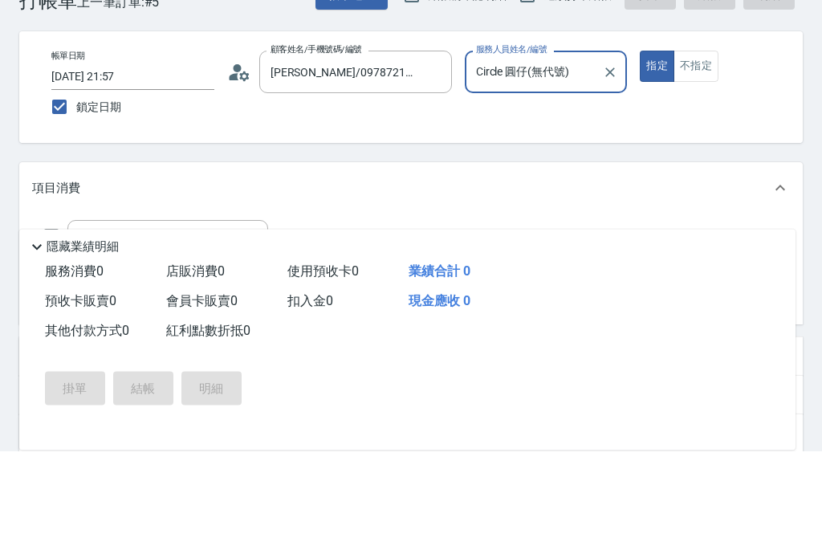
click at [198, 311] on input "服務名稱/代號" at bounding box center [156, 325] width 162 height 28
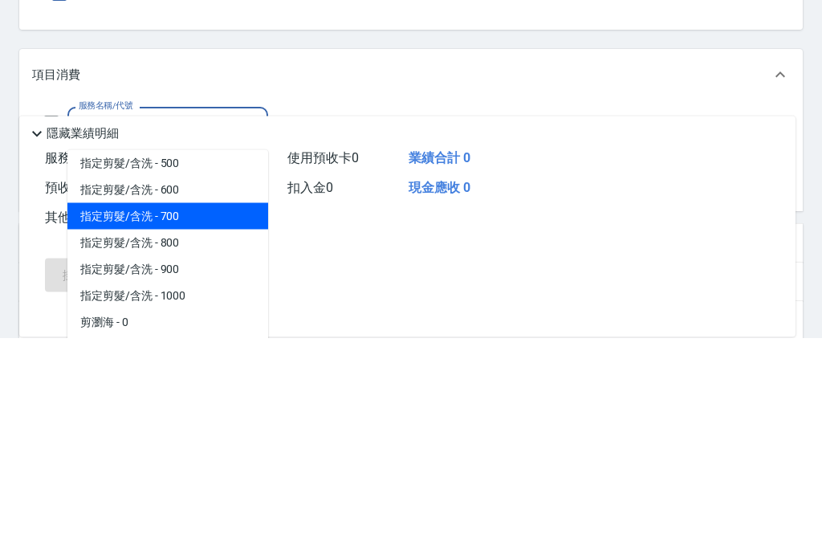
scroll to position [60, 0]
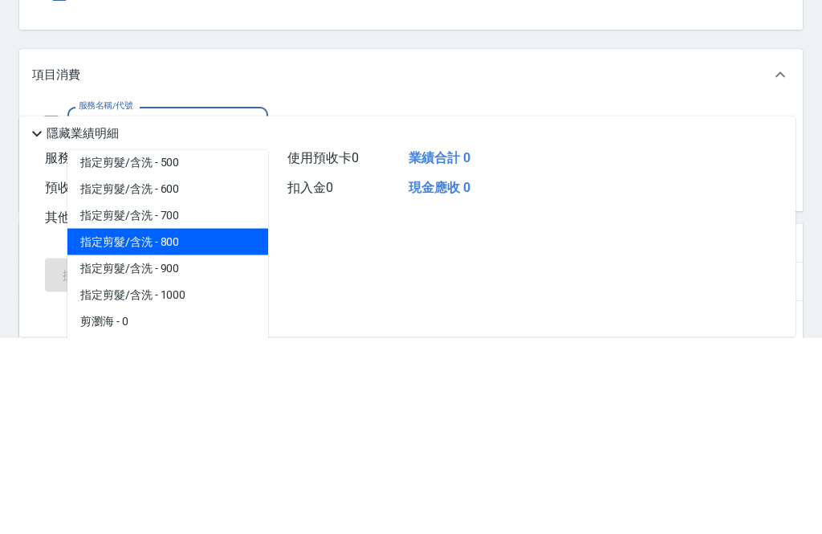
click at [203, 425] on span "指定剪髮/含洗 - 800" at bounding box center [167, 438] width 201 height 26
type input "指定剪髮/含洗"
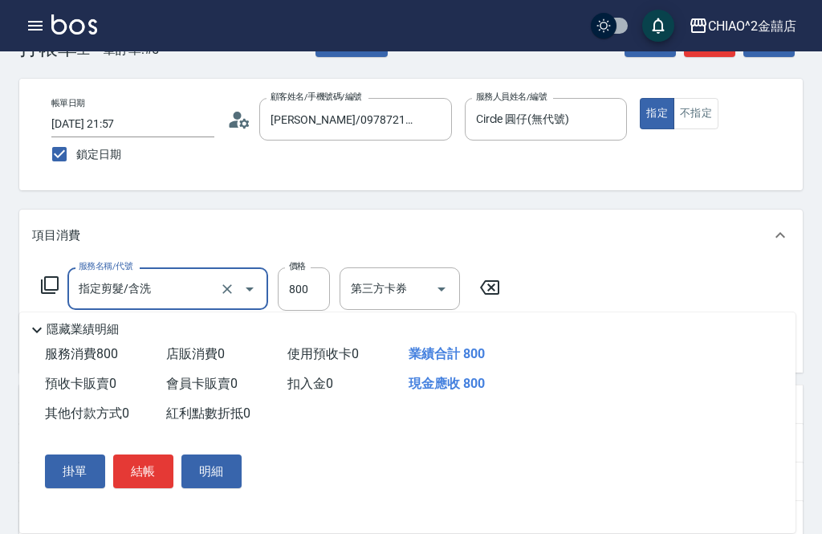
scroll to position [49, 0]
click at [155, 478] on button "結帳" at bounding box center [143, 471] width 60 height 34
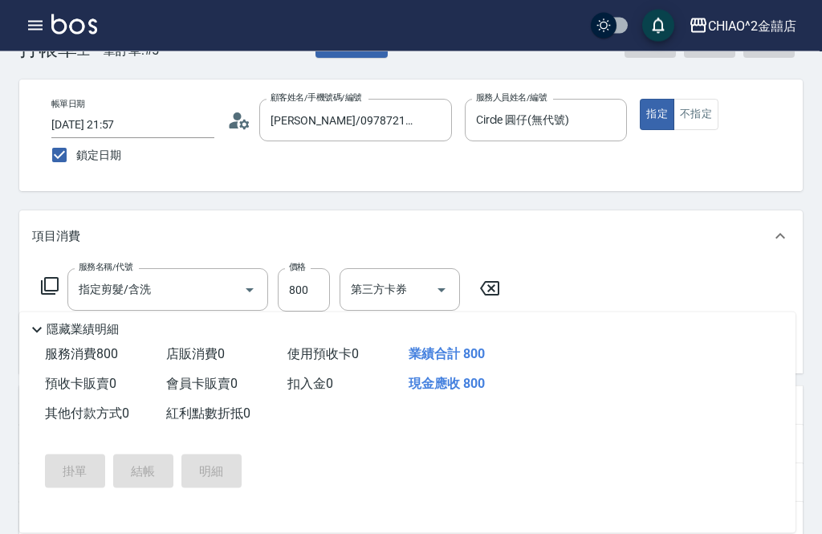
scroll to position [50, 0]
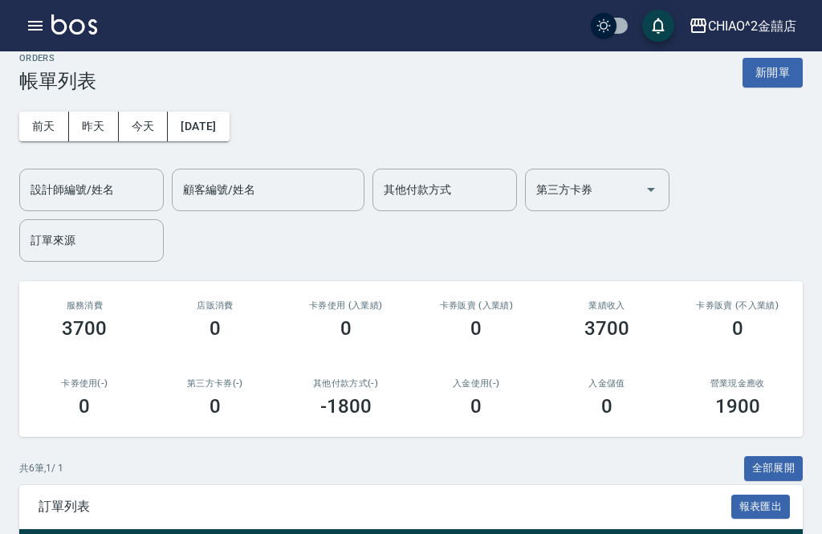
scroll to position [14, 0]
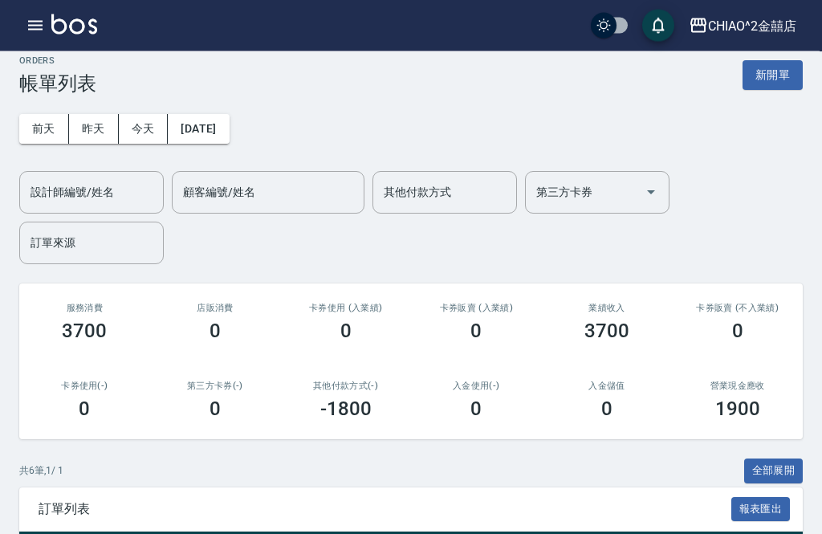
click at [779, 75] on button "新開單" at bounding box center [773, 76] width 60 height 30
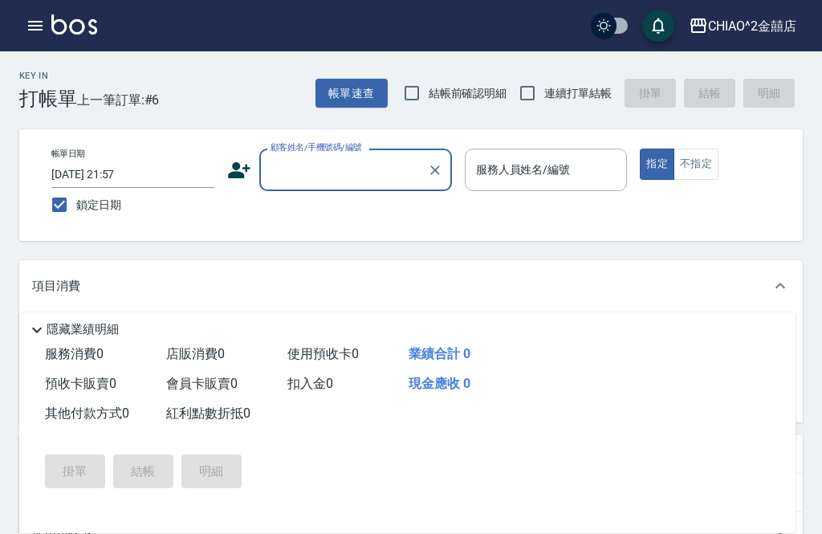
click at [340, 165] on input "顧客姓名/手機號碼/編號" at bounding box center [344, 170] width 154 height 28
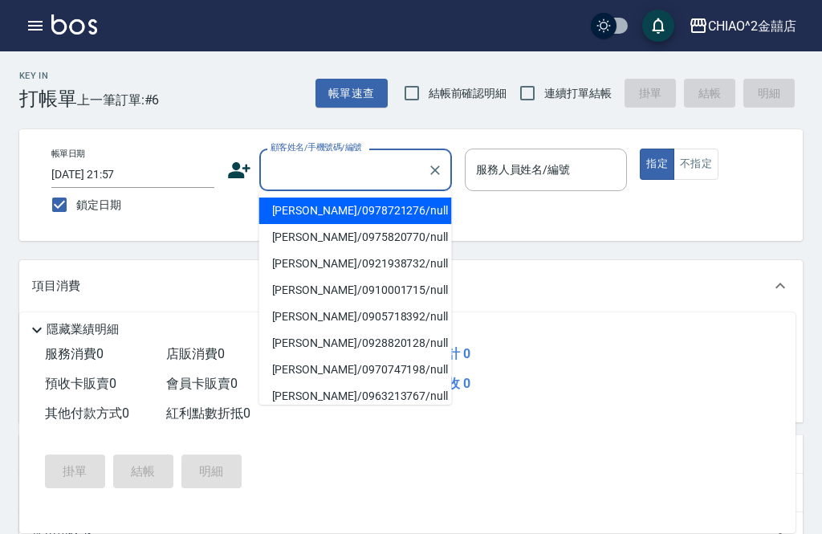
scroll to position [14, 0]
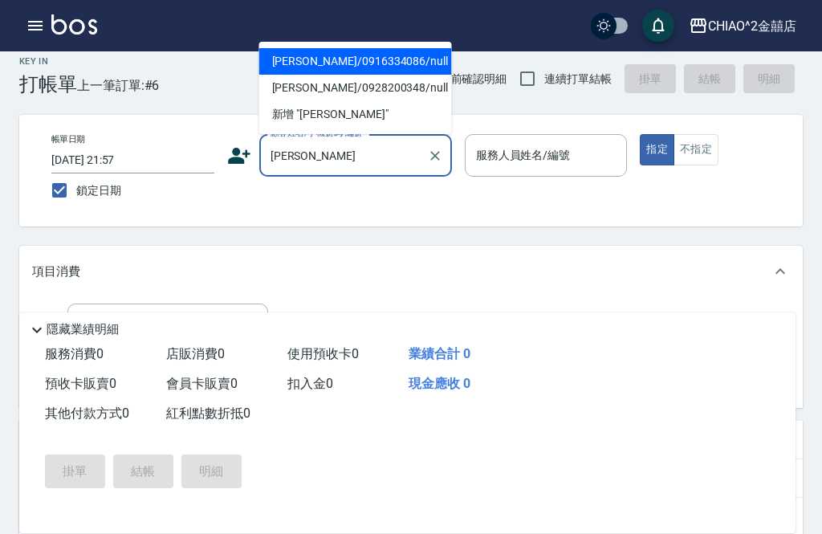
click at [402, 67] on li "[PERSON_NAME]/0916334086/null" at bounding box center [355, 61] width 193 height 26
type input "[PERSON_NAME]/0916334086/null"
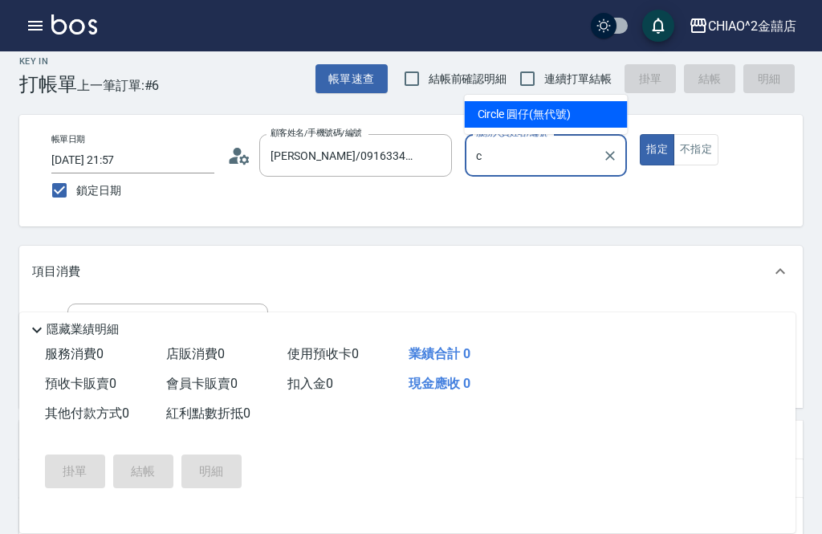
click at [553, 114] on span "Circle 圓仔 (無代號)" at bounding box center [524, 114] width 93 height 17
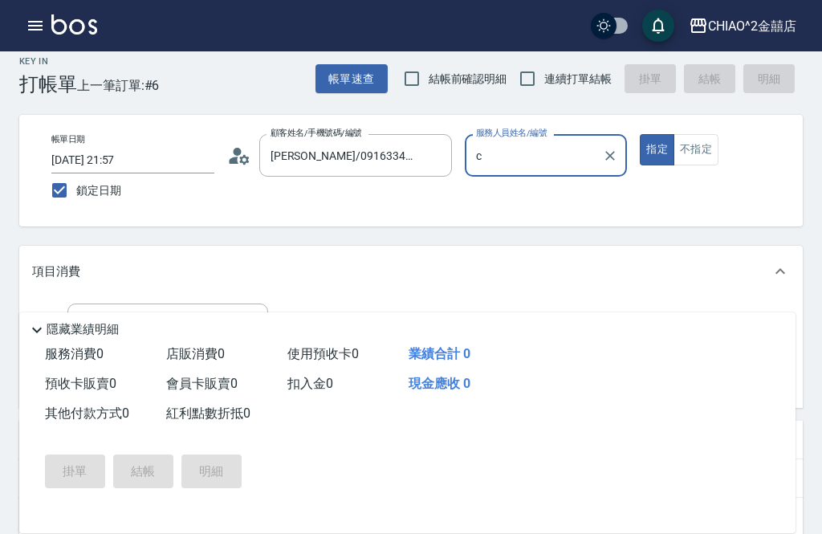
type input "Circle 圓仔(無代號)"
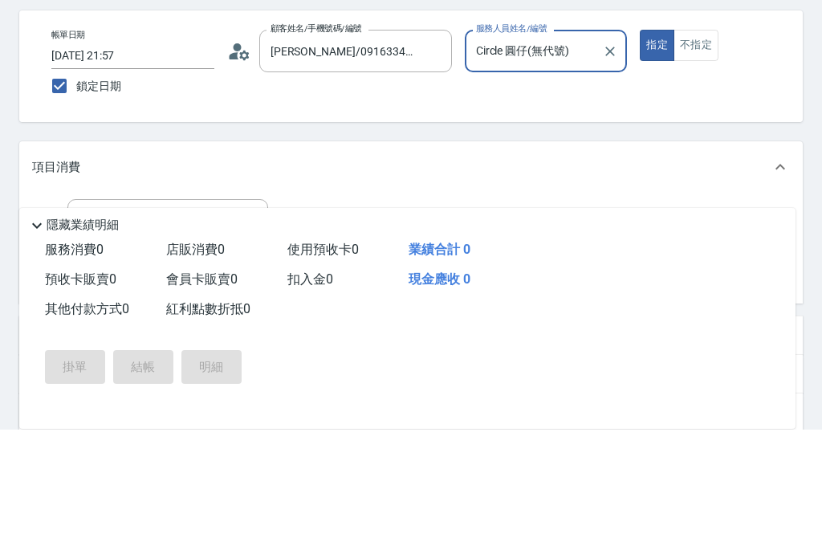
click at [197, 311] on input "服務名稱/代號" at bounding box center [156, 325] width 162 height 28
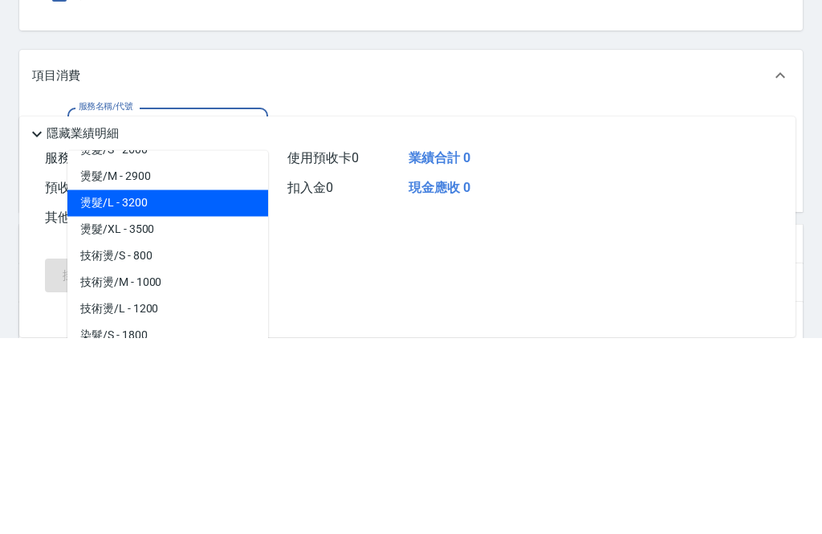
scroll to position [420, 0]
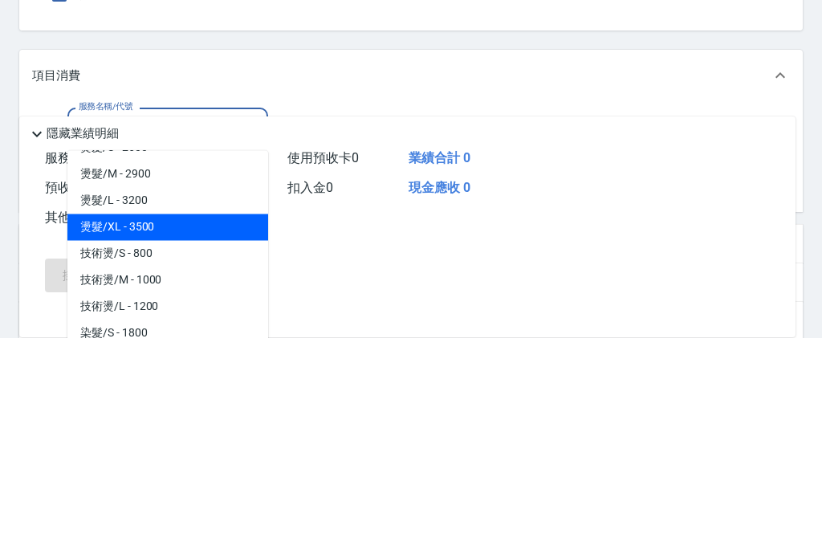
click at [179, 410] on span "燙髮/XL - 3500" at bounding box center [167, 423] width 201 height 26
type input "燙髮/XL"
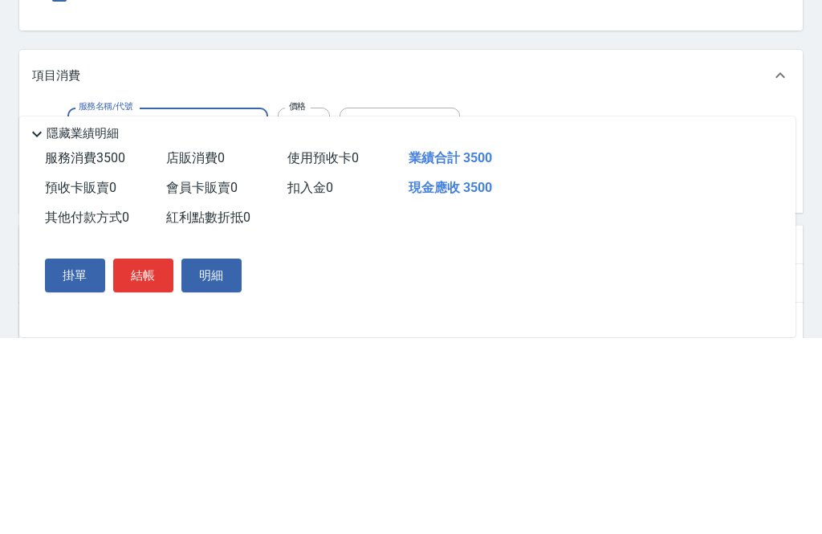
click at [306, 303] on input "3500" at bounding box center [304, 324] width 52 height 43
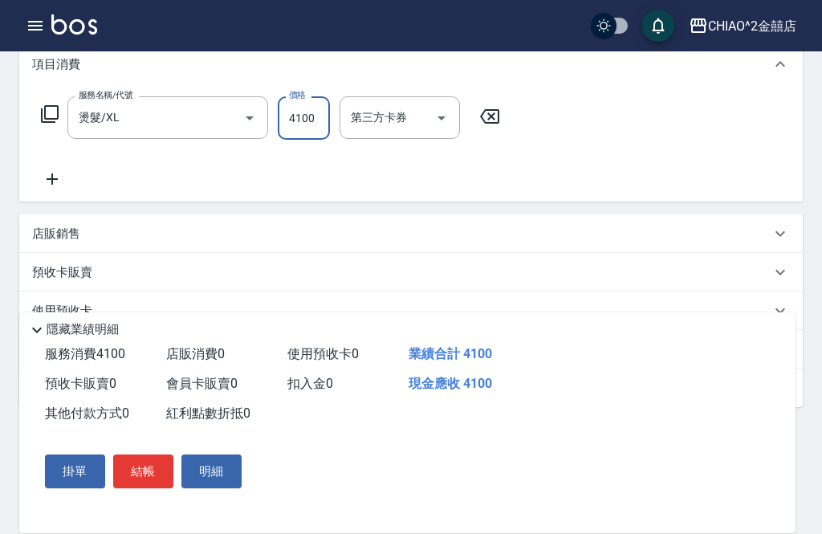
scroll to position [283, 0]
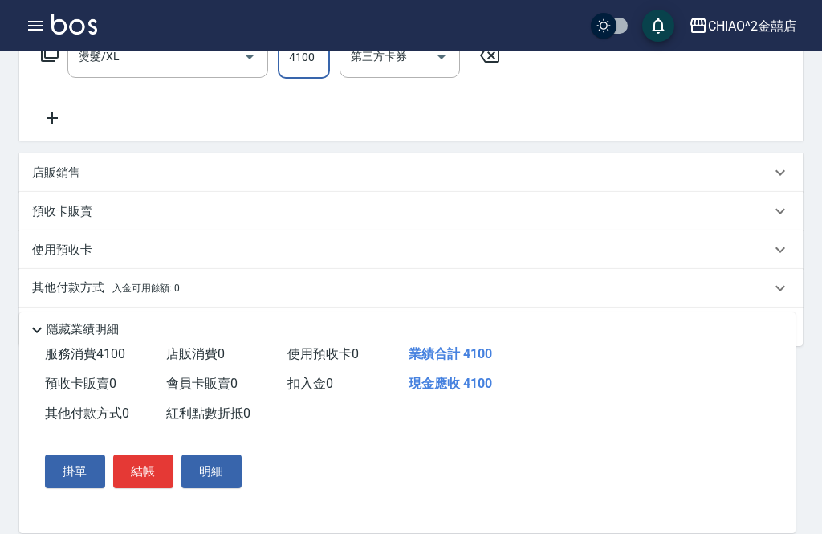
type input "4100"
click at [177, 290] on span "入金可用餘額: 0" at bounding box center [146, 288] width 68 height 11
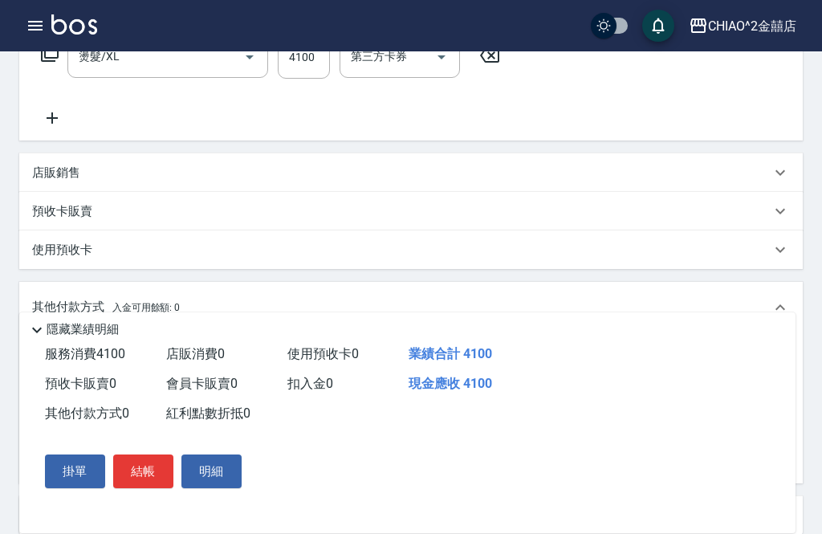
scroll to position [0, 0]
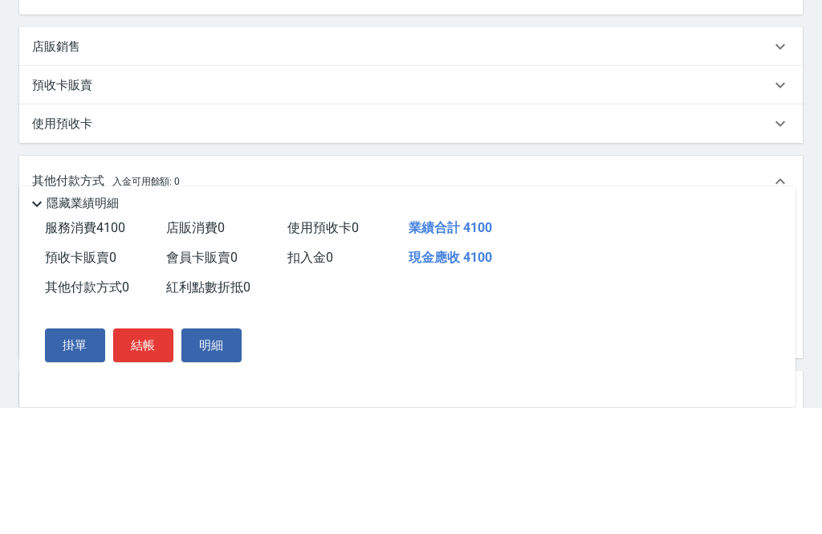
click at [173, 347] on input "其他付款方式" at bounding box center [132, 361] width 186 height 28
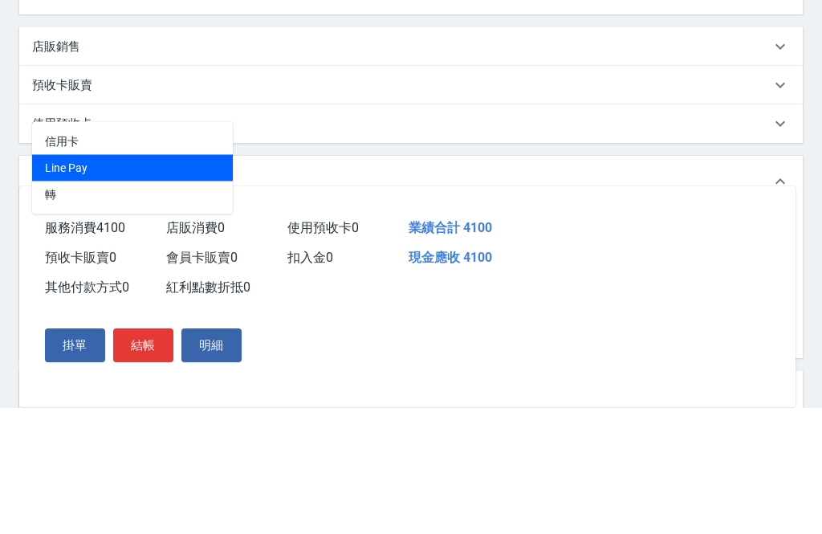
click at [172, 281] on span "Line Pay" at bounding box center [132, 294] width 201 height 26
type input "Line Pay"
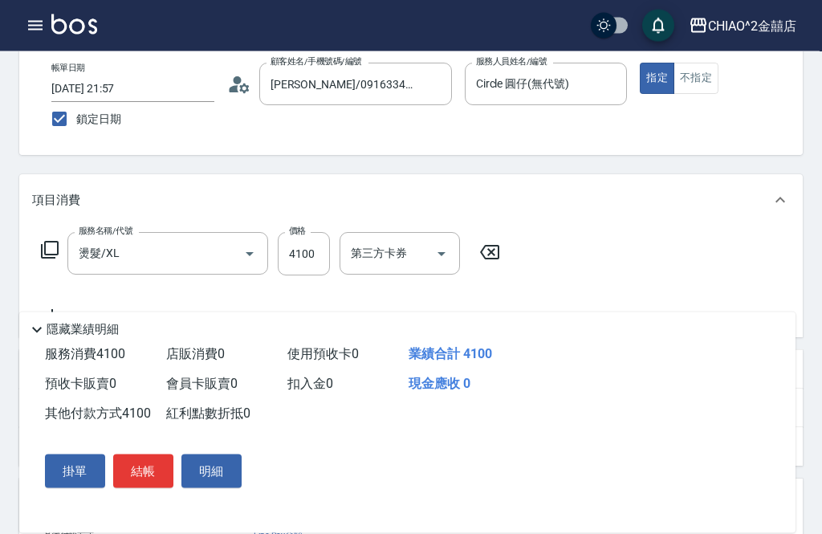
scroll to position [79, 0]
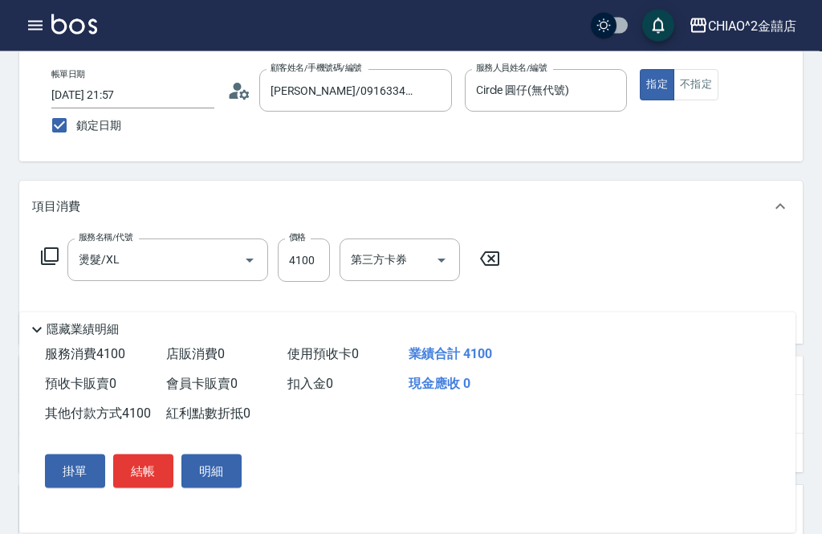
type input "4100"
click at [149, 481] on button "結帳" at bounding box center [143, 471] width 60 height 34
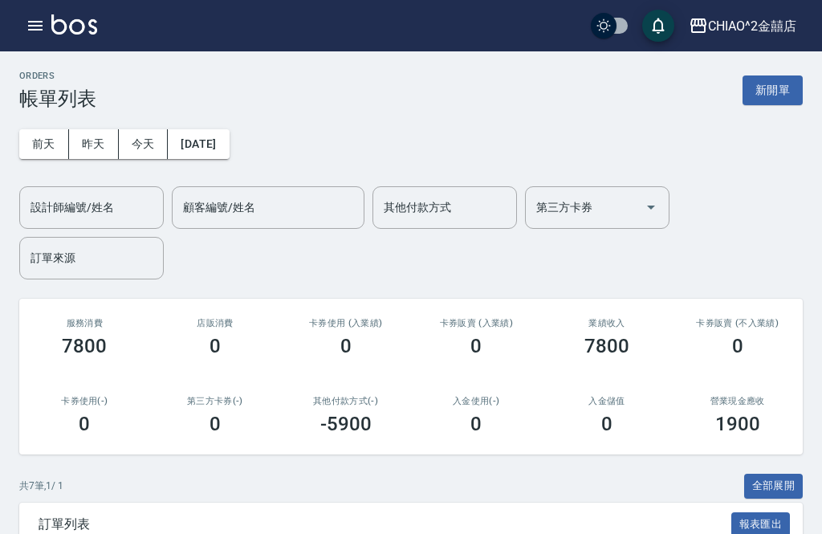
click at [774, 96] on button "新開單" at bounding box center [773, 90] width 60 height 30
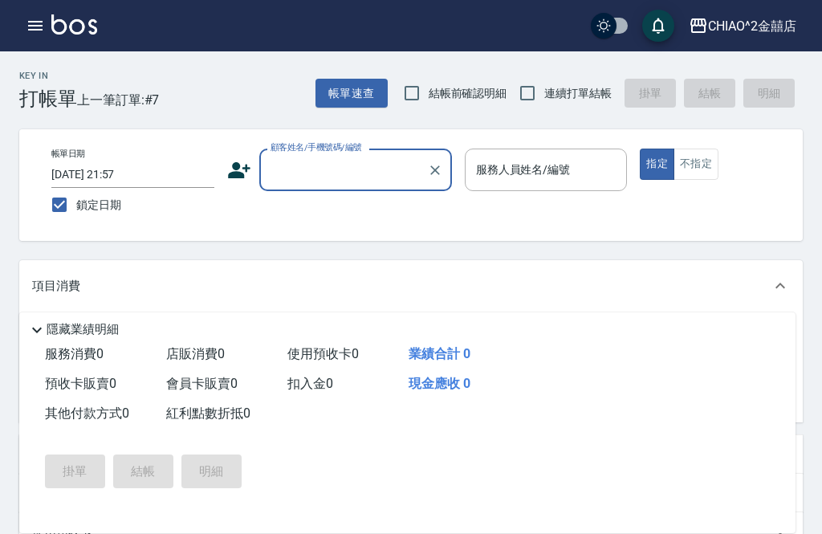
click at [331, 173] on input "顧客姓名/手機號碼/編號" at bounding box center [344, 170] width 154 height 28
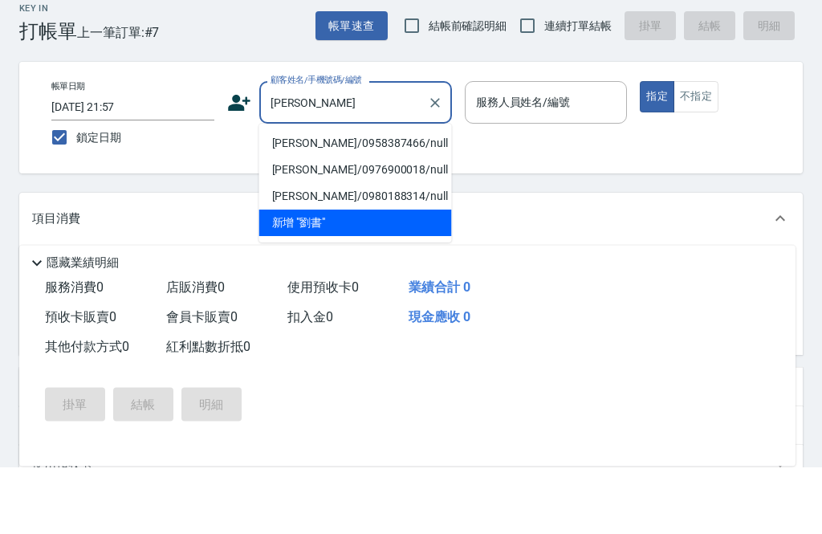
click at [346, 224] on li "[PERSON_NAME]/0976900018/null" at bounding box center [355, 237] width 193 height 26
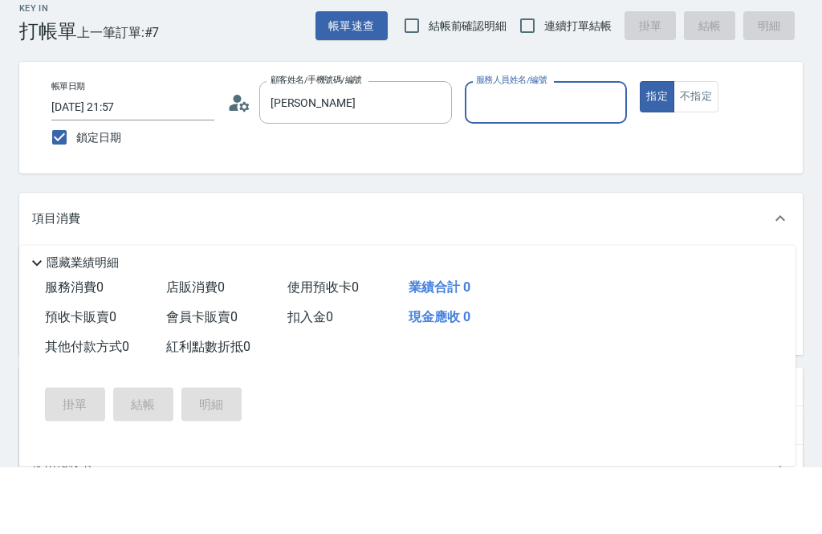
type input "[PERSON_NAME]/0976900018/null"
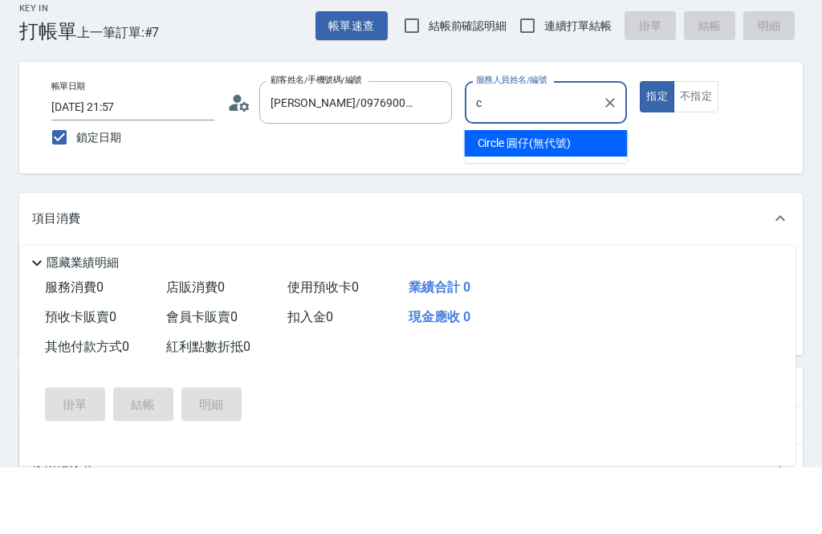
click at [558, 197] on div "Circle 圓仔 (無代號)" at bounding box center [546, 210] width 163 height 26
type input "Circle 圓仔(無代號)"
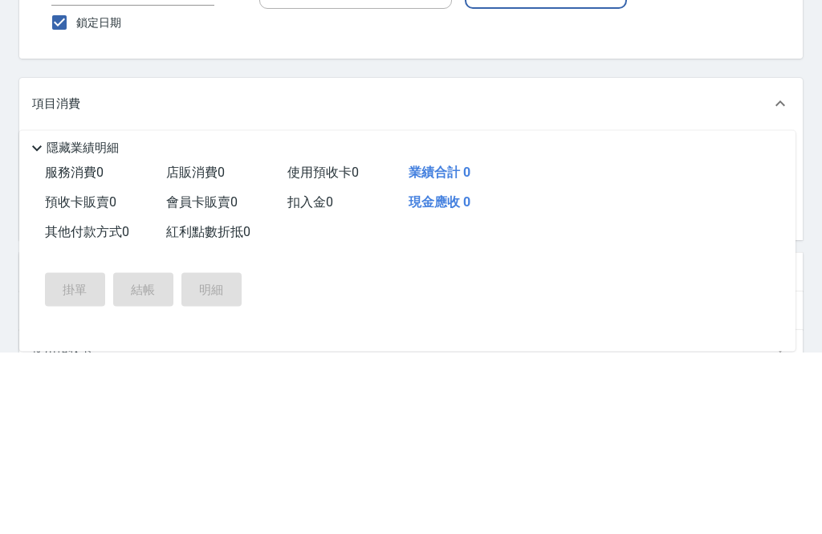
click at [202, 325] on input "服務名稱/代號" at bounding box center [156, 339] width 162 height 28
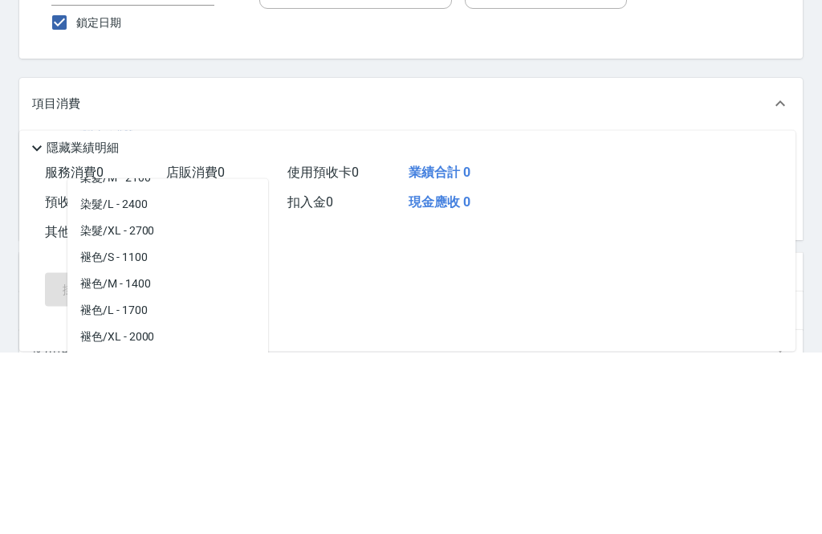
scroll to position [629, 0]
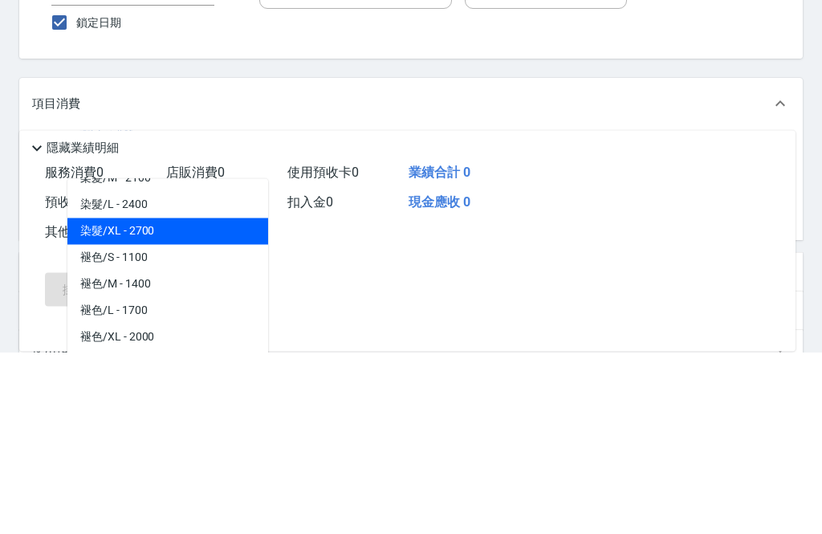
click at [168, 401] on span "染髮/XL - 2700" at bounding box center [167, 414] width 201 height 26
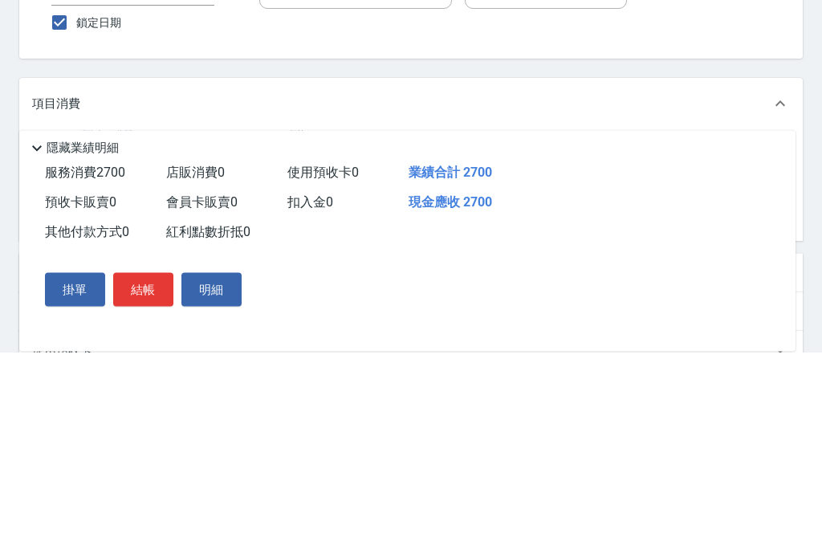
type input "染髮/XL"
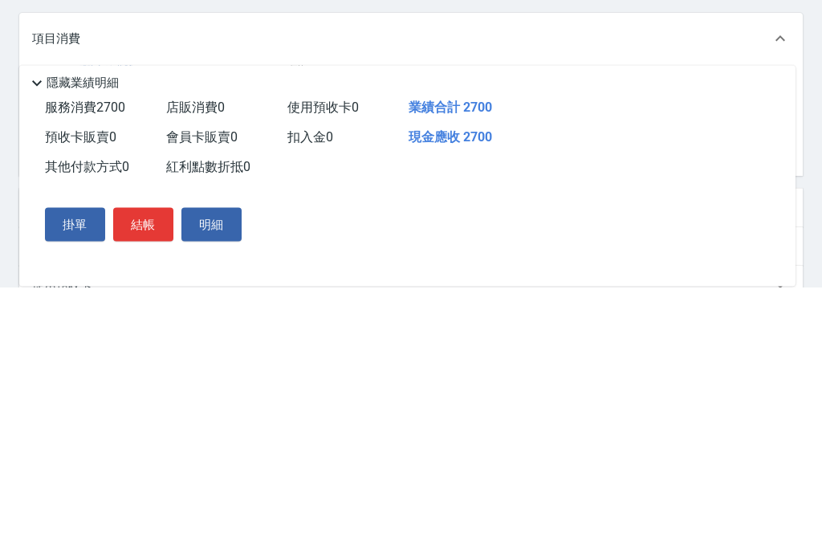
click at [308, 318] on input "2700" at bounding box center [304, 339] width 52 height 43
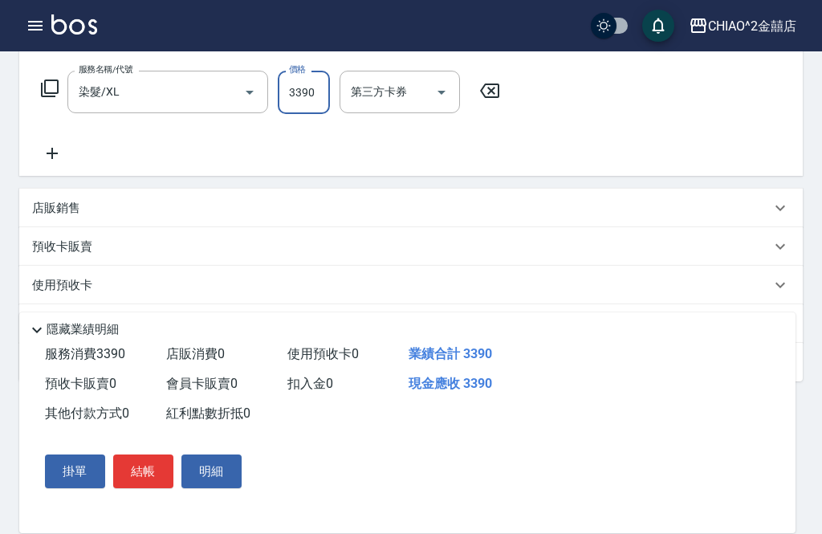
type input "3390"
click at [352, 343] on div "備註及來源" at bounding box center [411, 362] width 784 height 39
click at [338, 338] on div "其他付款方式 入金可用餘額: 0" at bounding box center [411, 323] width 784 height 39
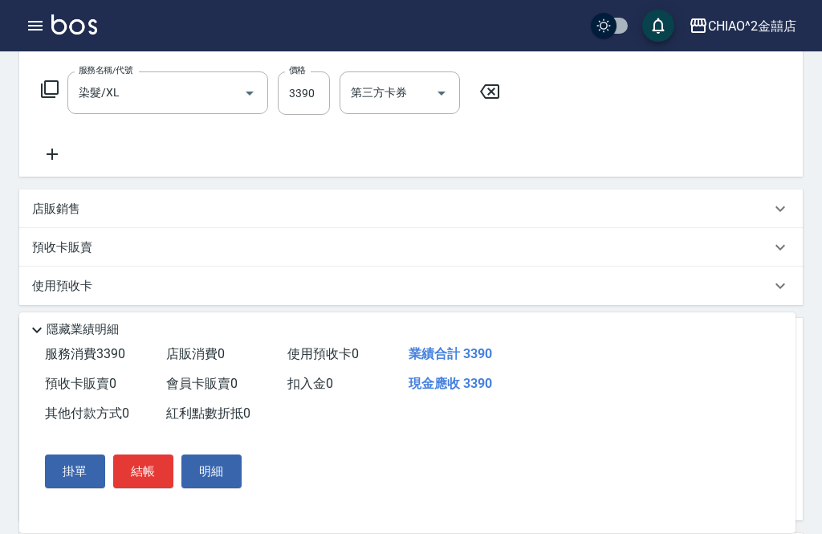
scroll to position [0, 0]
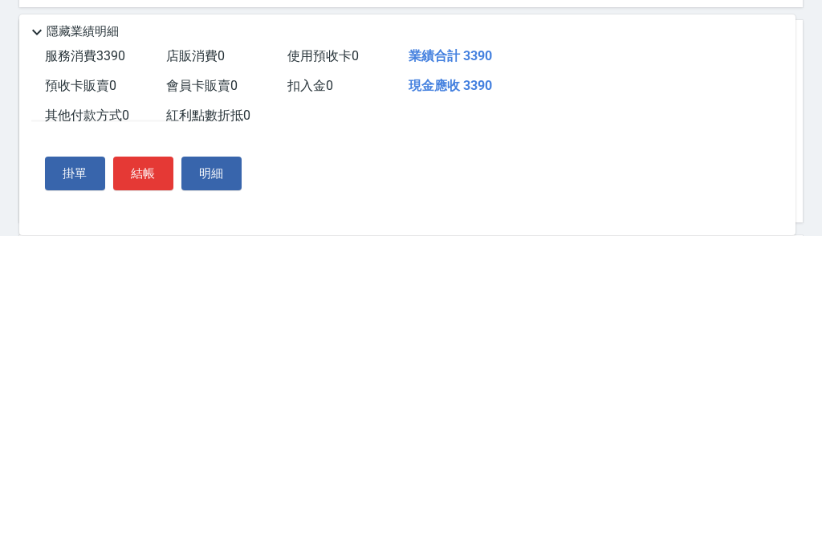
type input "t"
click at [77, 340] on div "服務消費 3390" at bounding box center [99, 355] width 121 height 30
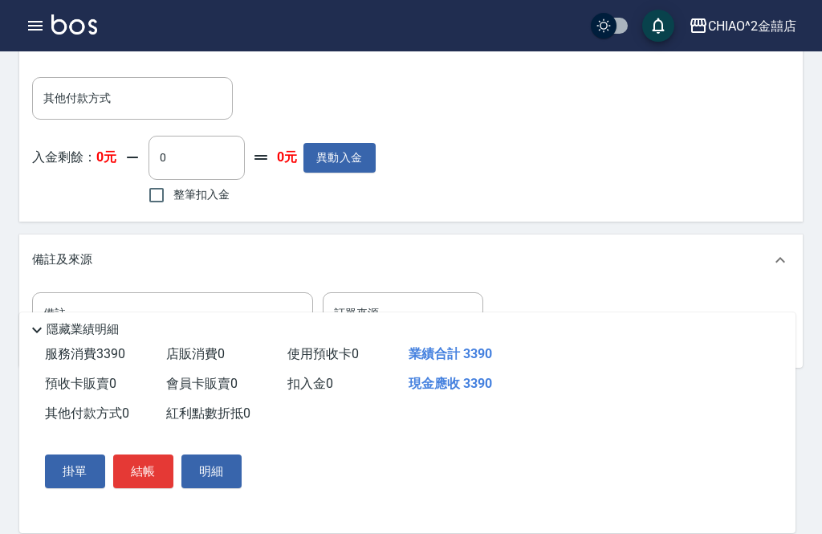
click at [171, 104] on input "其他付款方式" at bounding box center [132, 98] width 186 height 28
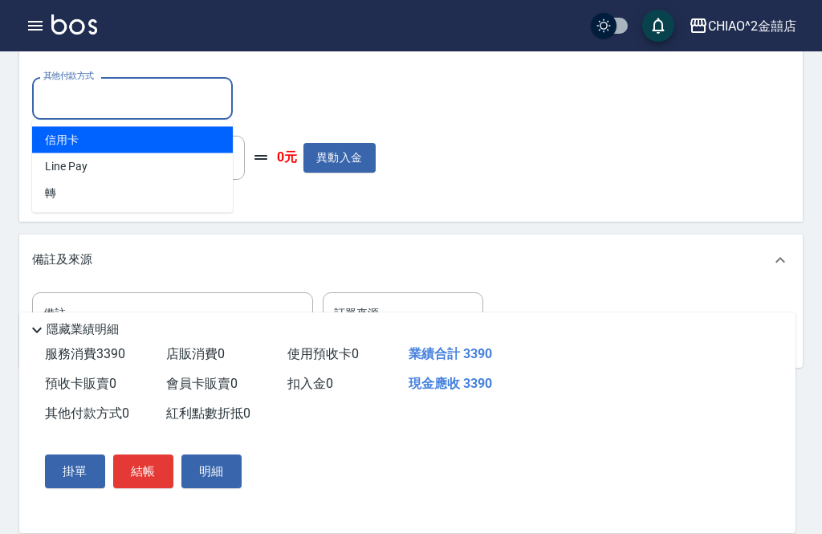
scroll to position [544, 0]
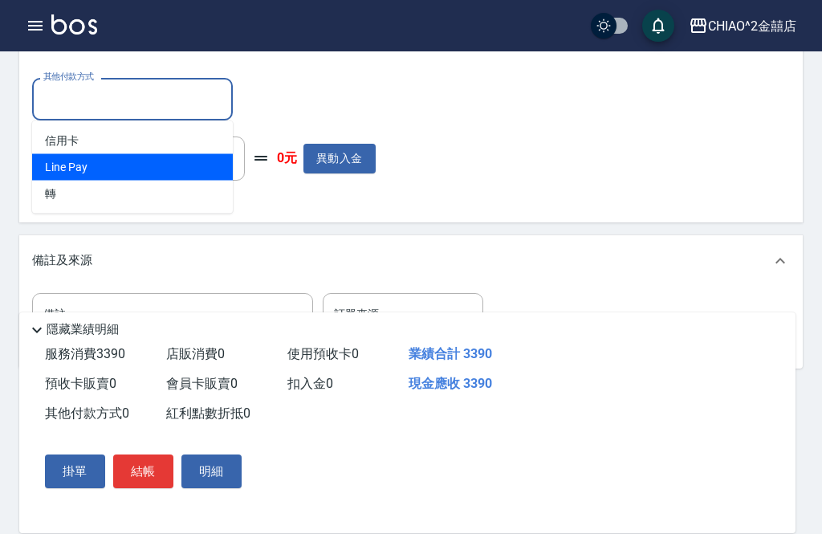
click at [183, 163] on span "Line Pay" at bounding box center [132, 167] width 201 height 26
type input "Line Pay"
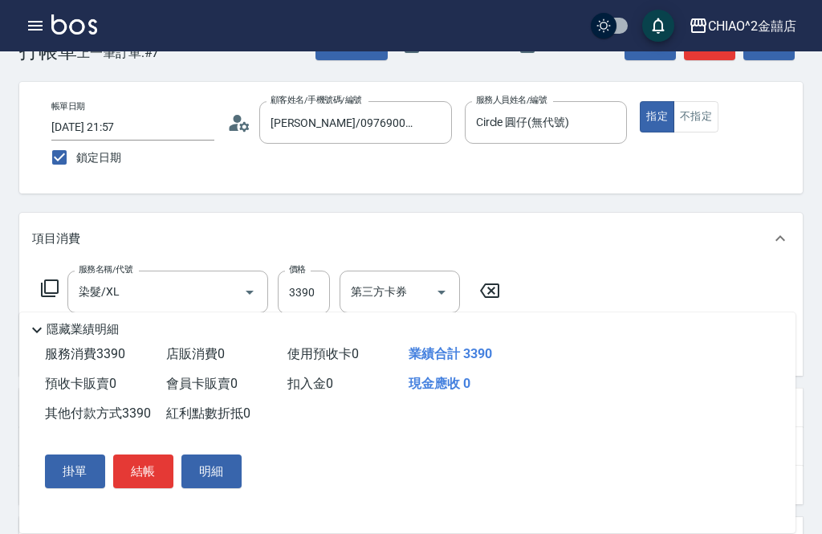
scroll to position [47, 0]
type input "3390"
click at [154, 474] on button "結帳" at bounding box center [143, 471] width 60 height 34
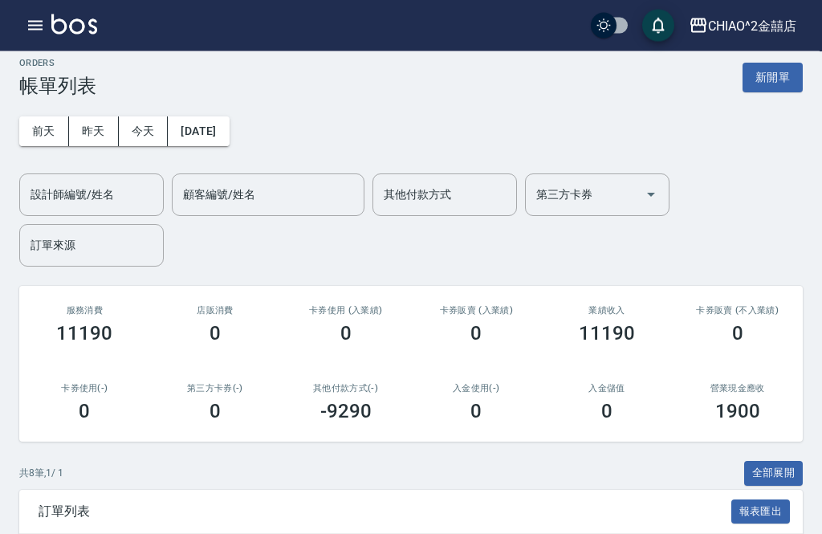
scroll to position [7, 0]
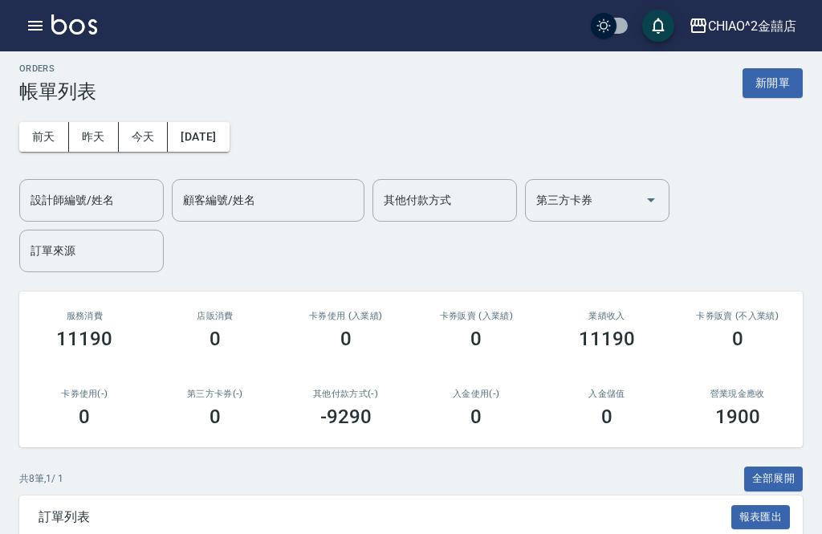
click at [764, 83] on button "新開單" at bounding box center [773, 83] width 60 height 30
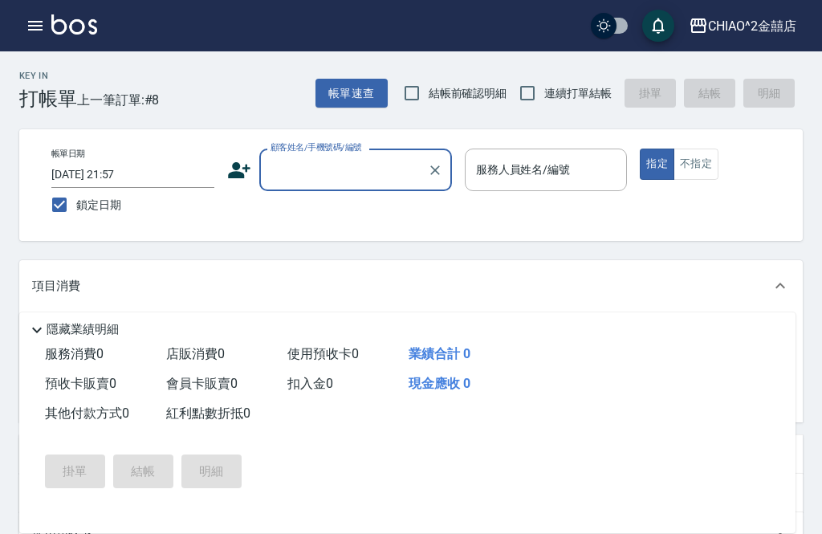
click at [349, 169] on input "顧客姓名/手機號碼/編號" at bounding box center [344, 170] width 154 height 28
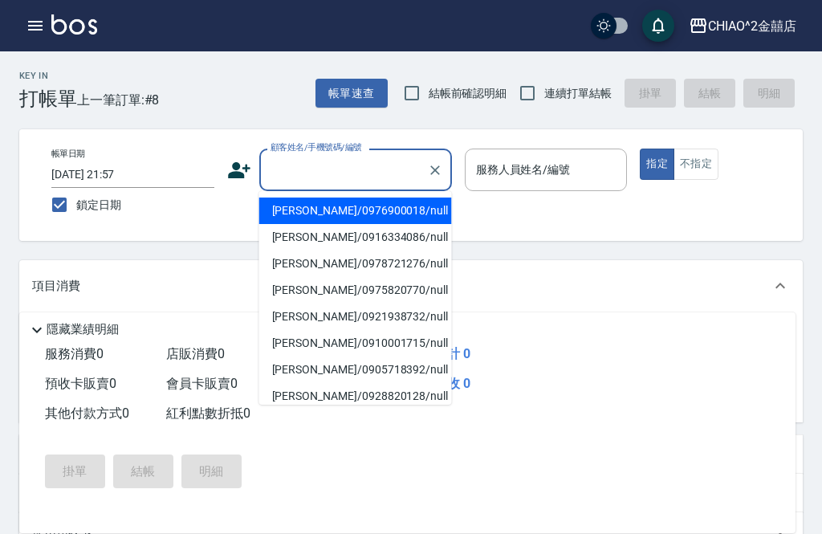
scroll to position [7, 0]
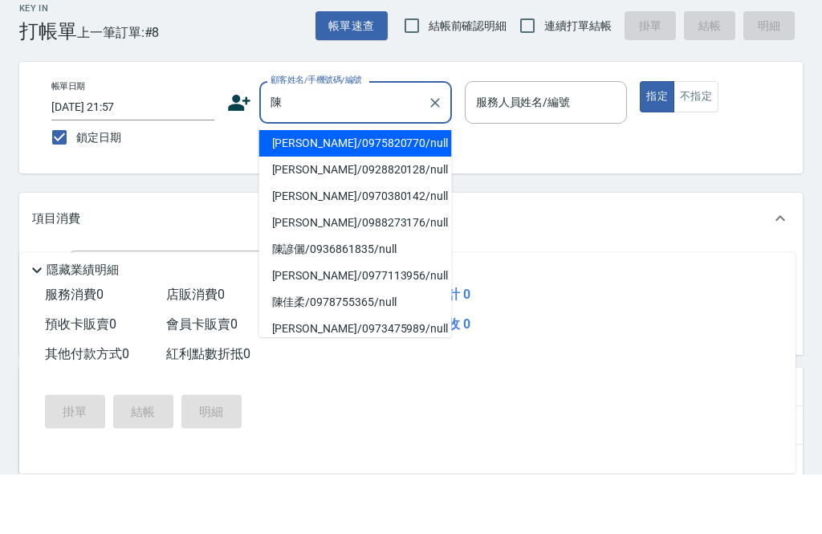
click at [347, 243] on li "[PERSON_NAME]/0970380142/null" at bounding box center [355, 256] width 193 height 26
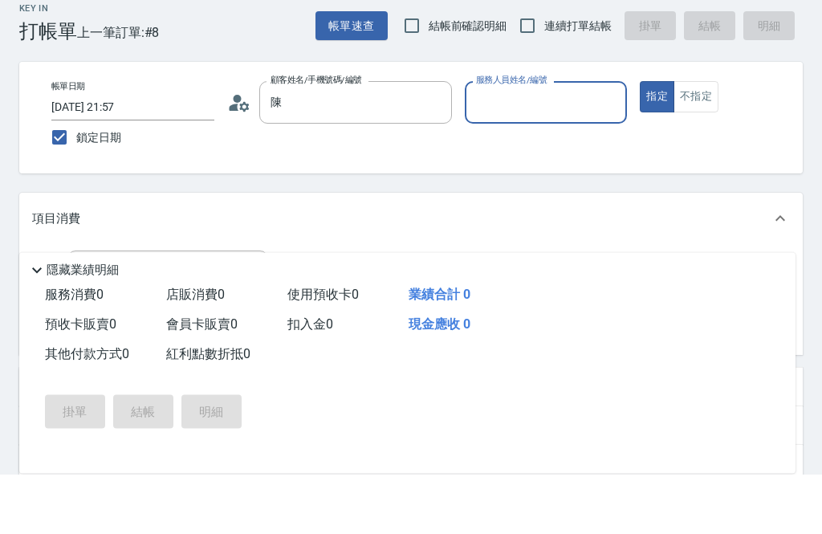
type input "[PERSON_NAME]/0970380142/null"
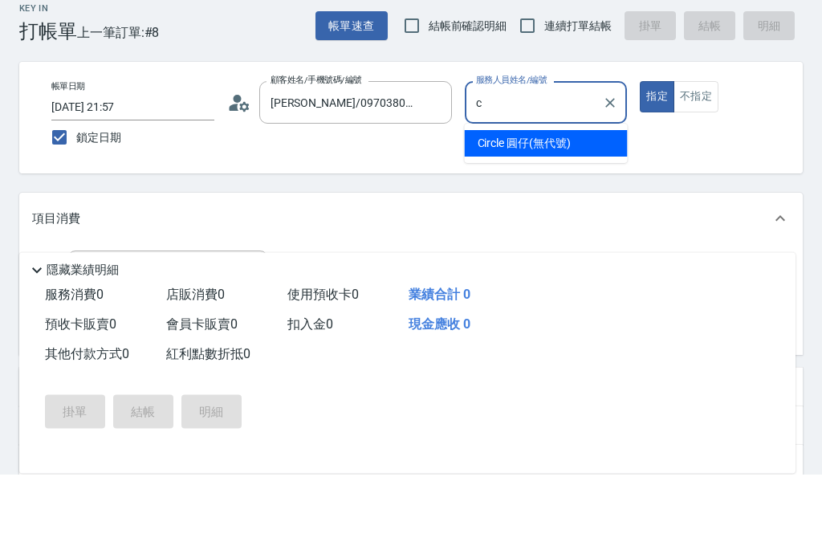
click at [554, 195] on span "Circle 圓仔 (無代號)" at bounding box center [524, 203] width 93 height 17
type input "Circle 圓仔(無代號)"
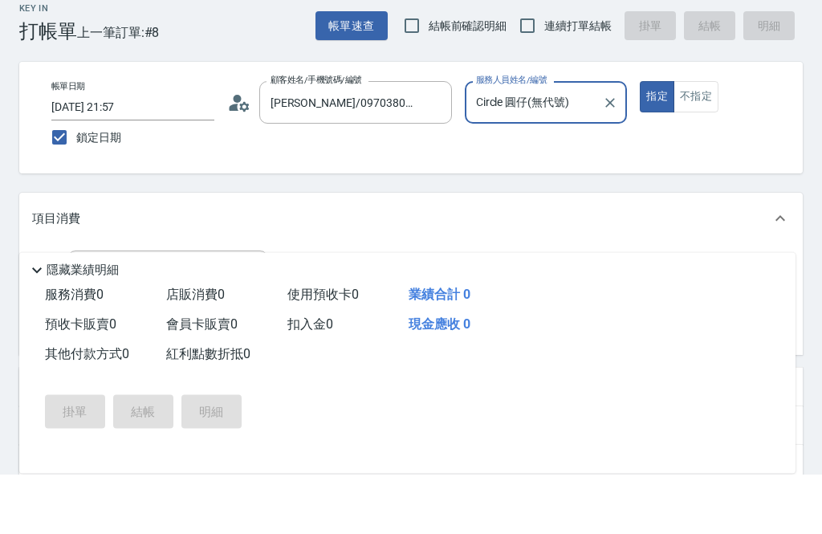
click at [706, 141] on button "不指定" at bounding box center [696, 156] width 45 height 31
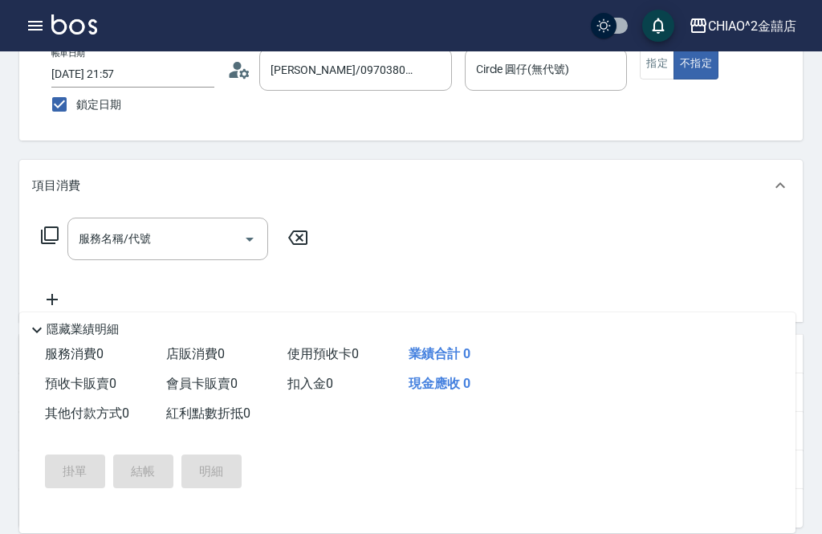
click at [227, 232] on input "服務名稱/代號" at bounding box center [156, 239] width 162 height 28
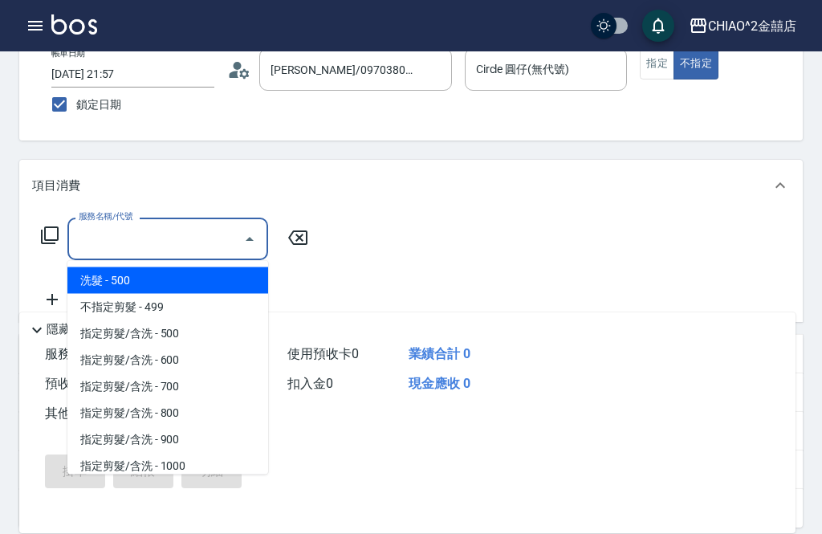
scroll to position [100, 0]
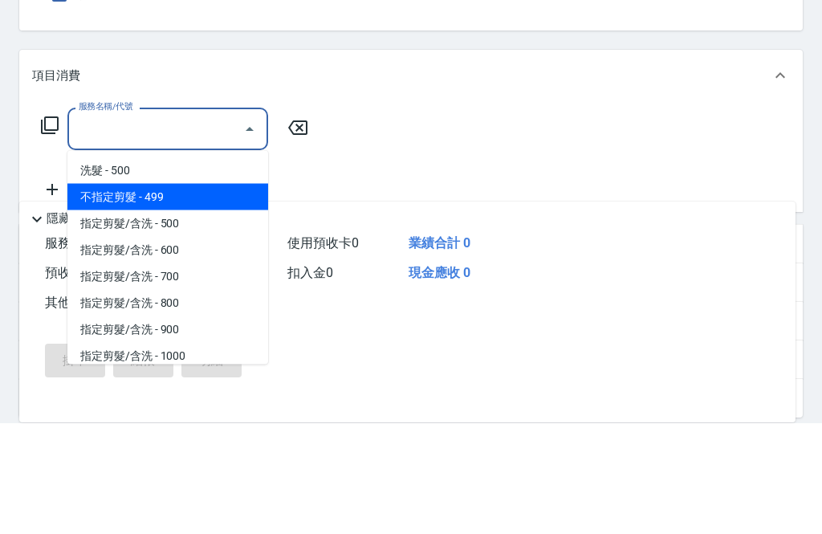
click at [224, 295] on span "不指定剪髮 - 499" at bounding box center [167, 308] width 201 height 26
type input "不指定剪髮"
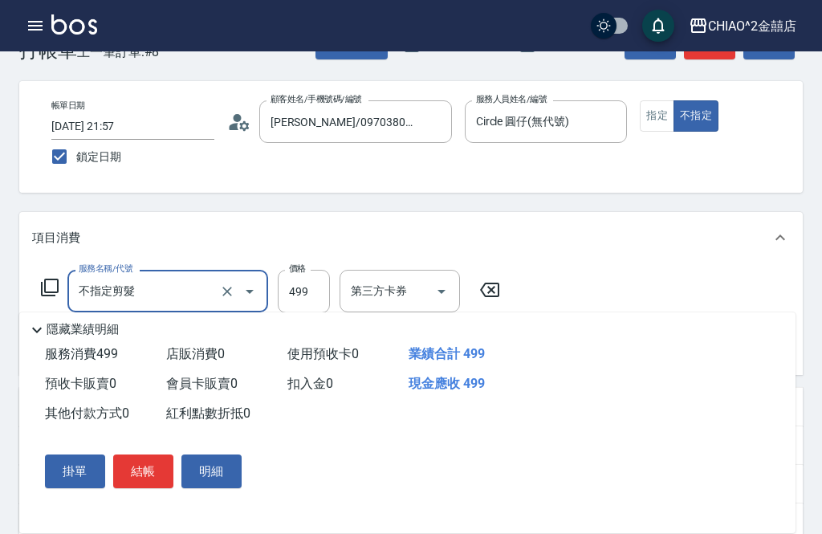
scroll to position [27, 0]
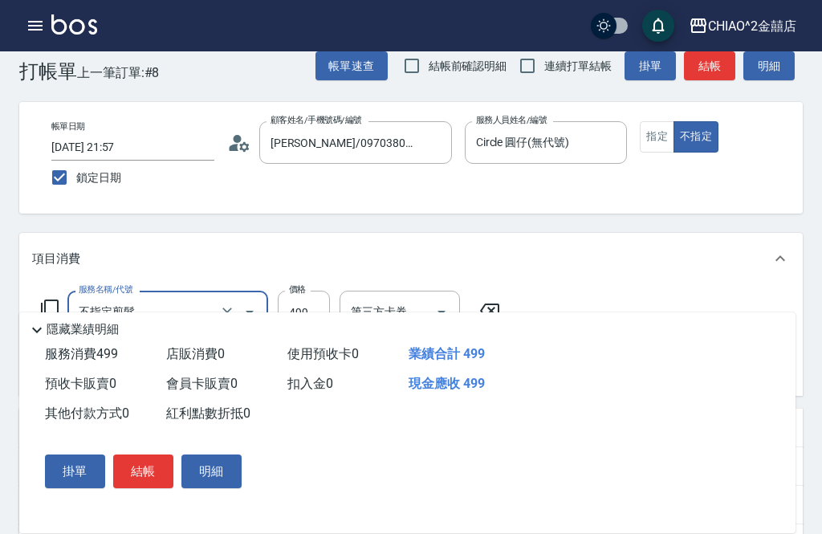
click at [153, 488] on button "結帳" at bounding box center [143, 471] width 60 height 34
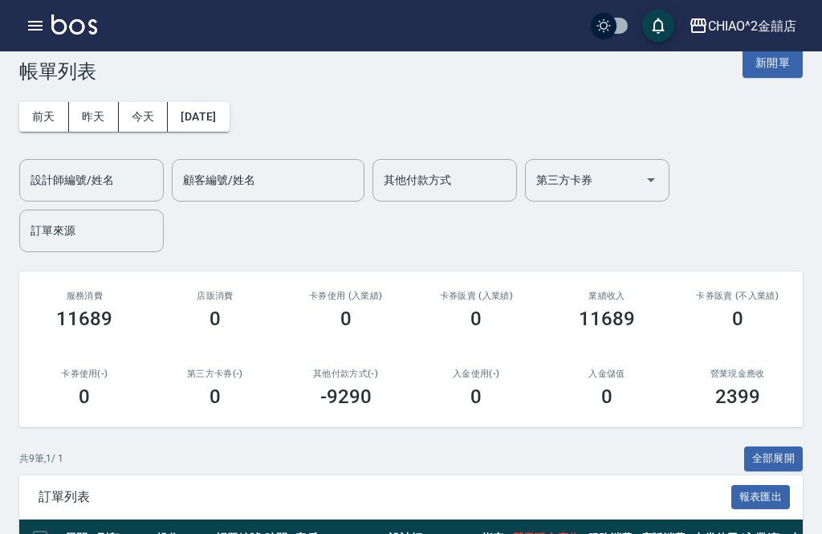
click at [774, 78] on button "新開單" at bounding box center [773, 63] width 60 height 30
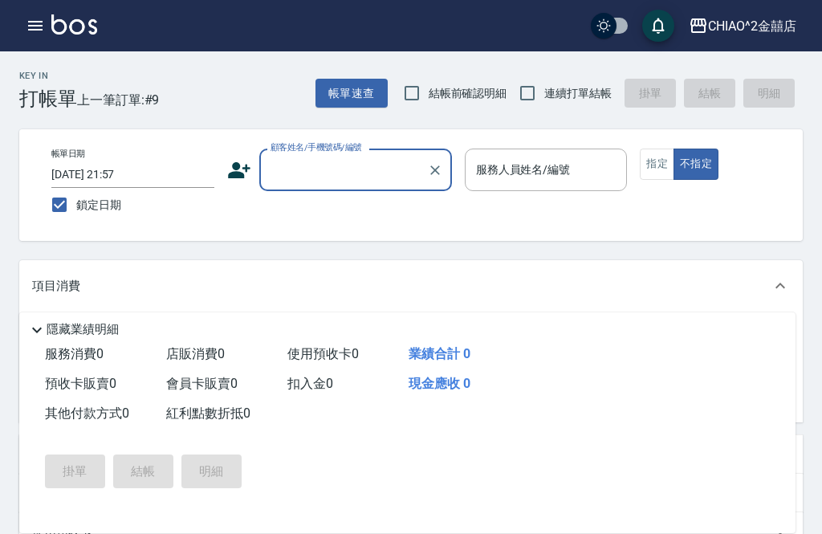
click at [344, 162] on input "顧客姓名/手機號碼/編號" at bounding box center [344, 170] width 154 height 28
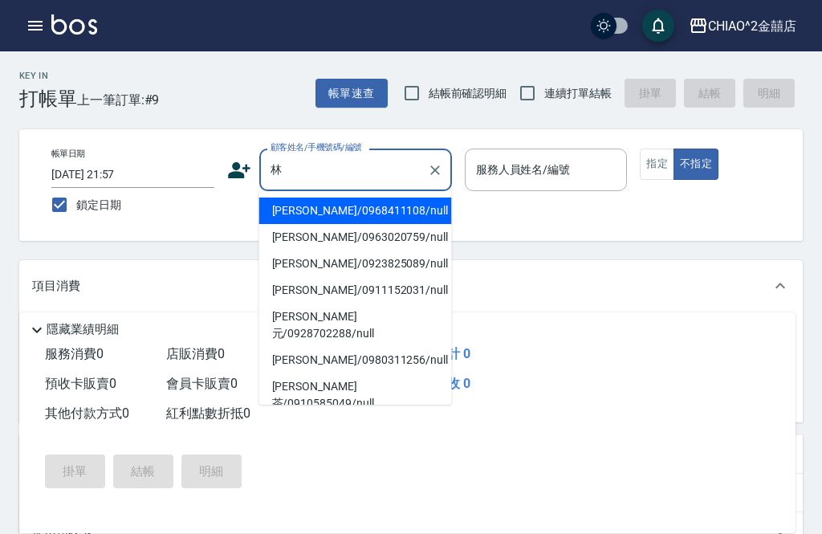
click at [351, 210] on li "[PERSON_NAME]/0968411108/null" at bounding box center [355, 210] width 193 height 26
type input "[PERSON_NAME]/0968411108/null"
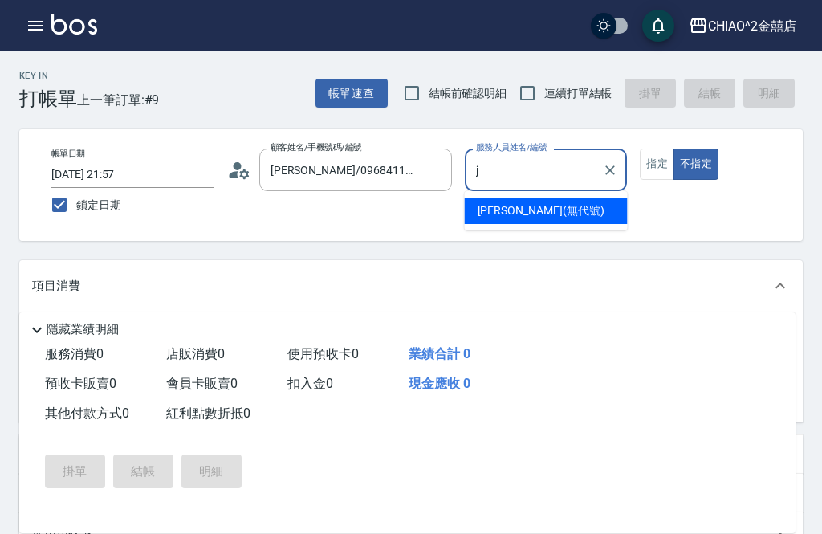
click at [533, 209] on span "[PERSON_NAME] (無代號)" at bounding box center [541, 210] width 127 height 17
type input "[PERSON_NAME](無代號)"
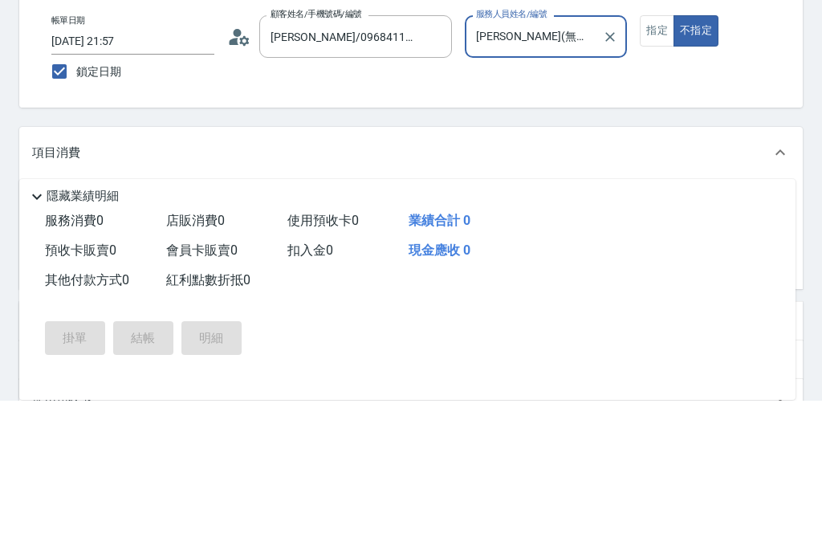
click at [218, 325] on input "服務名稱/代號" at bounding box center [156, 339] width 162 height 28
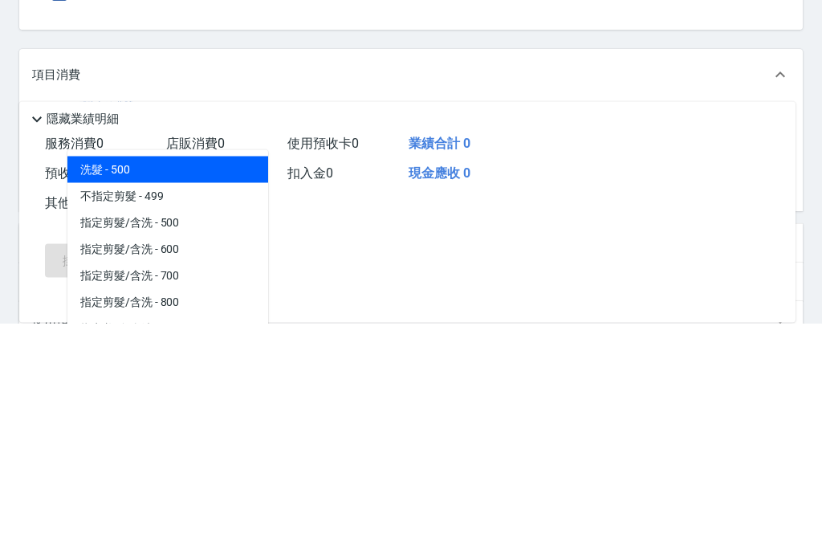
click at [200, 394] on span "不指定剪髮 - 499" at bounding box center [167, 407] width 201 height 26
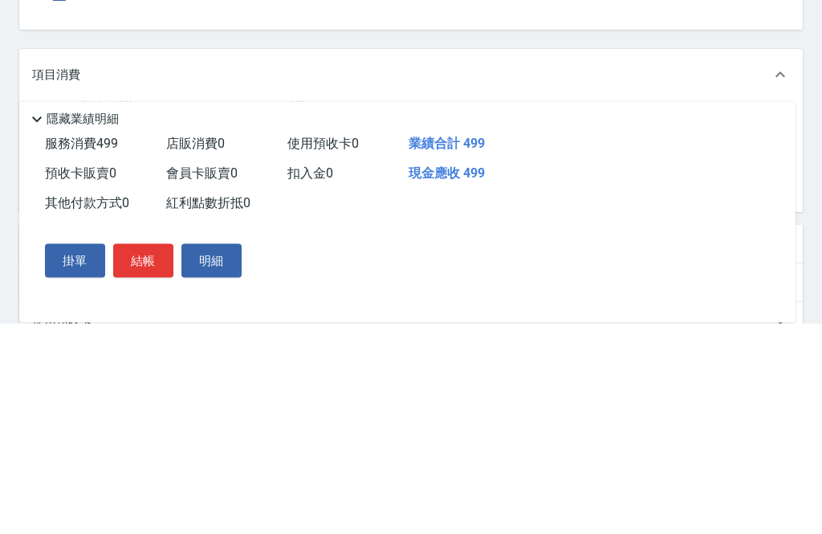
type input "不指定剪髮"
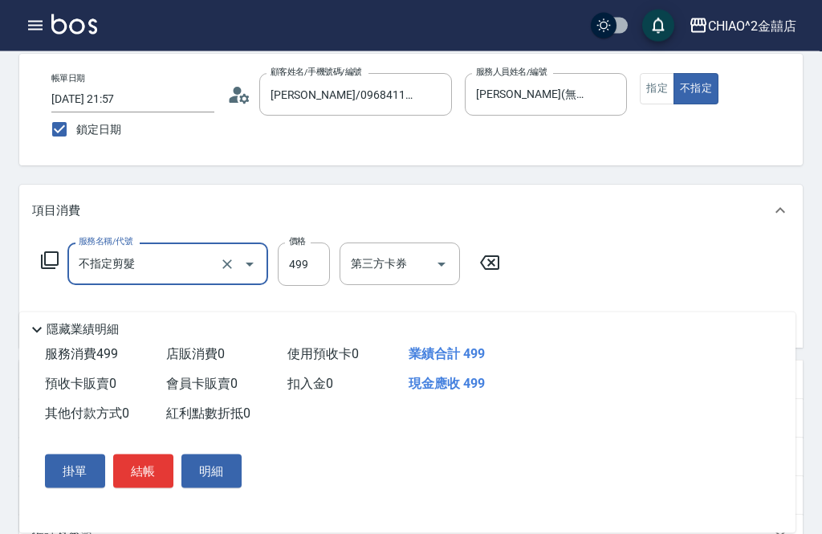
scroll to position [71, 0]
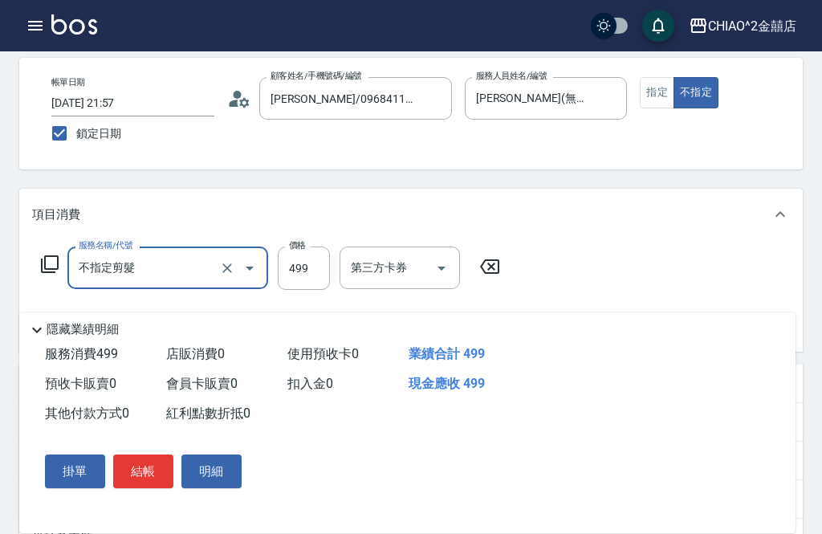
click at [150, 488] on button "結帳" at bounding box center [143, 471] width 60 height 34
